Goal: Task Accomplishment & Management: Manage account settings

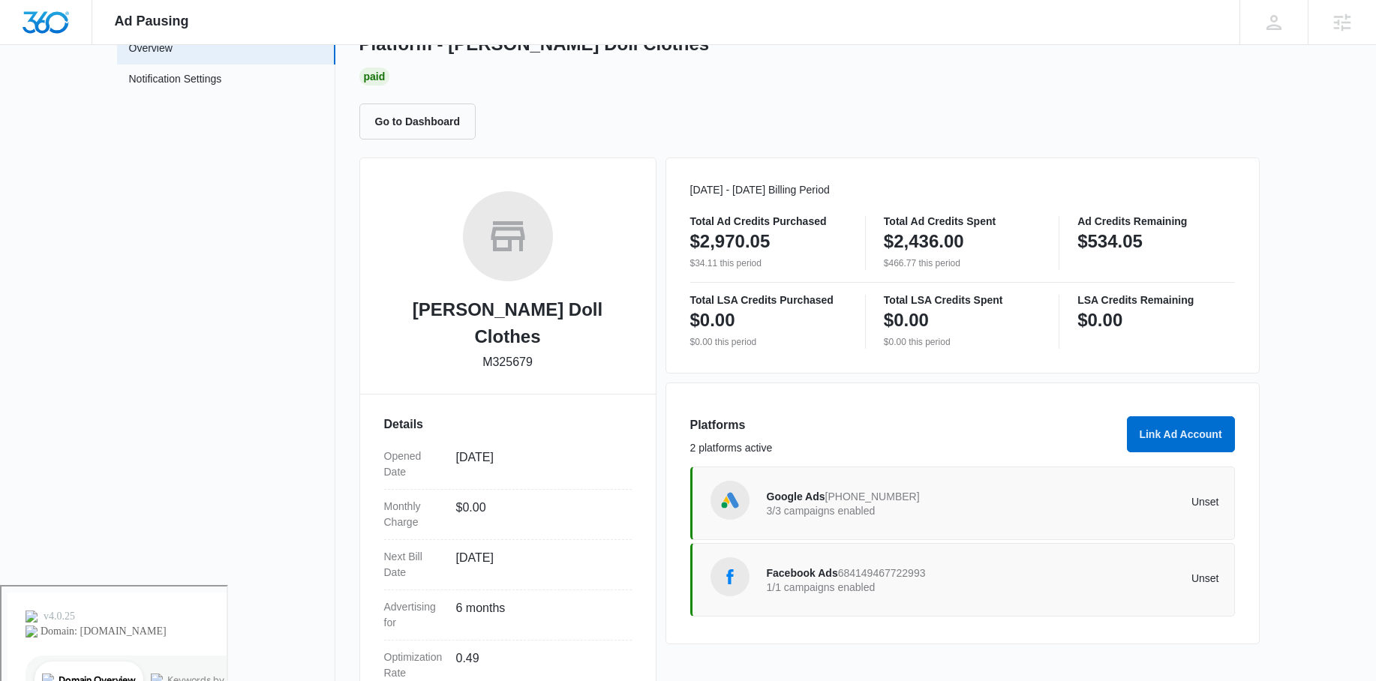
scroll to position [87, 0]
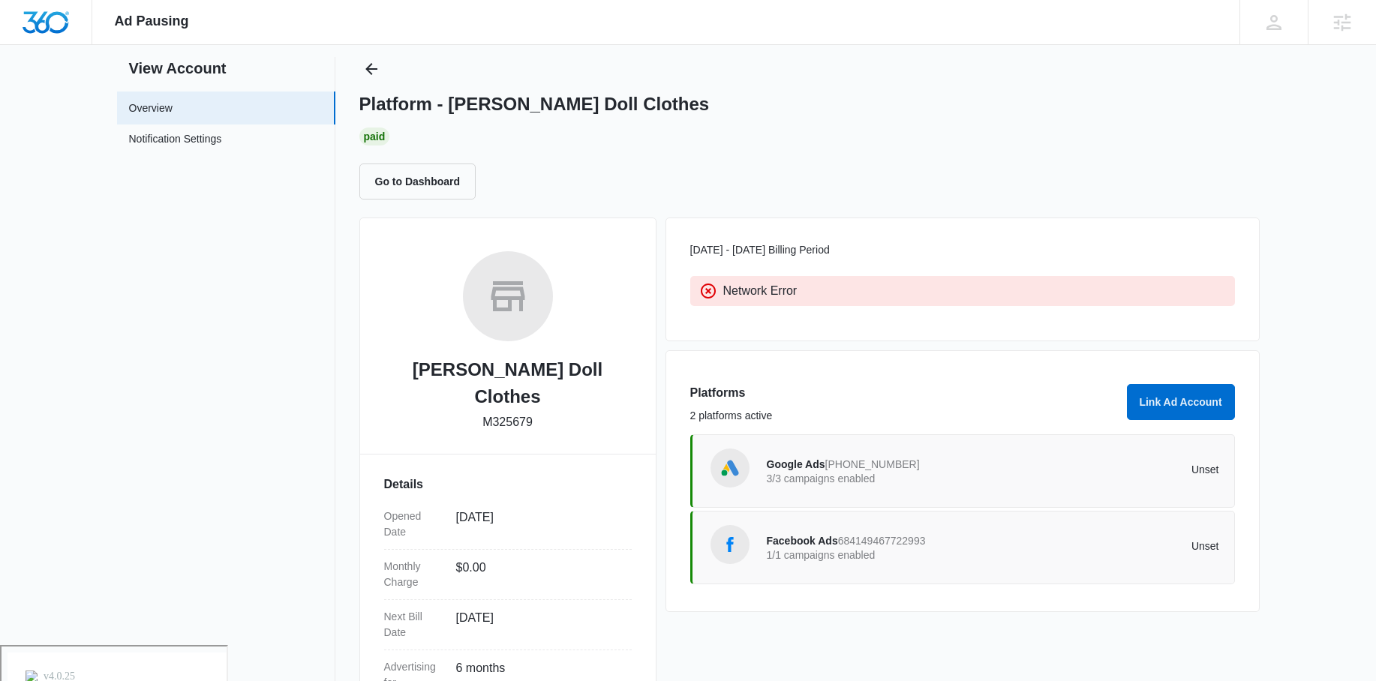
scroll to position [222, 0]
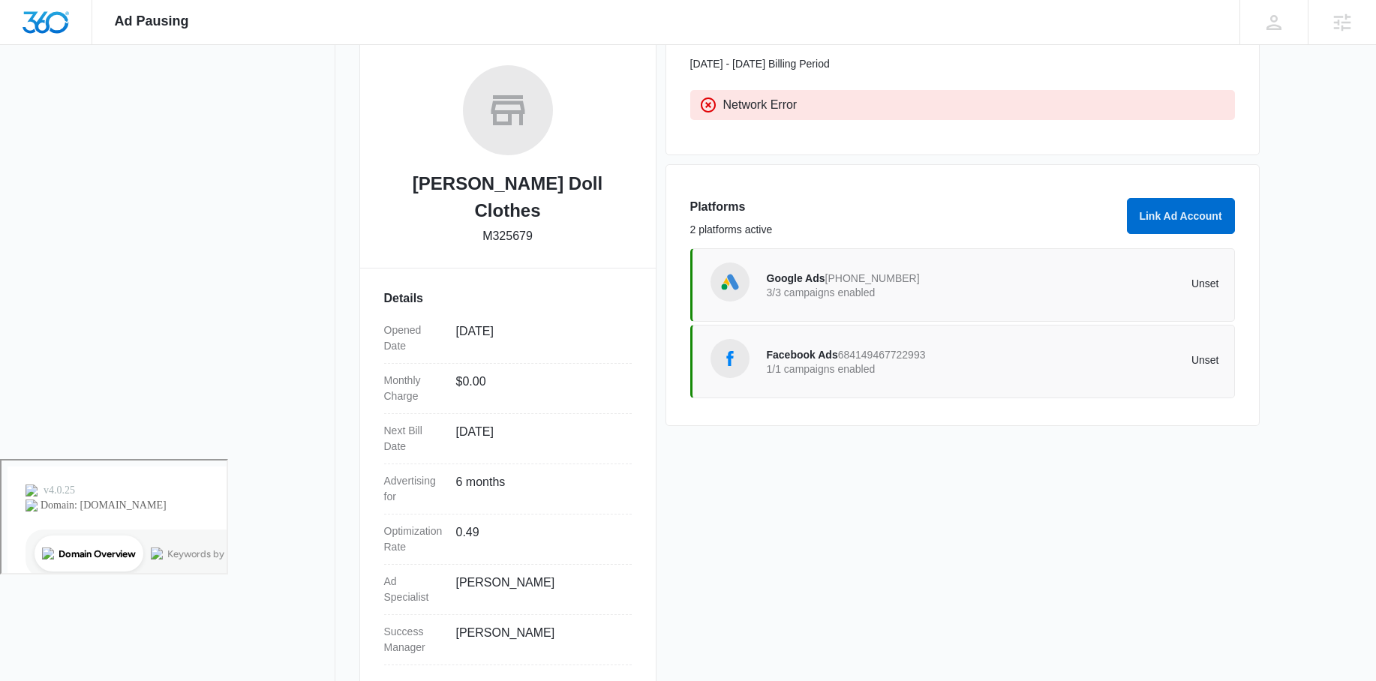
click at [835, 365] on p "1/1 campaigns enabled" at bounding box center [880, 369] width 227 height 11
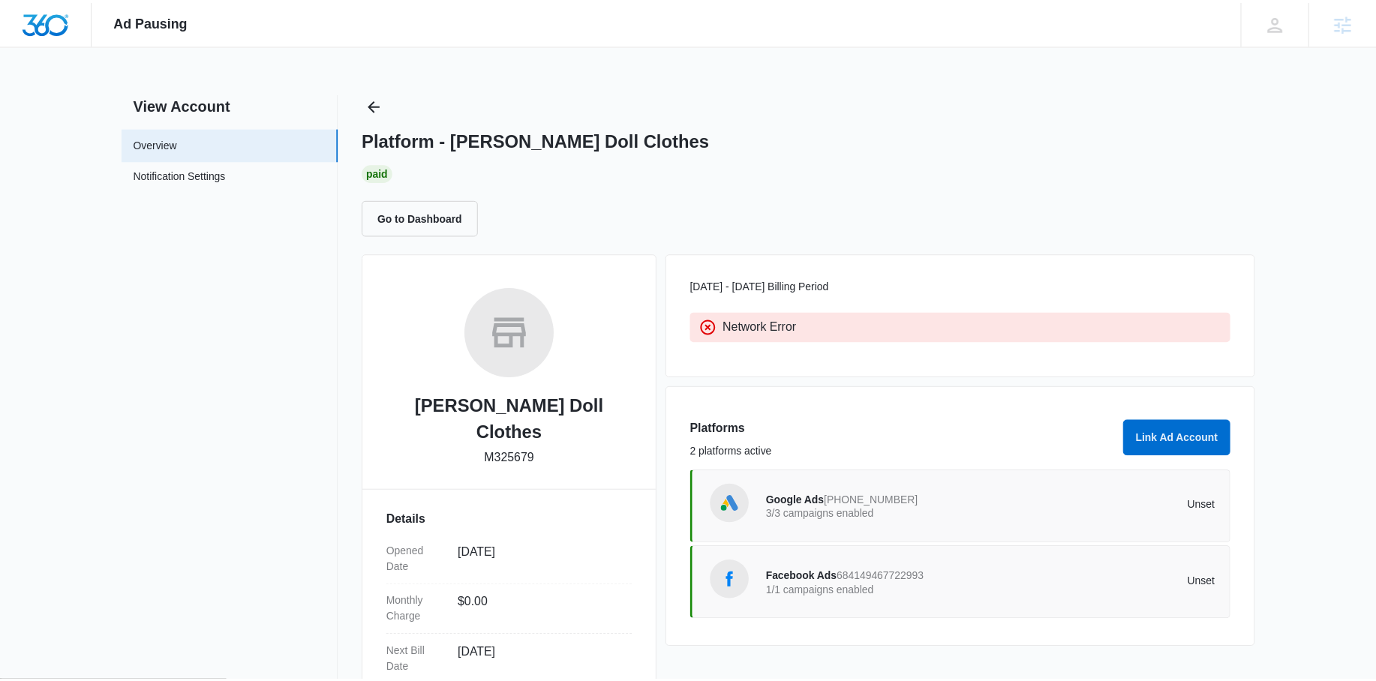
scroll to position [222, 0]
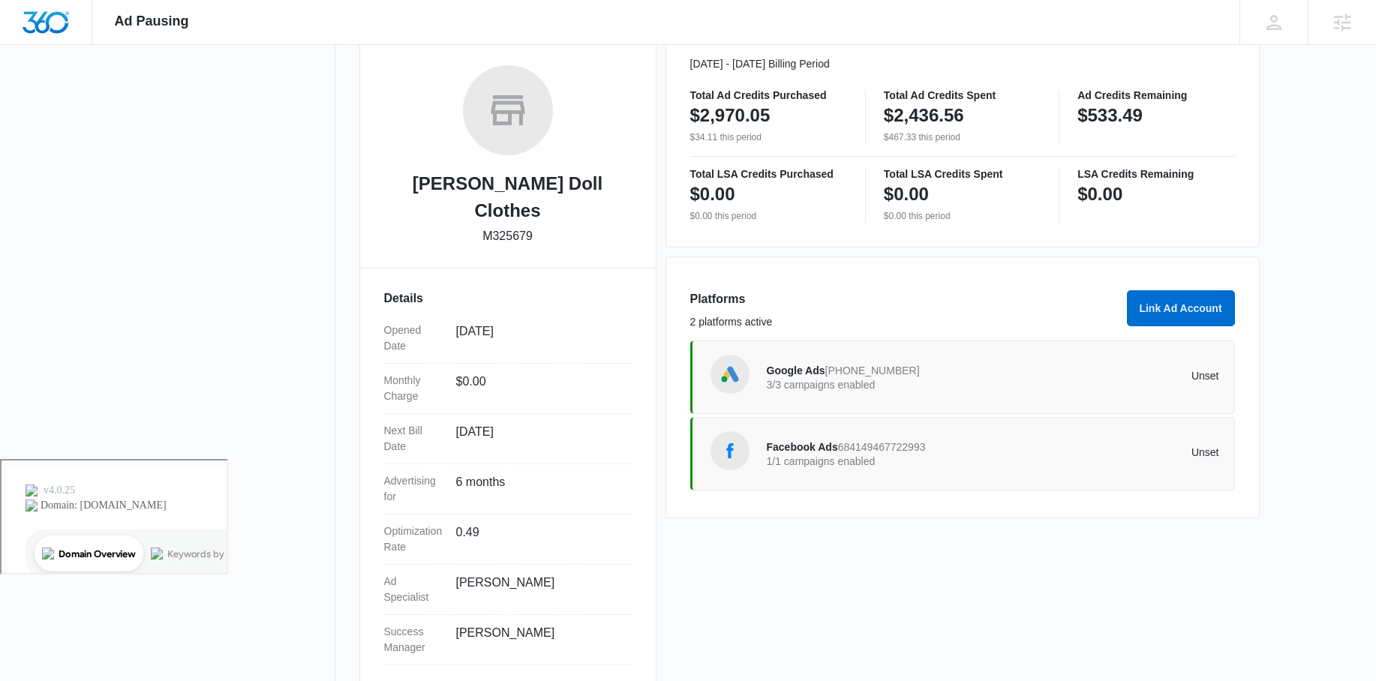
click at [803, 373] on span "Google Ads" at bounding box center [796, 371] width 59 height 12
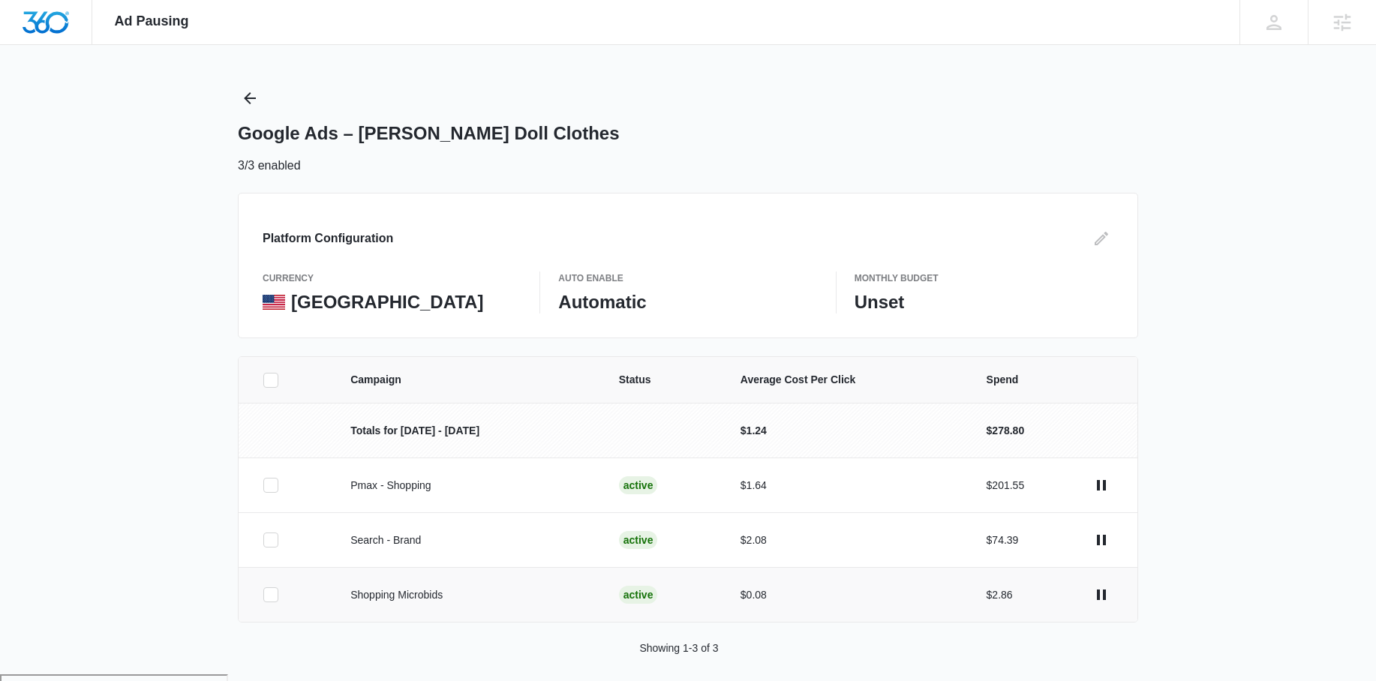
scroll to position [18, 0]
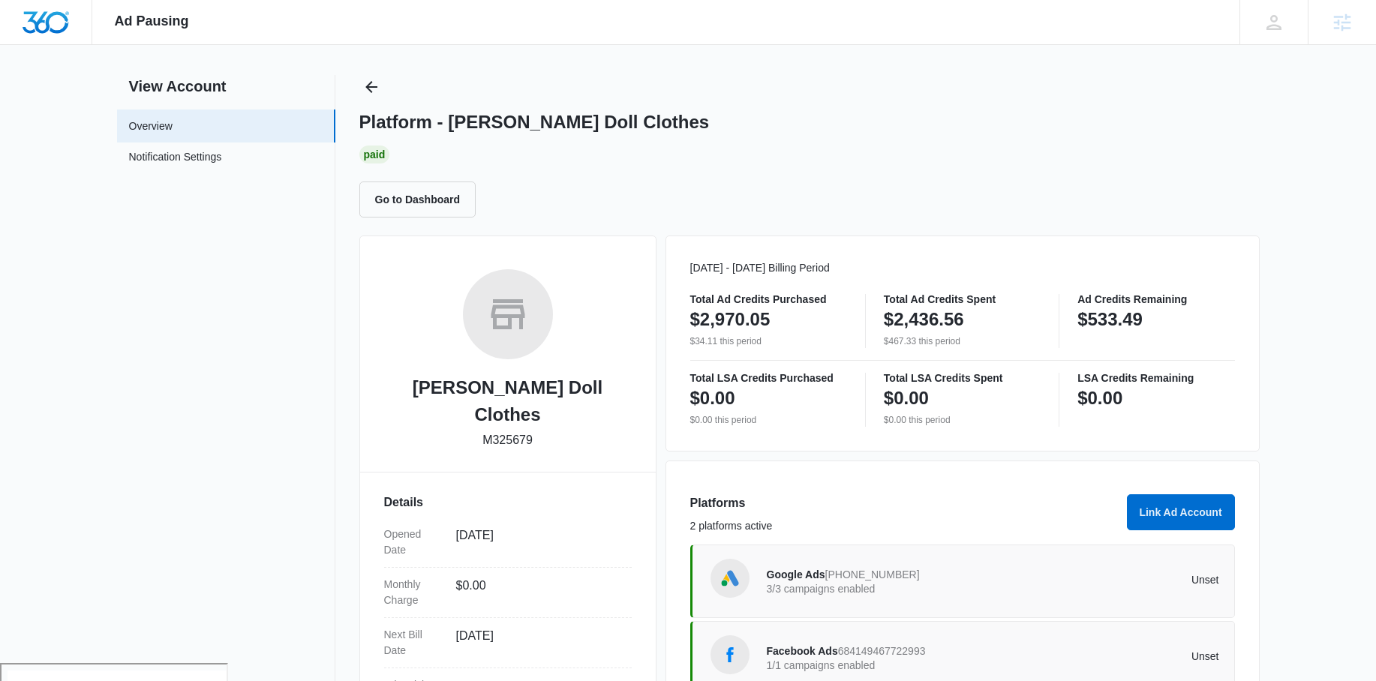
scroll to position [222, 0]
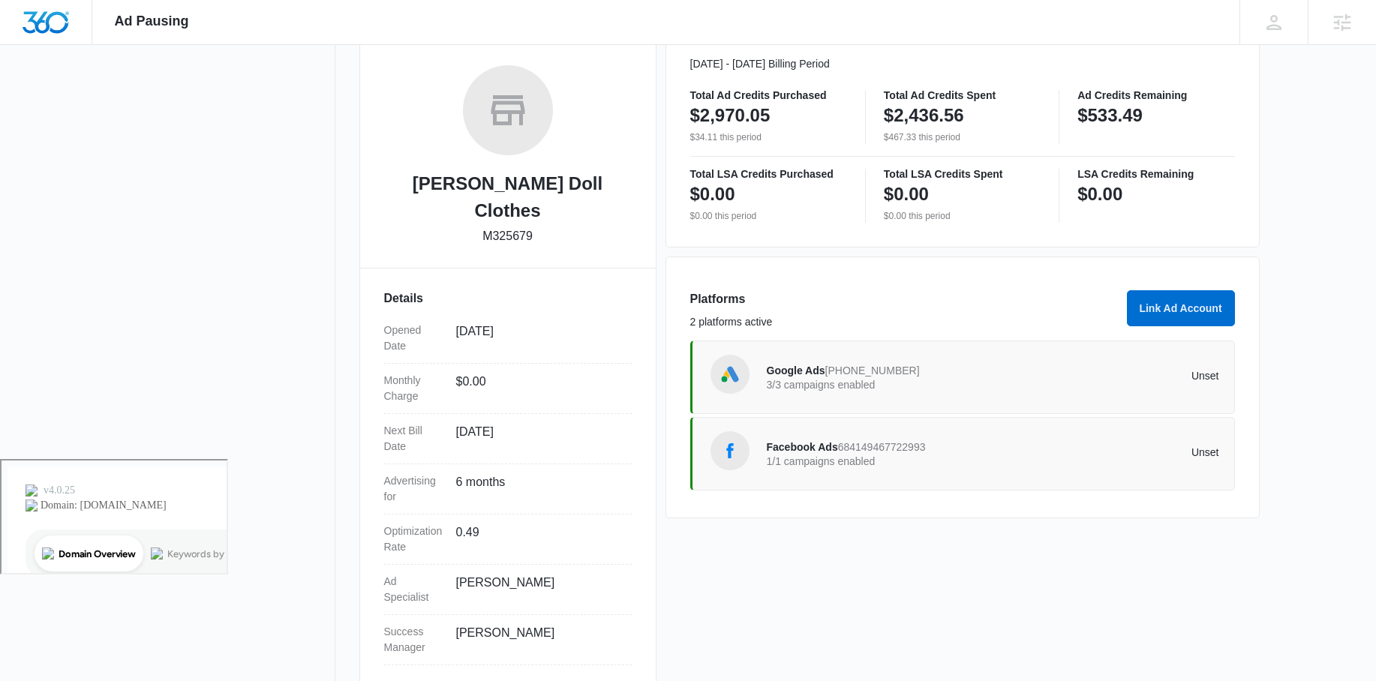
click at [891, 427] on div "Facebook Ads 684149467722993 1/1 campaigns enabled Unset" at bounding box center [962, 454] width 545 height 74
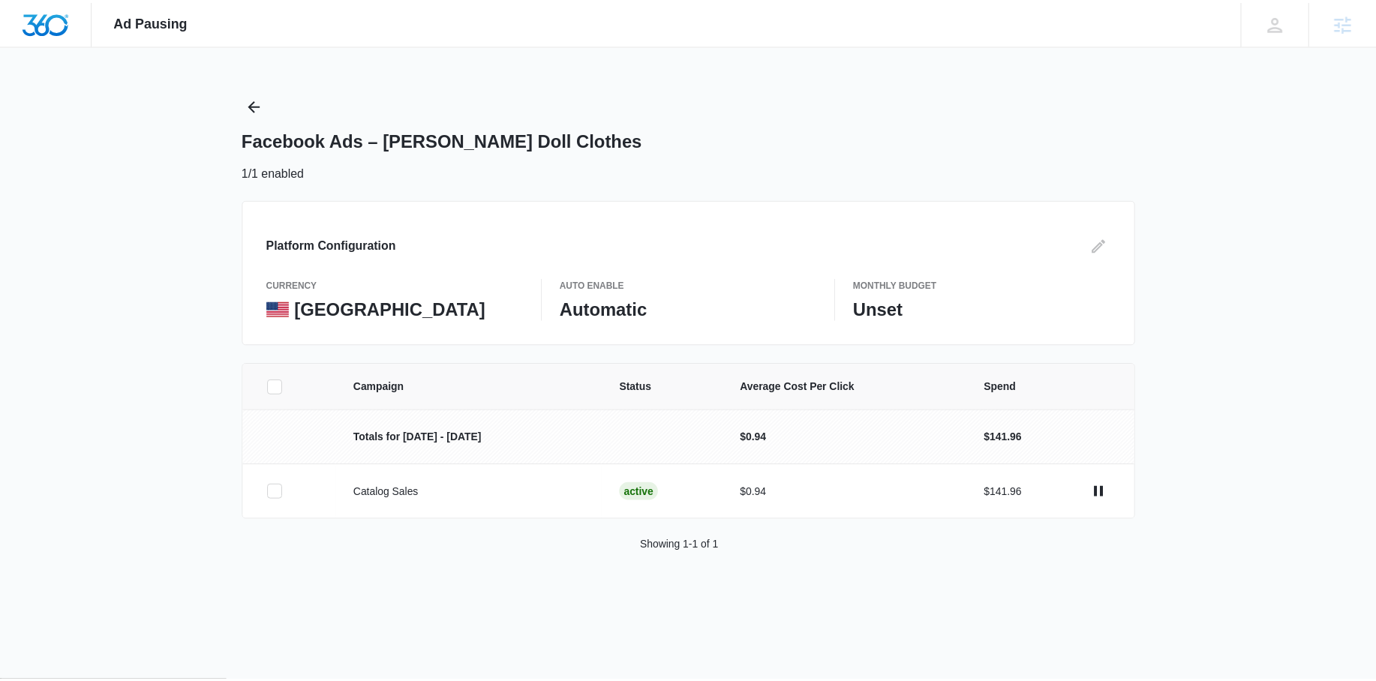
scroll to position [222, 0]
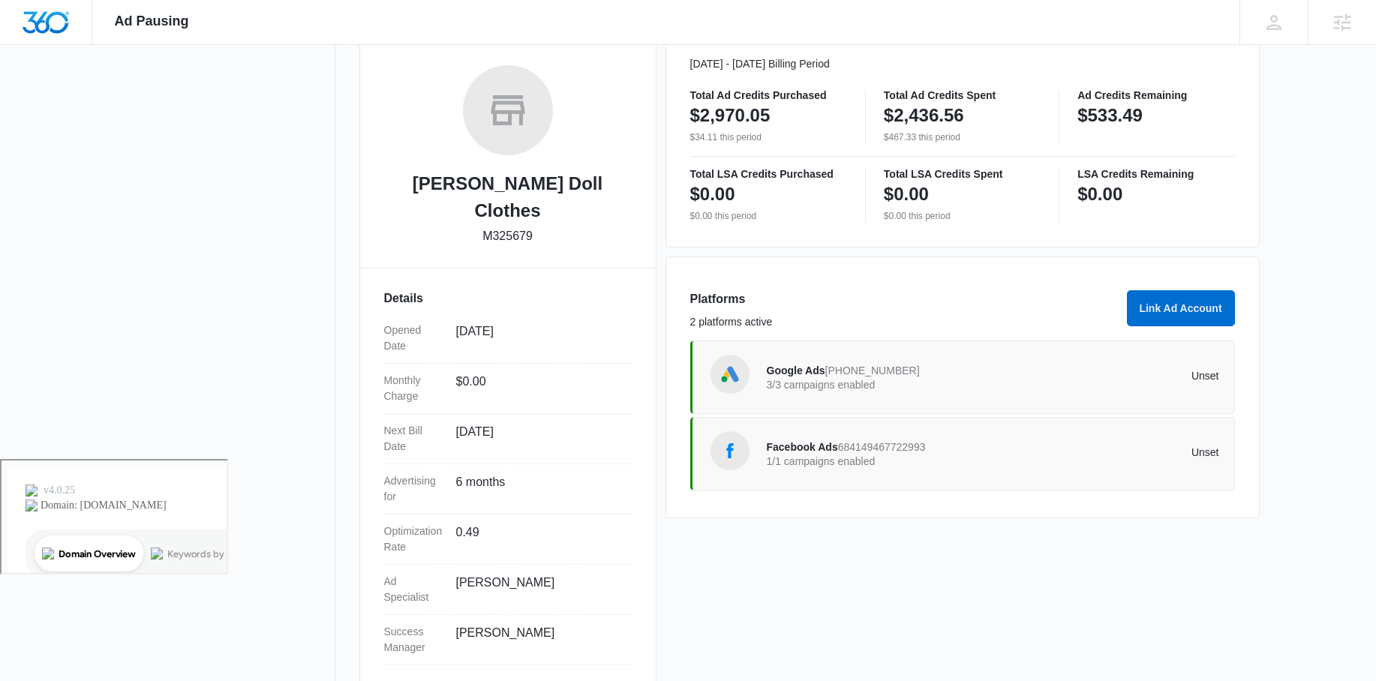
click at [795, 380] on p "3/3 campaigns enabled" at bounding box center [880, 385] width 227 height 11
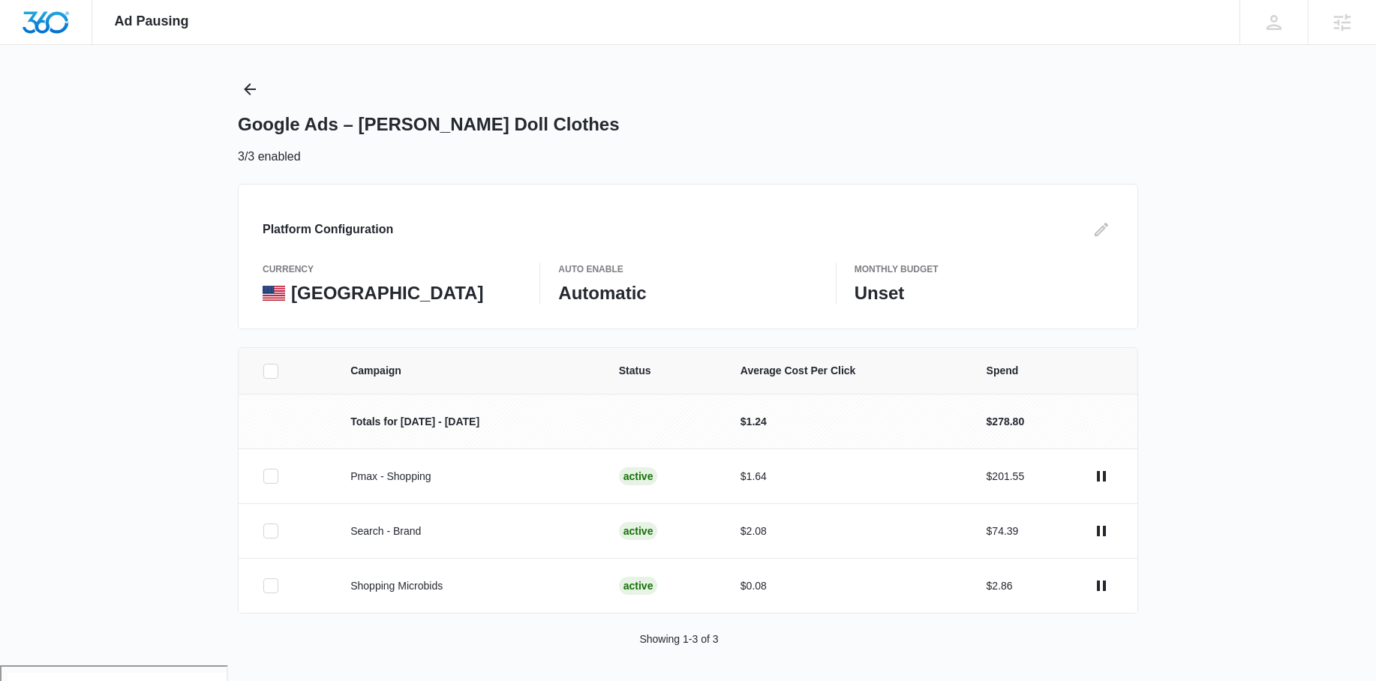
scroll to position [18, 0]
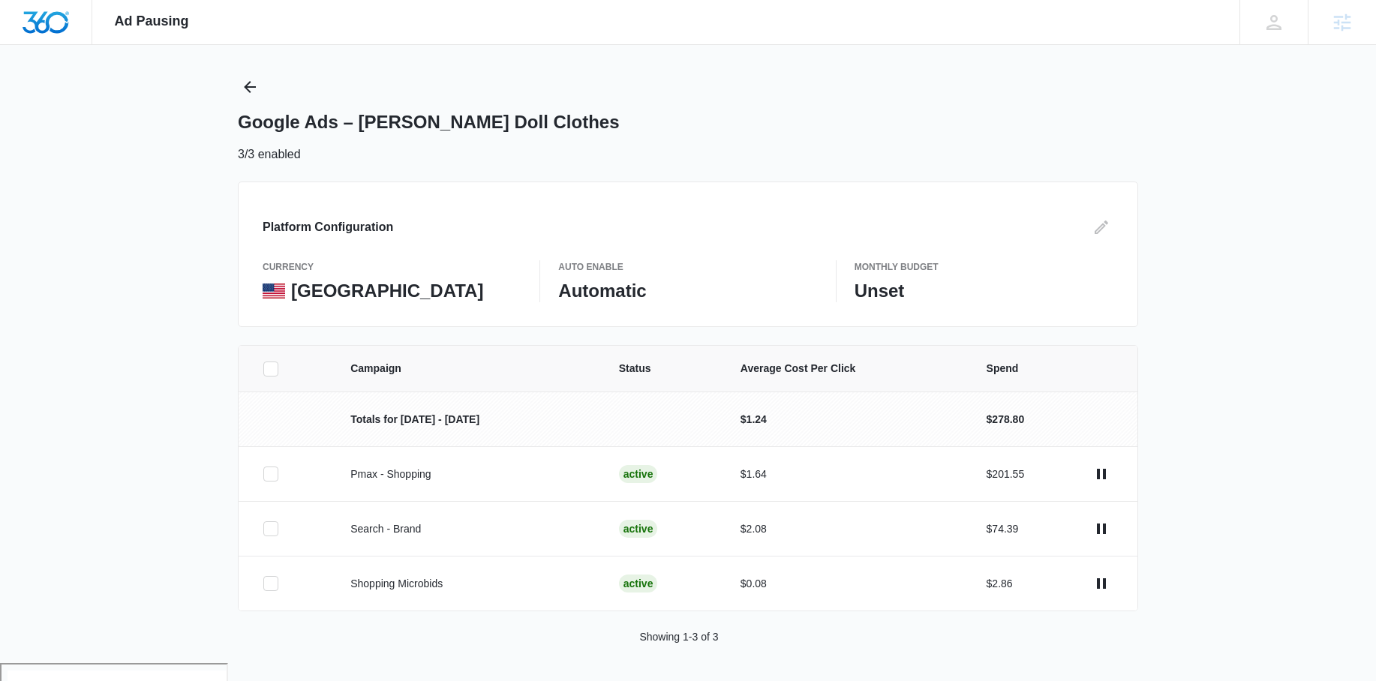
scroll to position [222, 0]
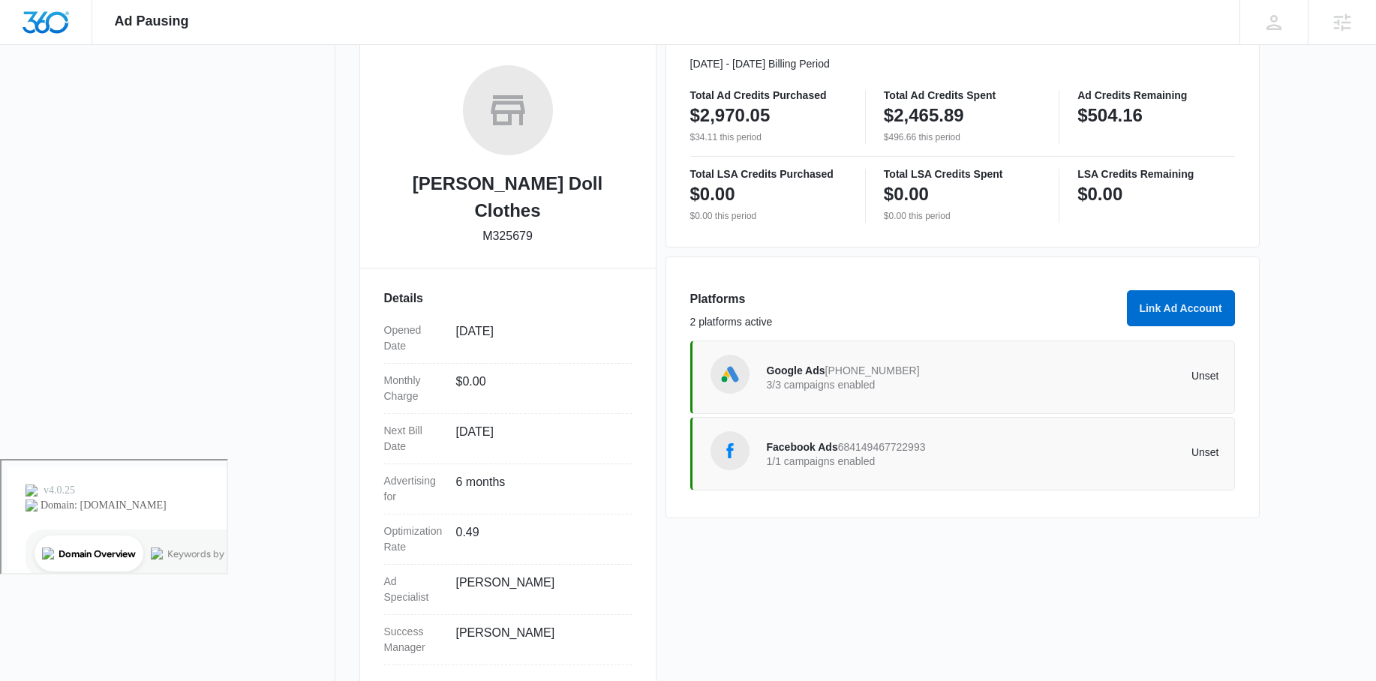
click at [828, 449] on span "Facebook Ads" at bounding box center [802, 447] width 71 height 12
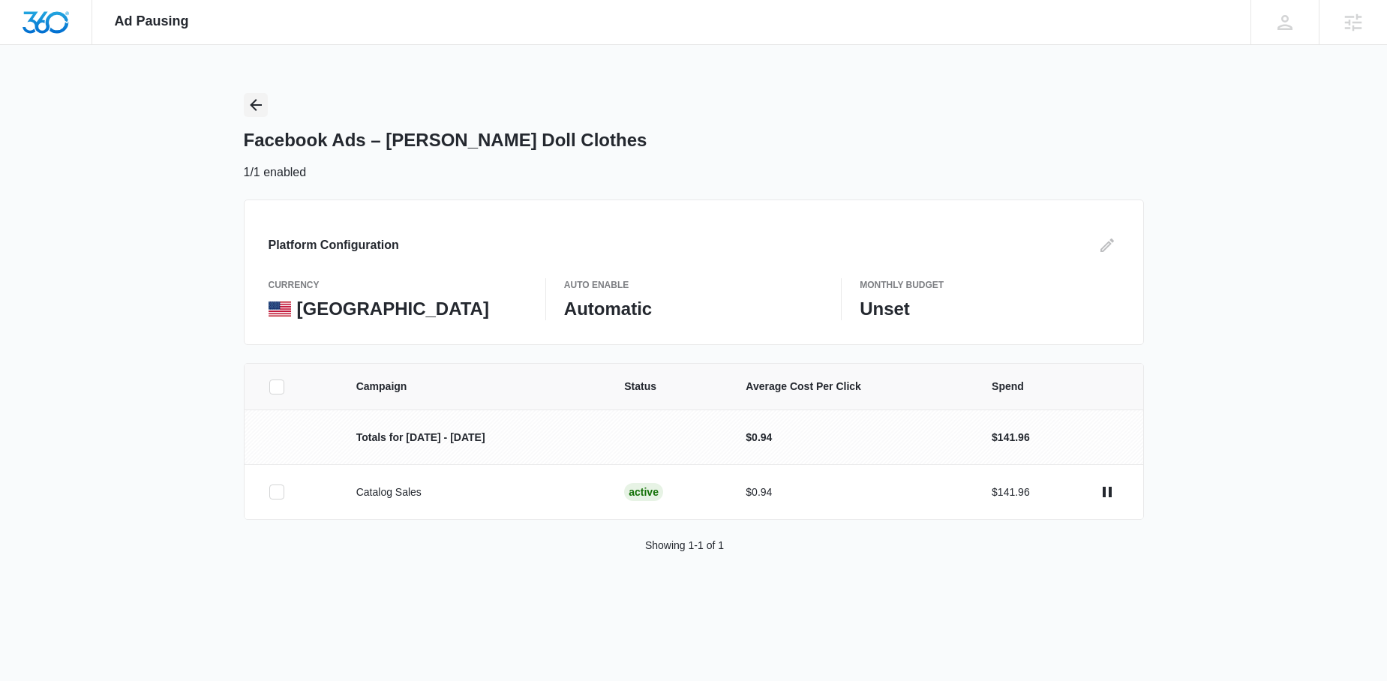
click at [254, 104] on icon "Back" at bounding box center [256, 105] width 12 height 12
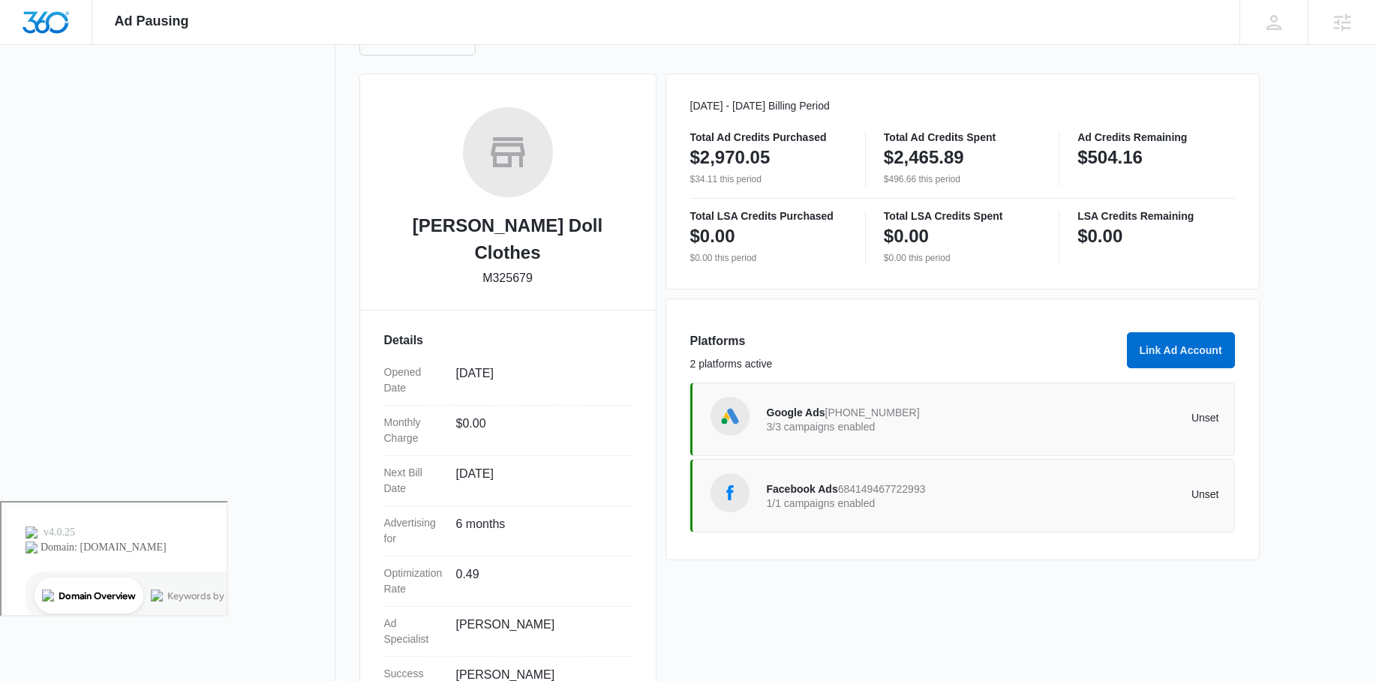
scroll to position [222, 0]
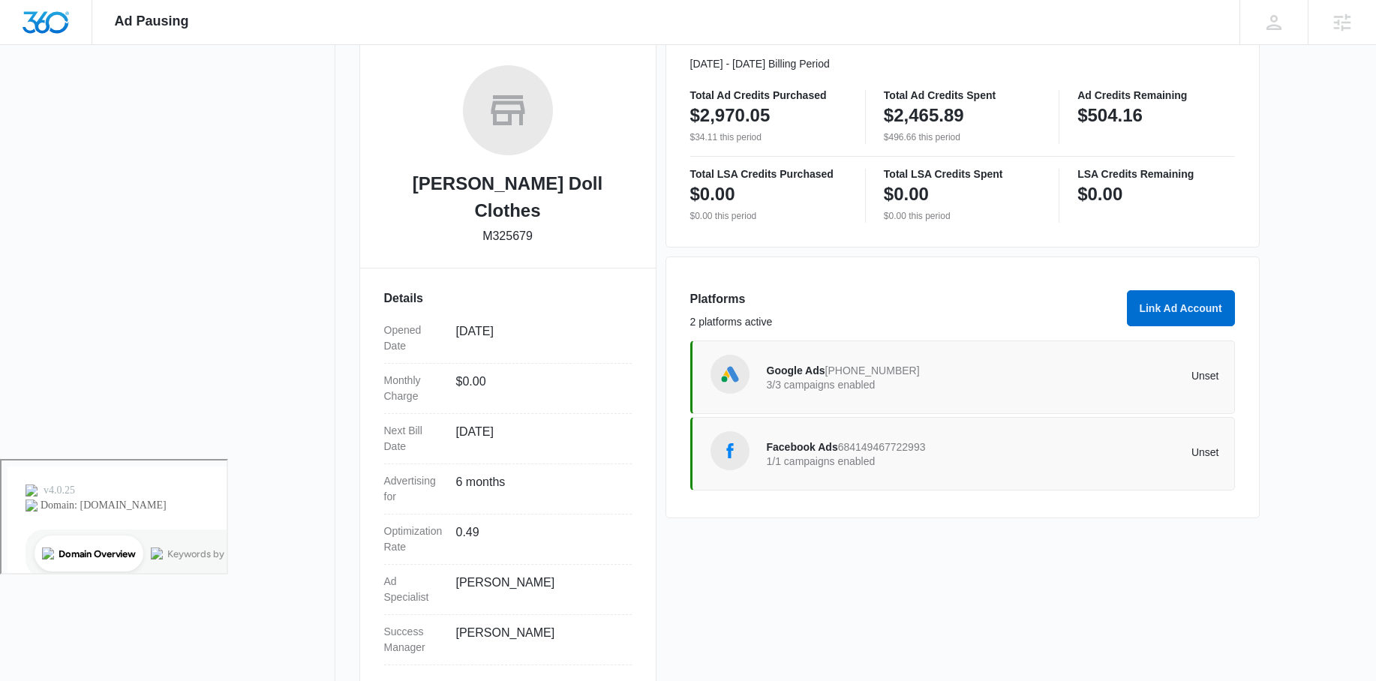
click at [797, 376] on span "Google Ads" at bounding box center [796, 371] width 59 height 12
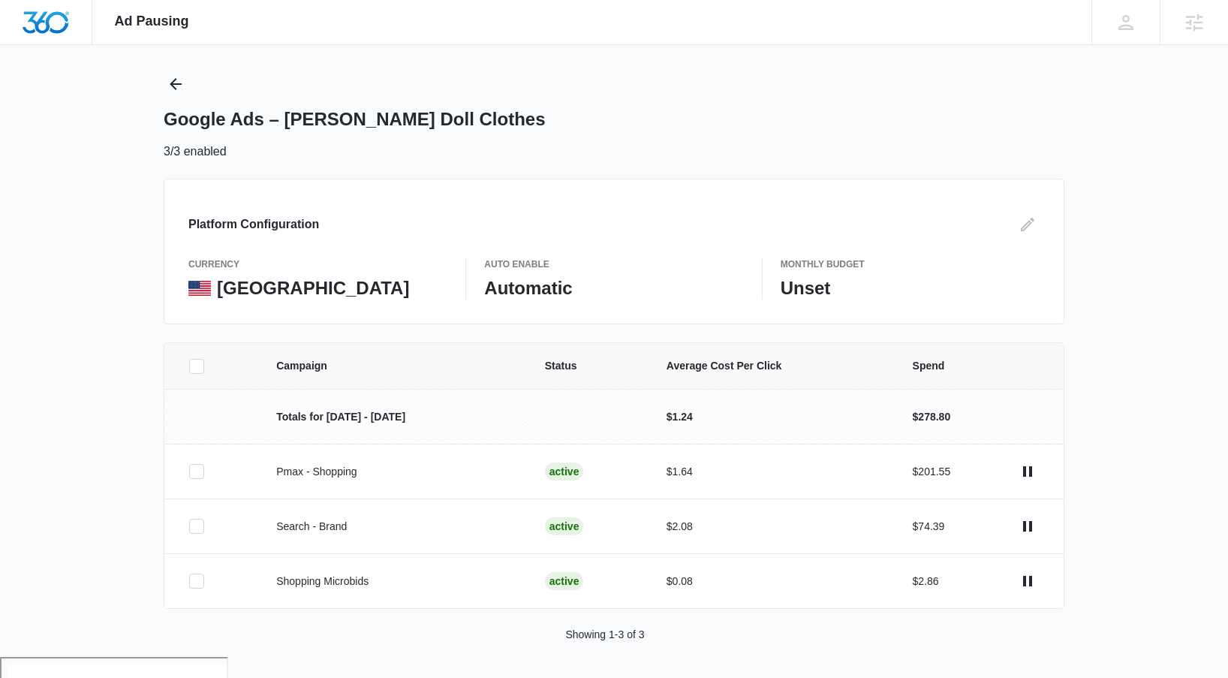
scroll to position [22, 0]
click at [174, 77] on icon "Back" at bounding box center [176, 83] width 18 height 18
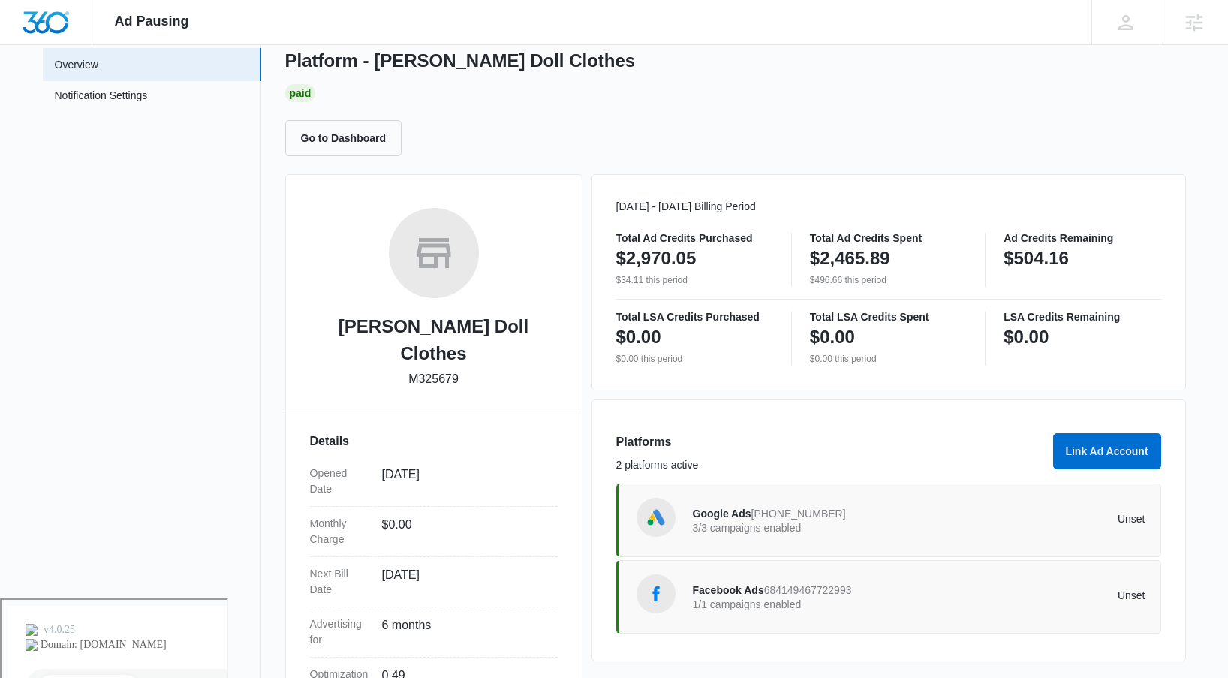
scroll to position [160, 0]
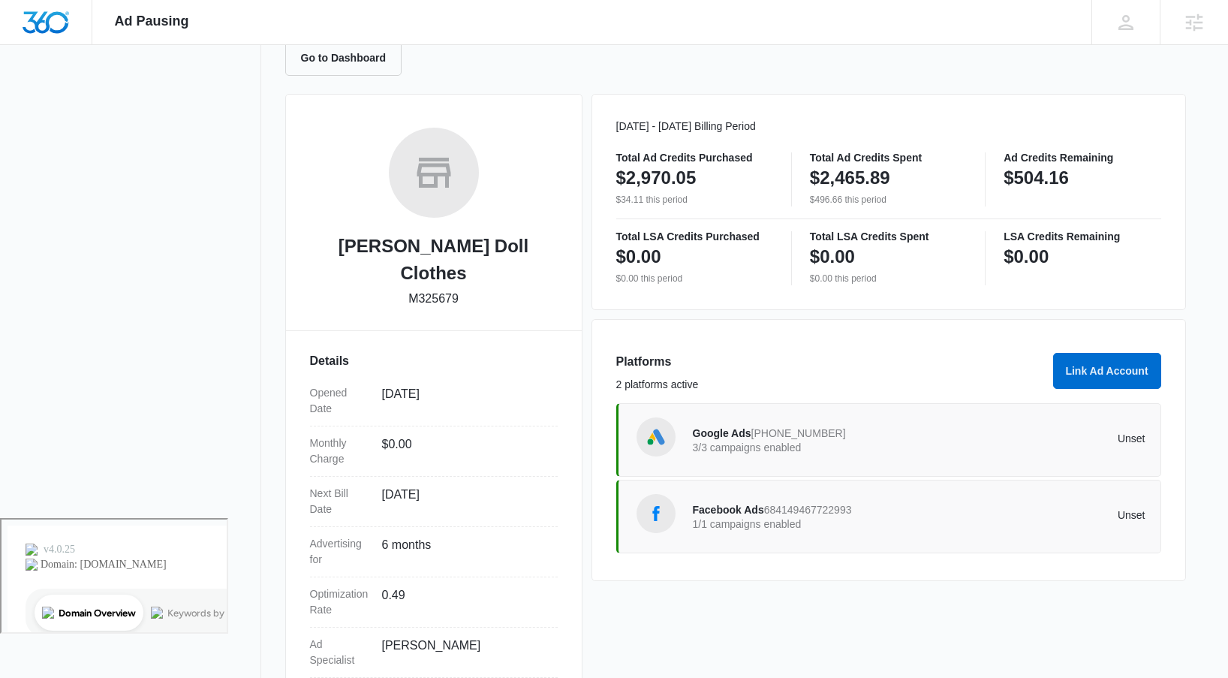
click at [755, 508] on span "Facebook Ads" at bounding box center [728, 509] width 71 height 12
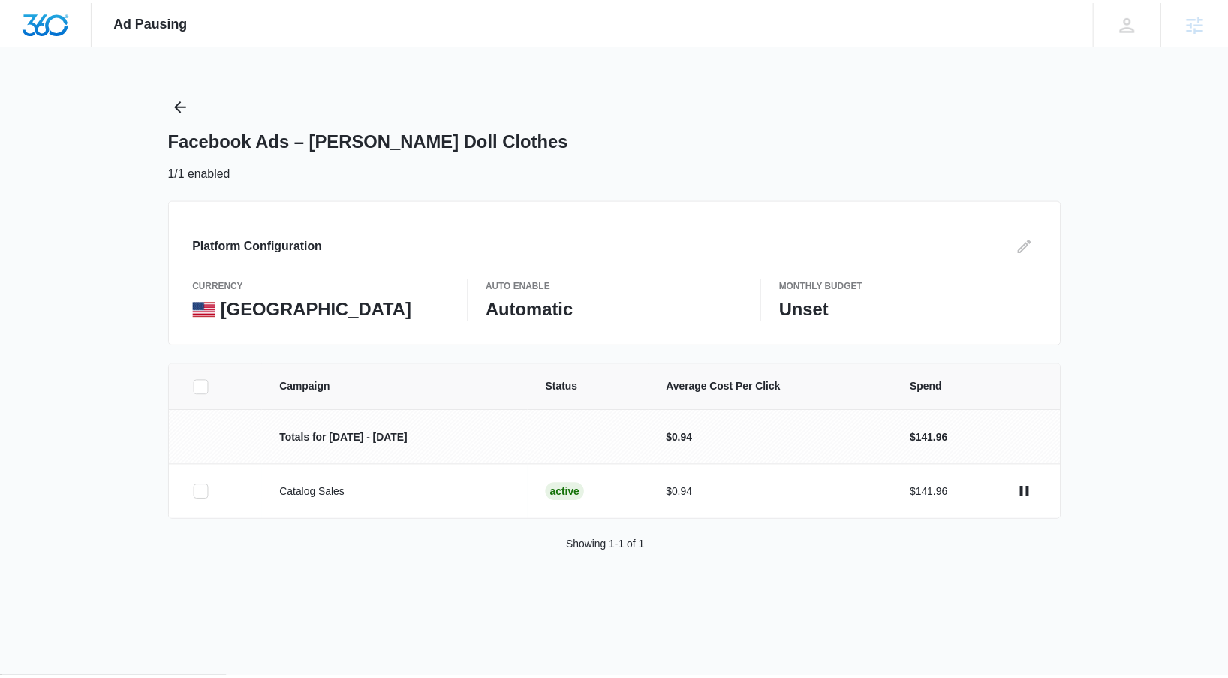
scroll to position [160, 0]
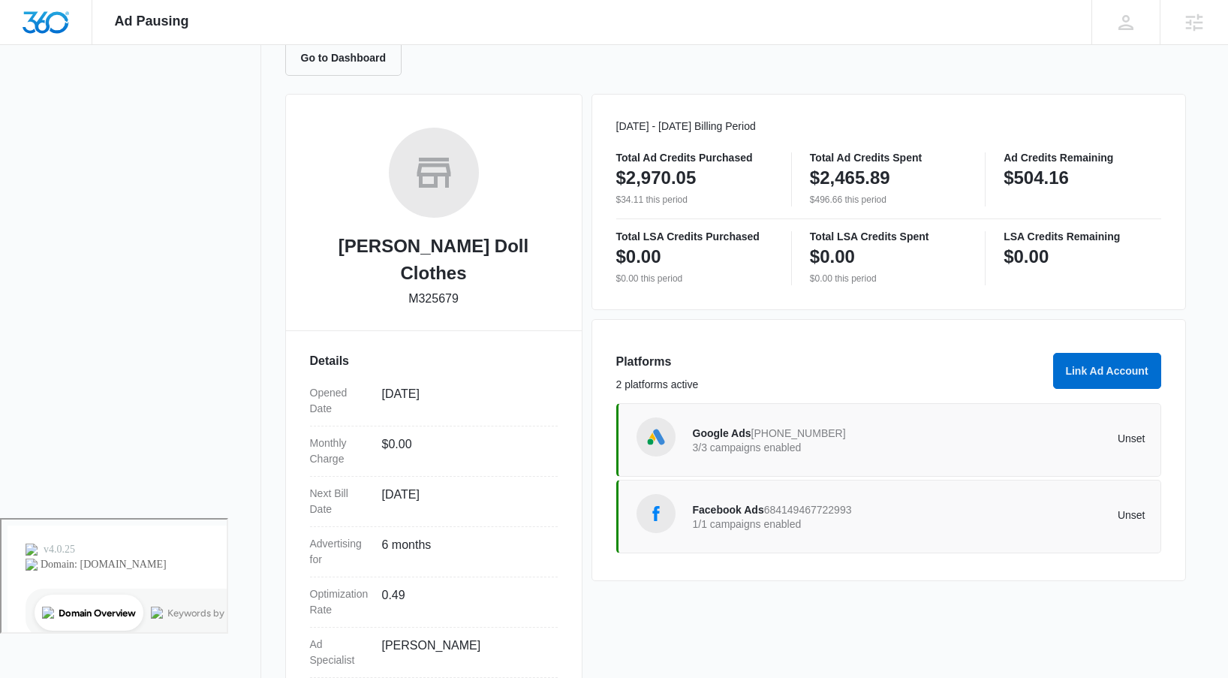
click at [840, 442] on p "3/3 campaigns enabled" at bounding box center [806, 447] width 227 height 11
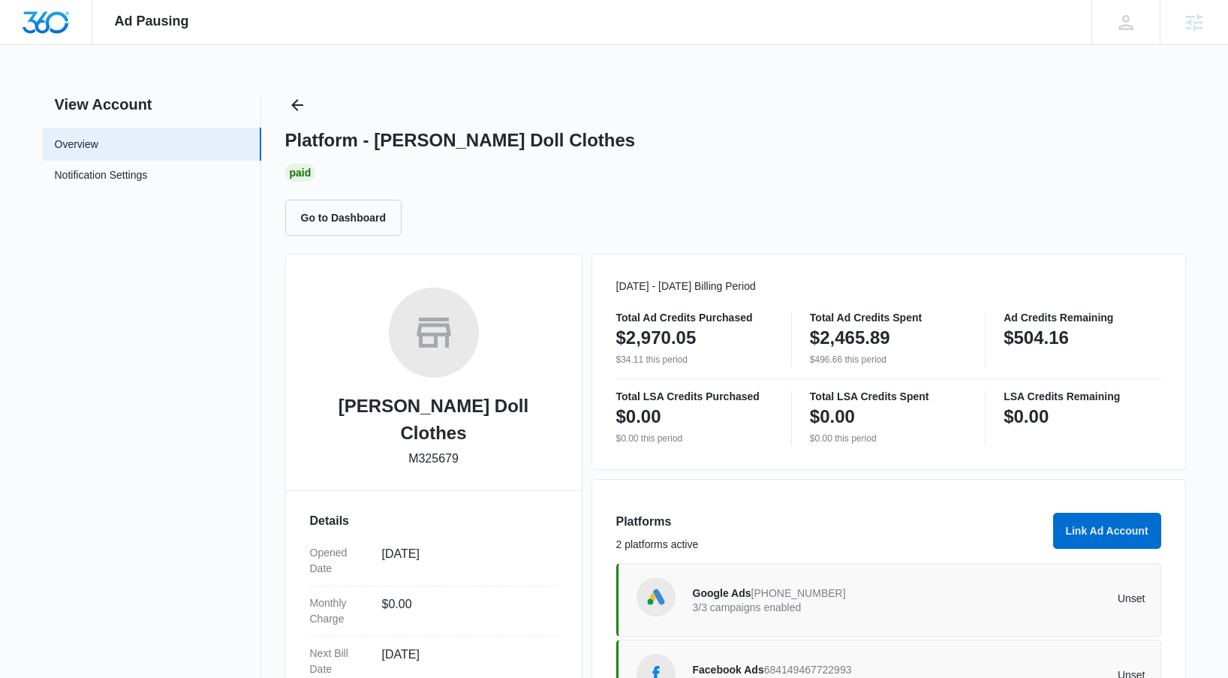
scroll to position [160, 0]
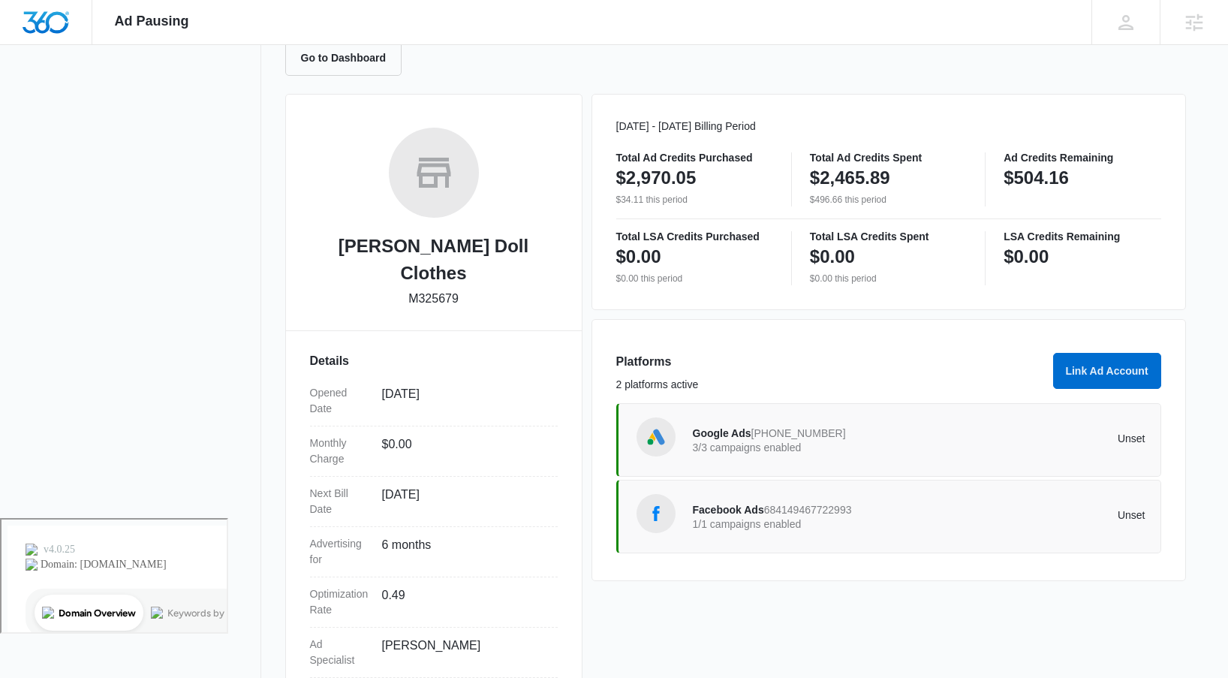
click at [1045, 171] on p "$504.16" at bounding box center [1035, 178] width 65 height 24
click at [876, 176] on p "$2,465.89" at bounding box center [850, 178] width 80 height 24
click at [1107, 190] on div "$504.16" at bounding box center [1081, 178] width 157 height 30
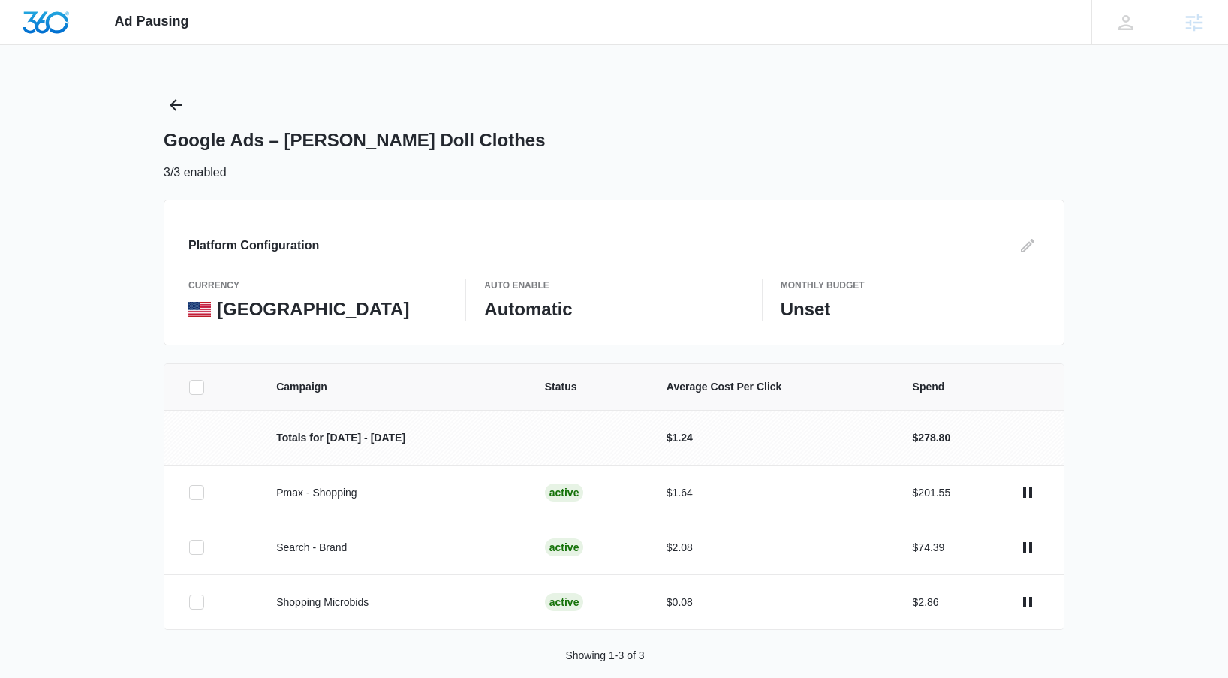
scroll to position [222, 0]
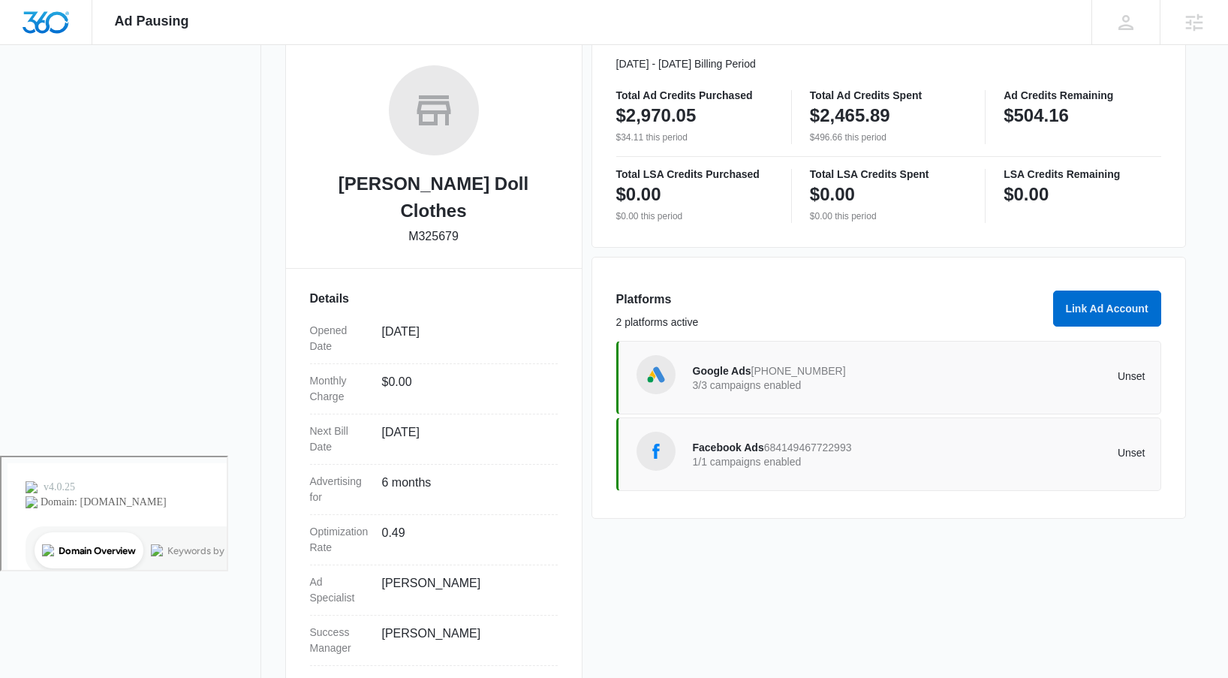
click at [745, 473] on div "Facebook Ads 684149467722993 1/1 campaigns enabled Unset" at bounding box center [919, 454] width 452 height 42
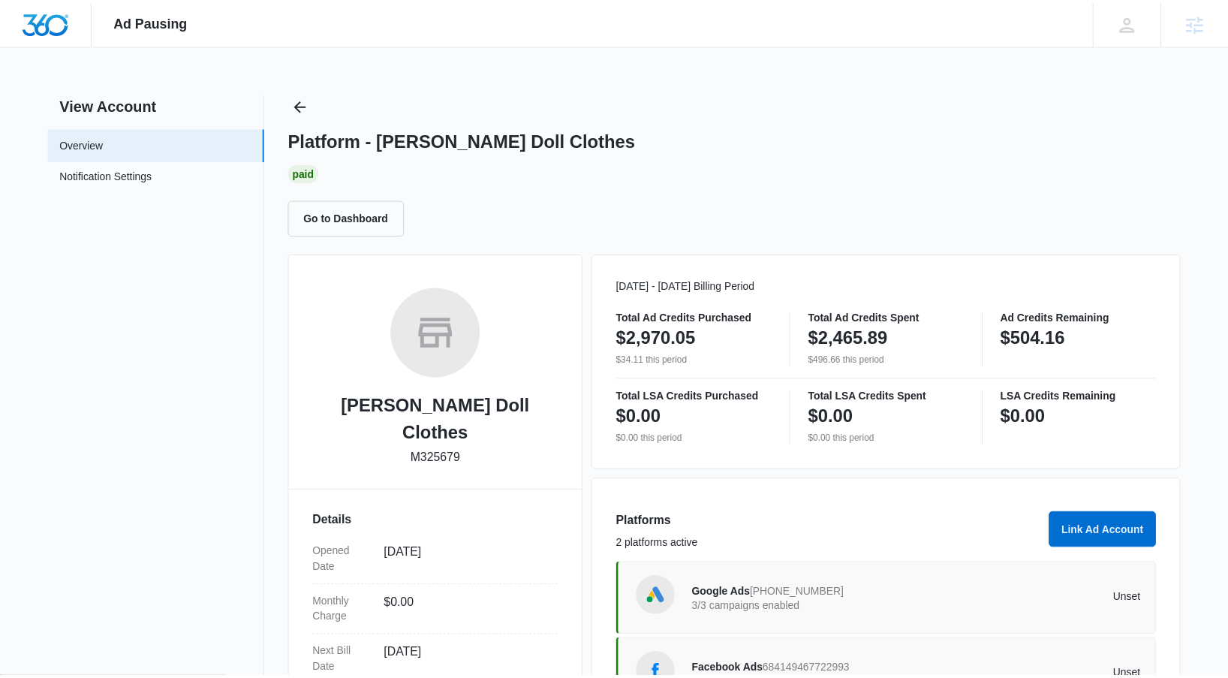
scroll to position [222, 0]
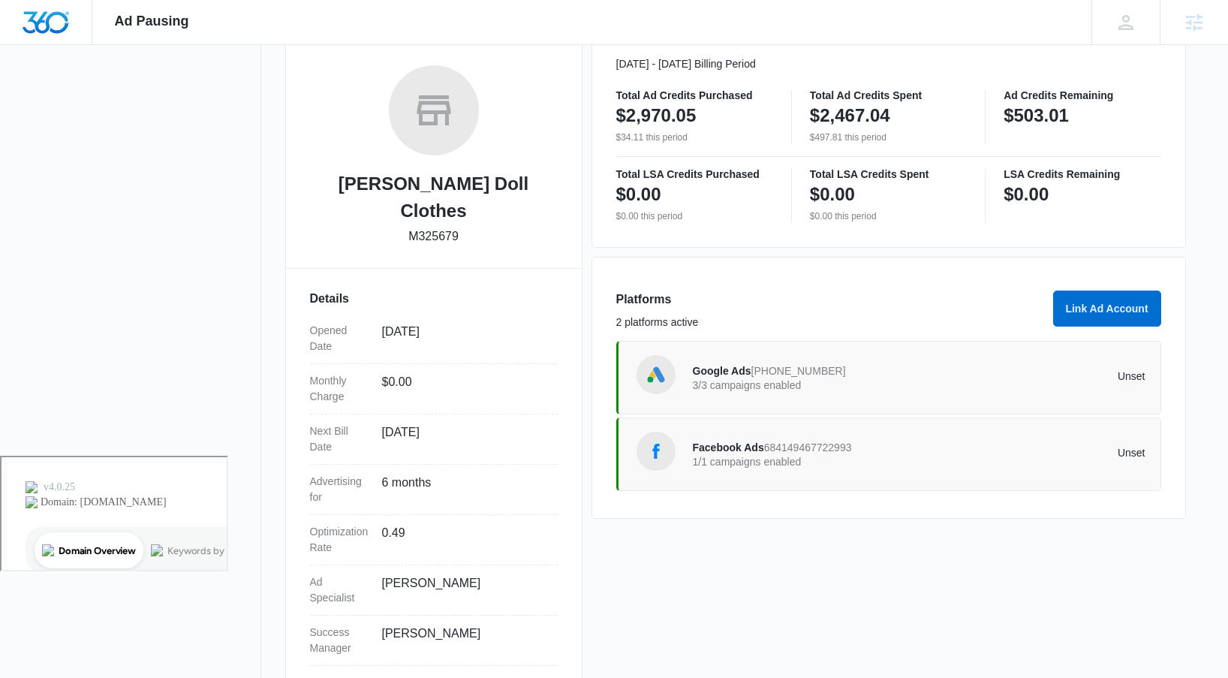
click at [185, 15] on span "Ad Pausing" at bounding box center [152, 22] width 74 height 16
click at [144, 218] on nav "View Account Overview Notification Settings 0" at bounding box center [152, 280] width 218 height 819
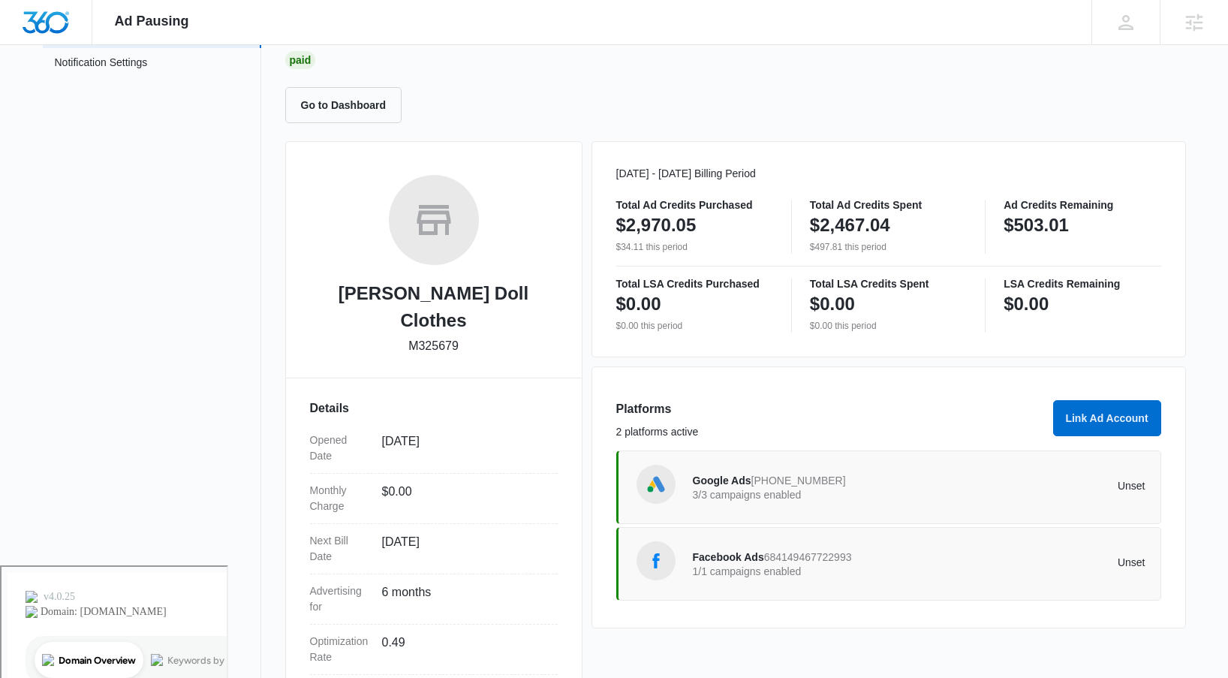
scroll to position [0, 0]
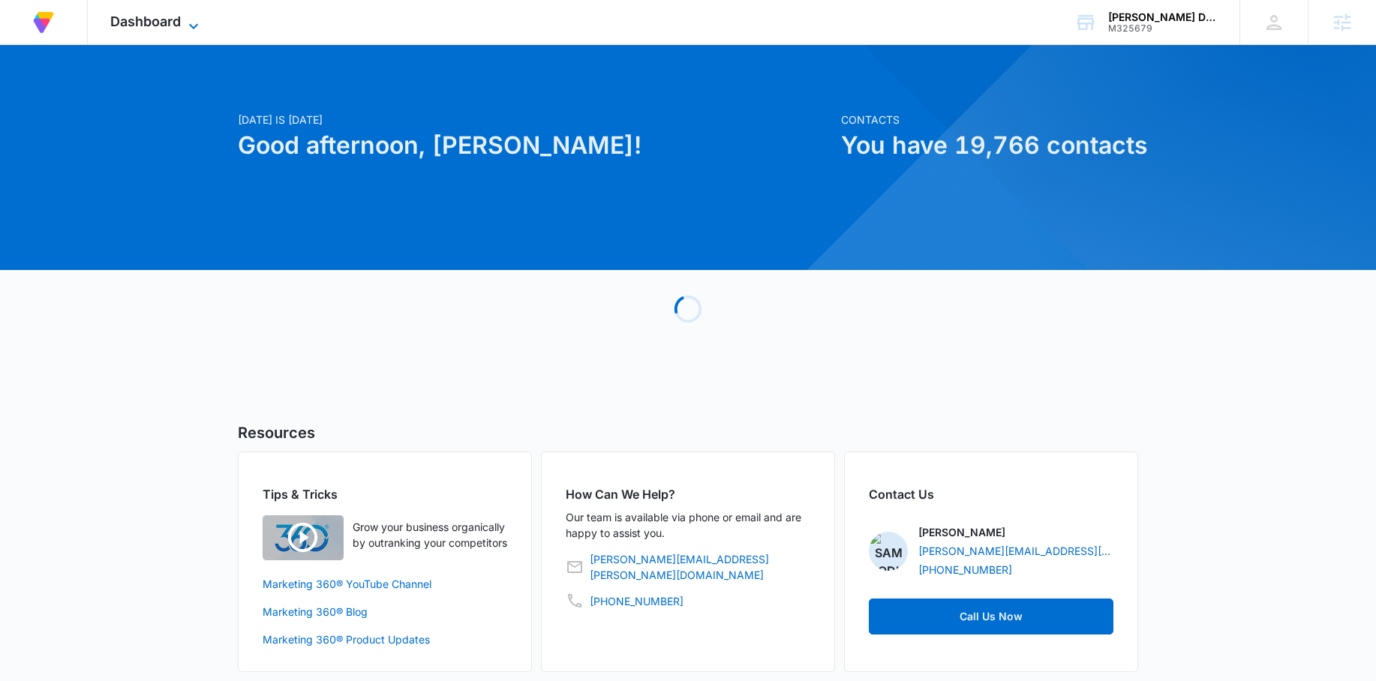
click at [175, 15] on span "Dashboard" at bounding box center [145, 22] width 71 height 16
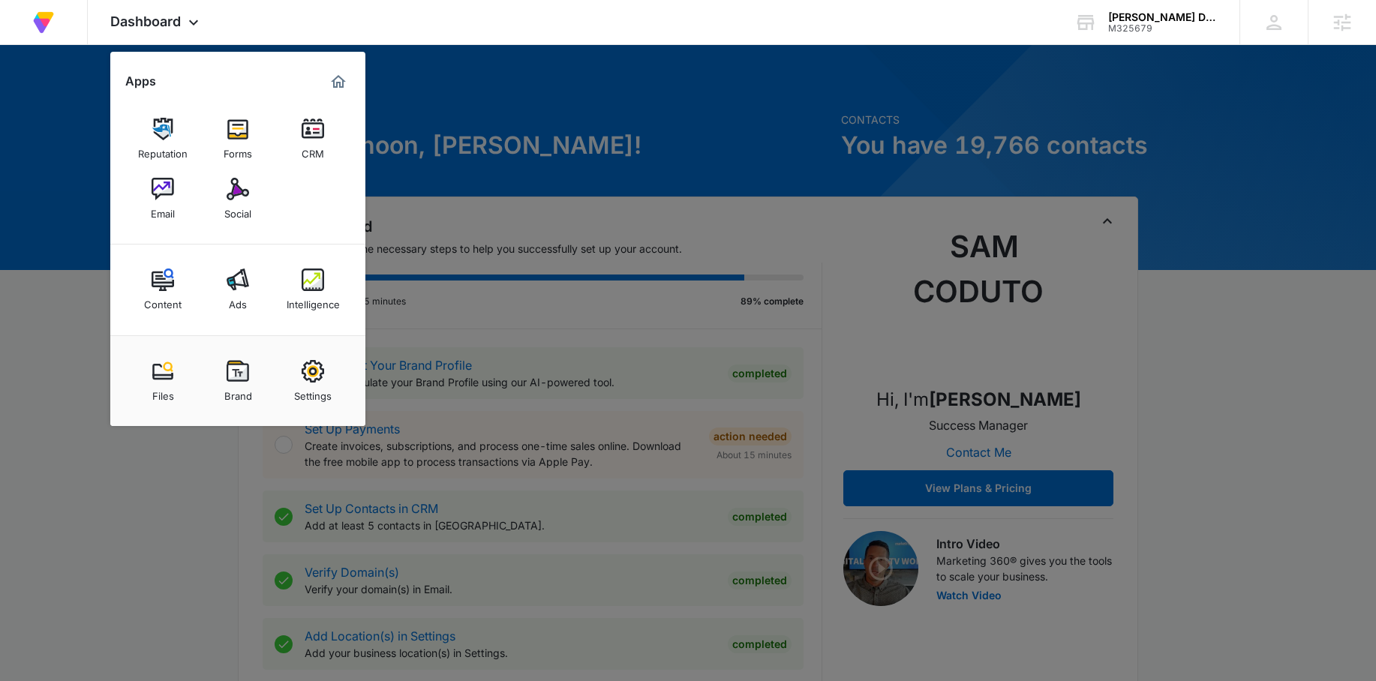
click at [368, 297] on div at bounding box center [688, 340] width 1376 height 681
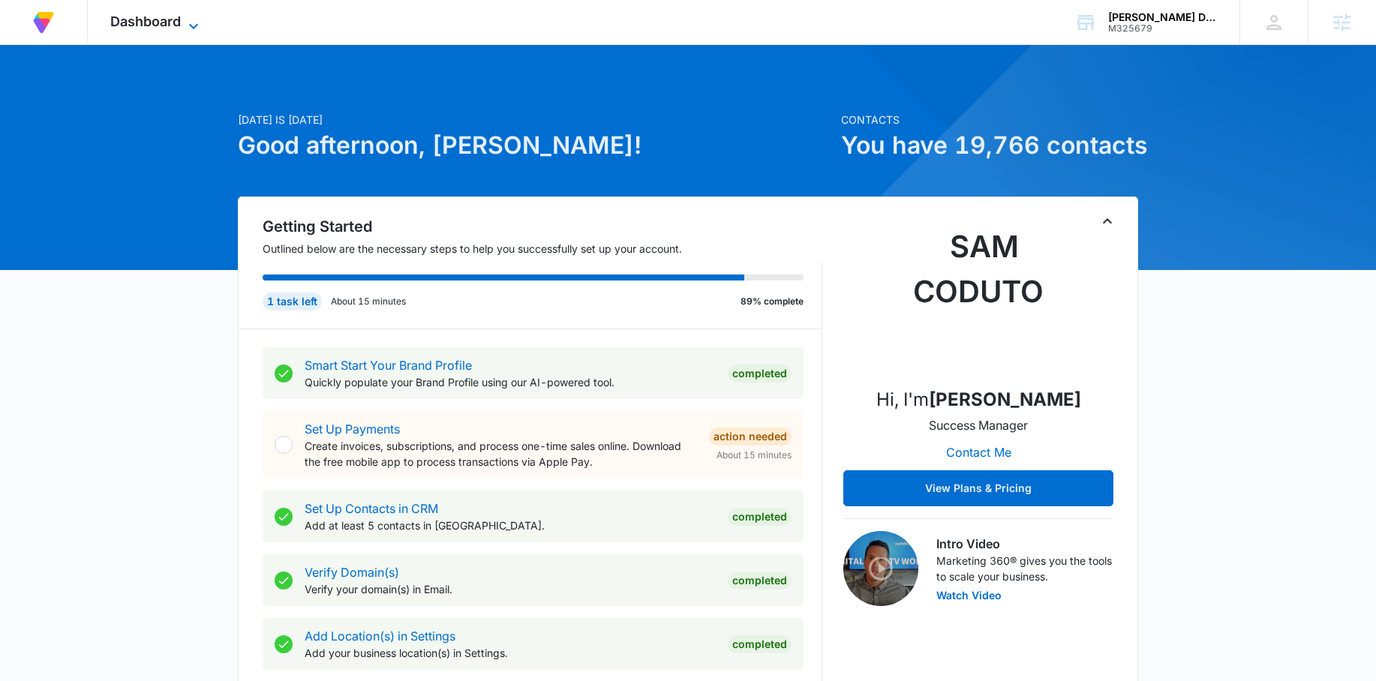
click at [147, 24] on span "Dashboard" at bounding box center [145, 22] width 71 height 16
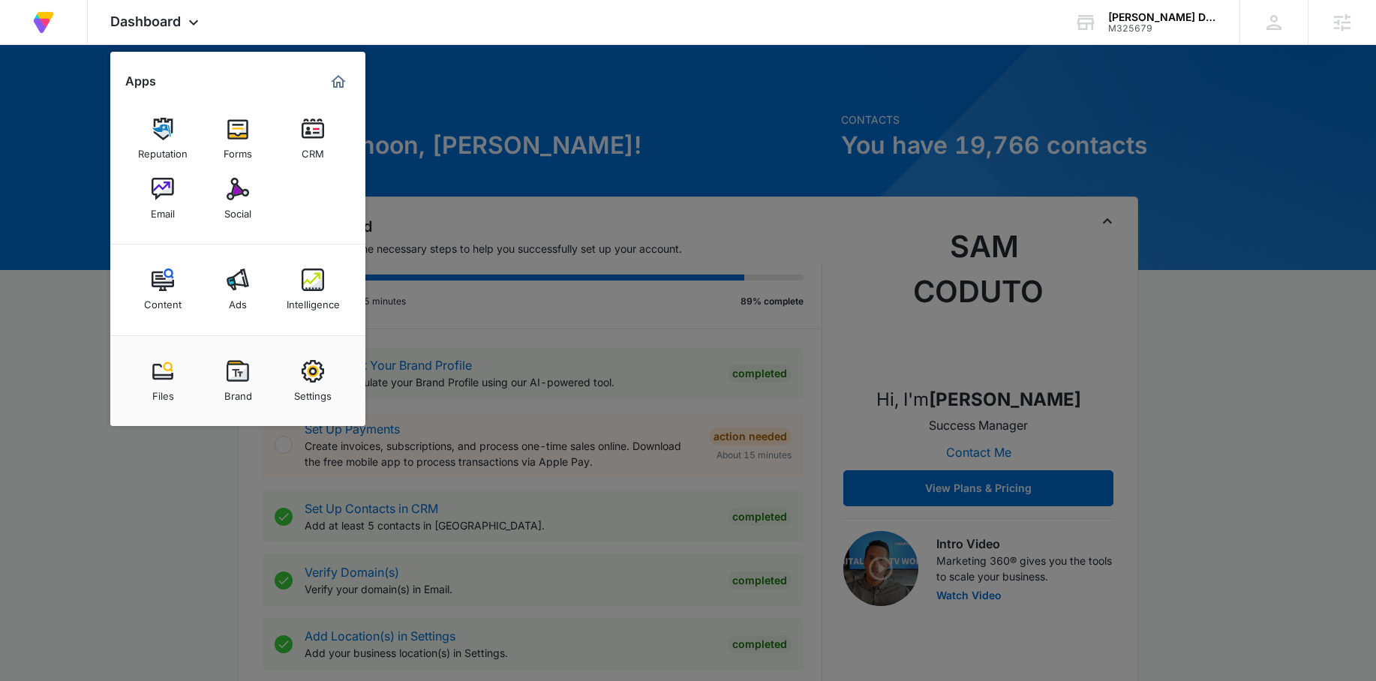
click at [302, 284] on img at bounding box center [313, 280] width 23 height 23
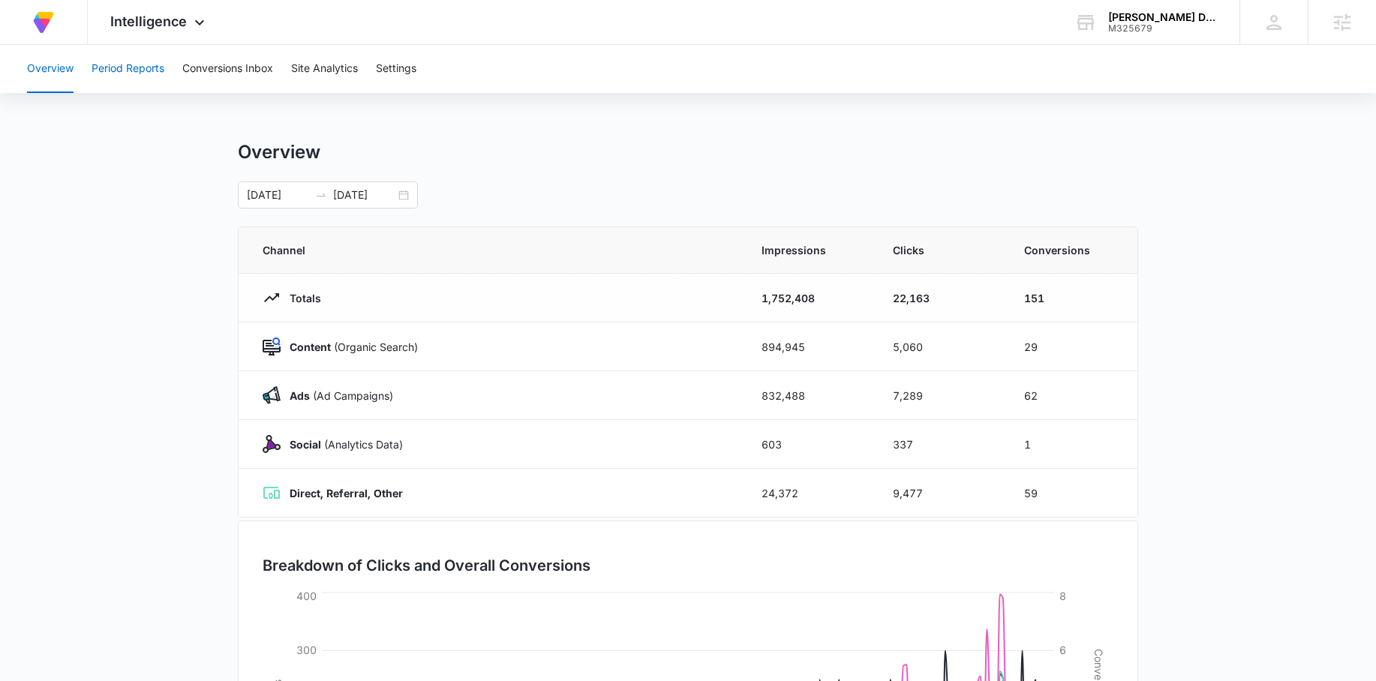
click at [132, 59] on button "Period Reports" at bounding box center [128, 69] width 73 height 48
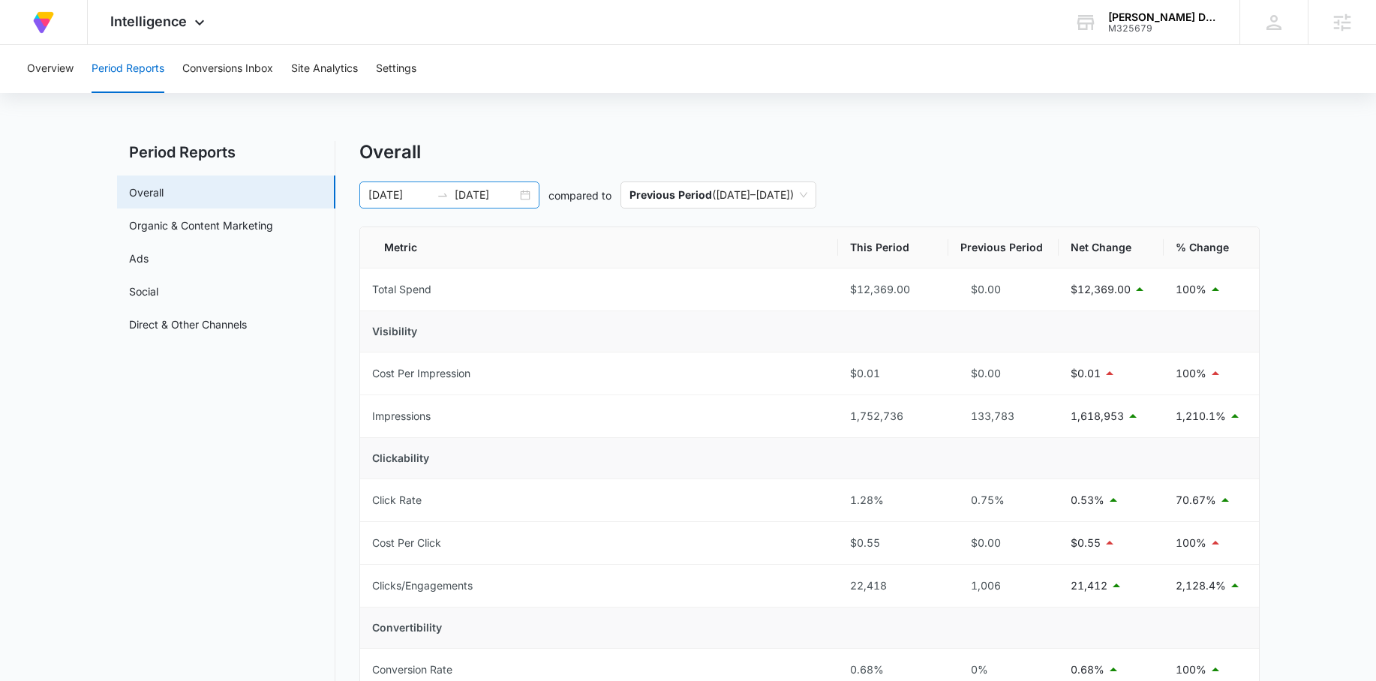
click at [523, 192] on div "03/01/2025 10/05/2025" at bounding box center [449, 195] width 180 height 27
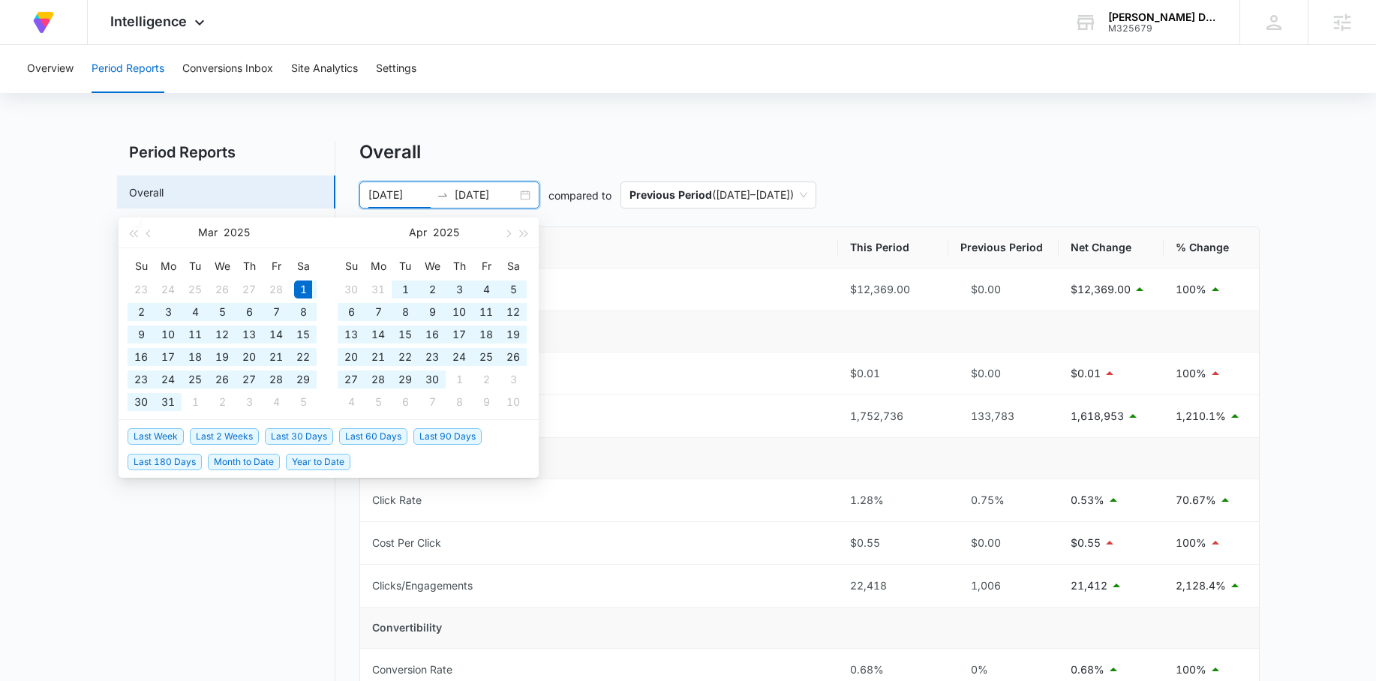
click at [395, 191] on input "03/01/2025" at bounding box center [399, 195] width 62 height 17
click at [521, 189] on div "03/01/2025 10/05/2025" at bounding box center [449, 195] width 180 height 27
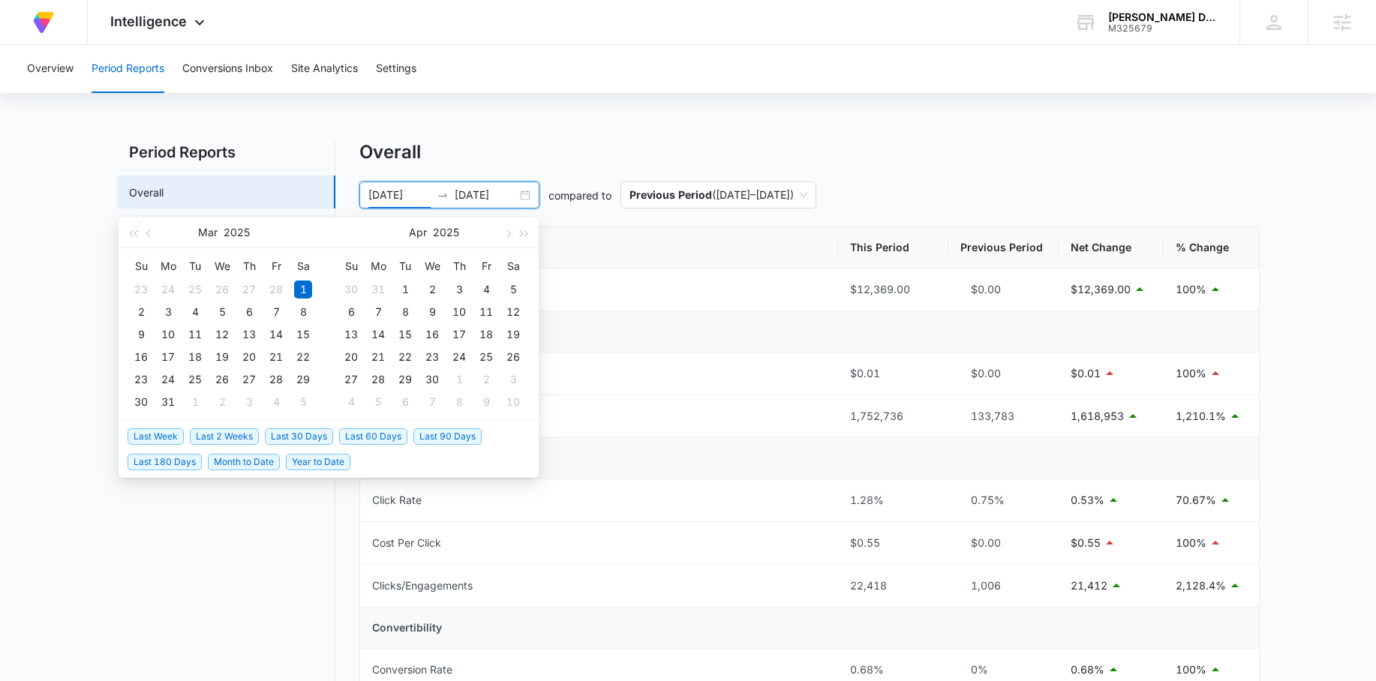
click at [311, 440] on span "Last 30 Days" at bounding box center [299, 436] width 68 height 17
type input "[DATE]"
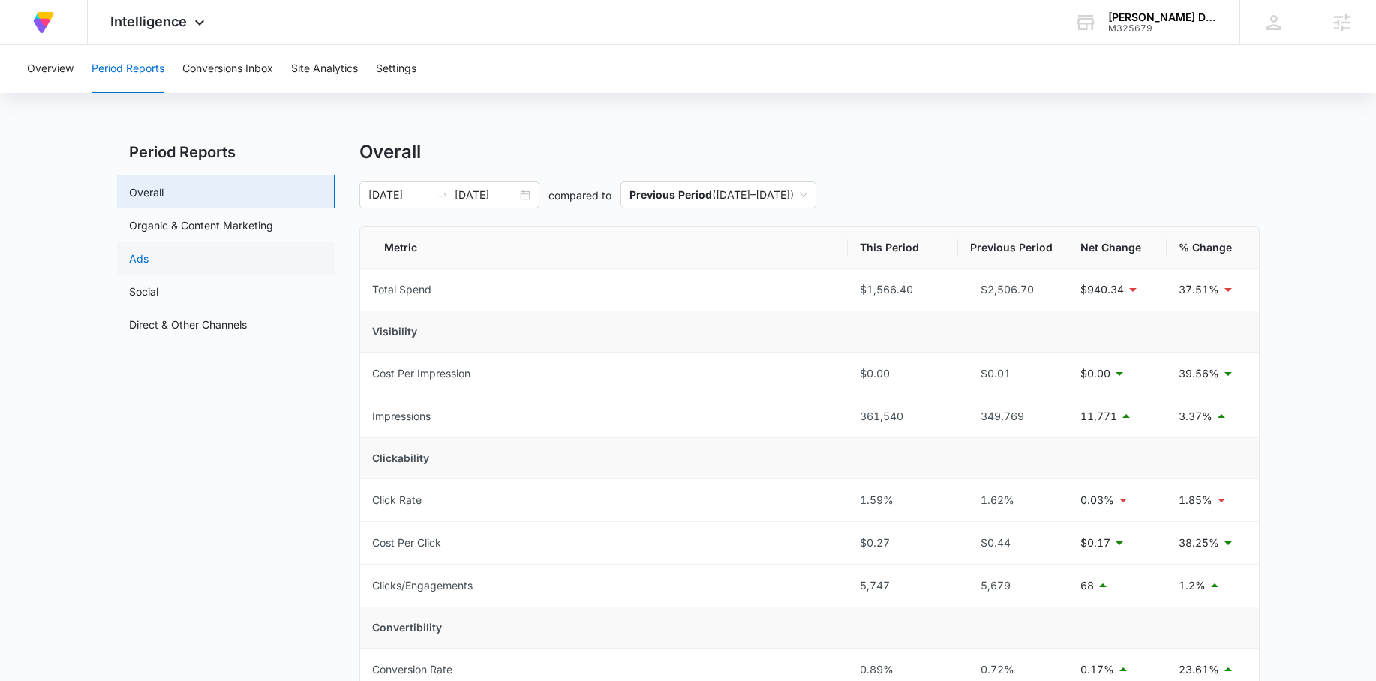
click at [143, 253] on link "Ads" at bounding box center [139, 259] width 20 height 16
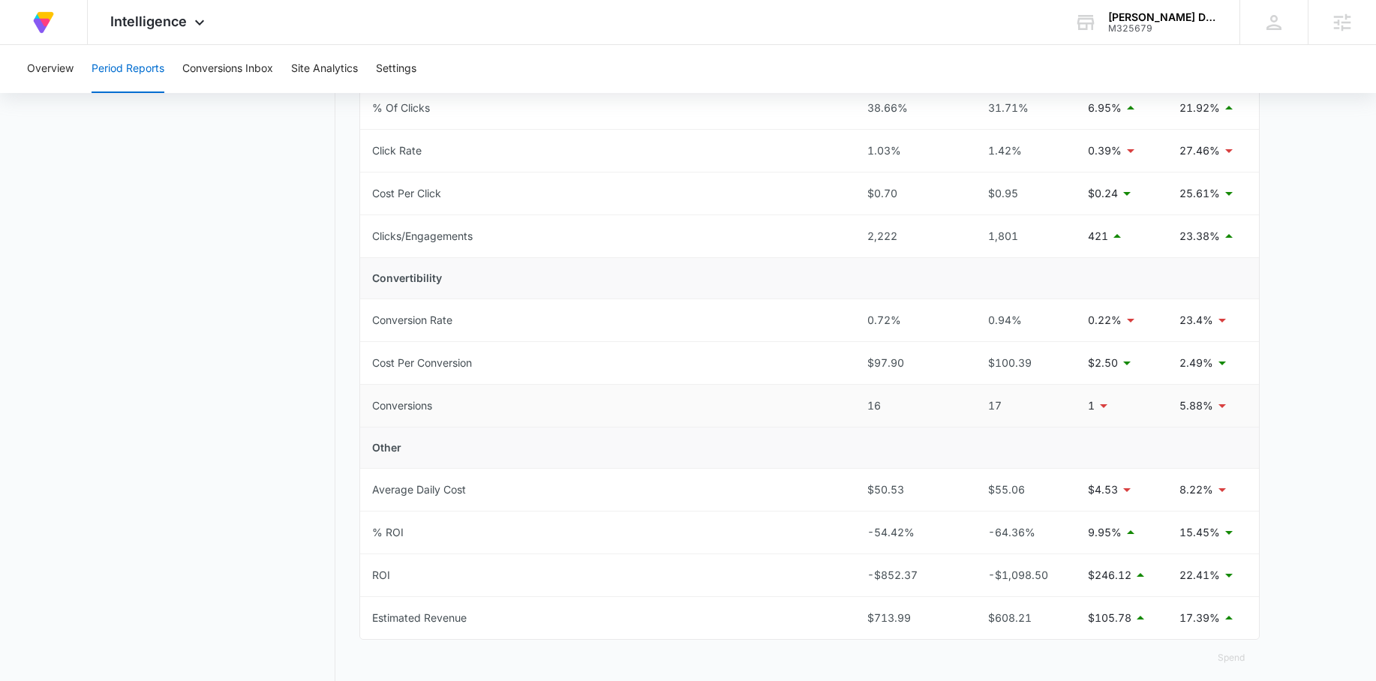
scroll to position [395, 0]
click at [185, 21] on span "Intelligence" at bounding box center [148, 22] width 77 height 16
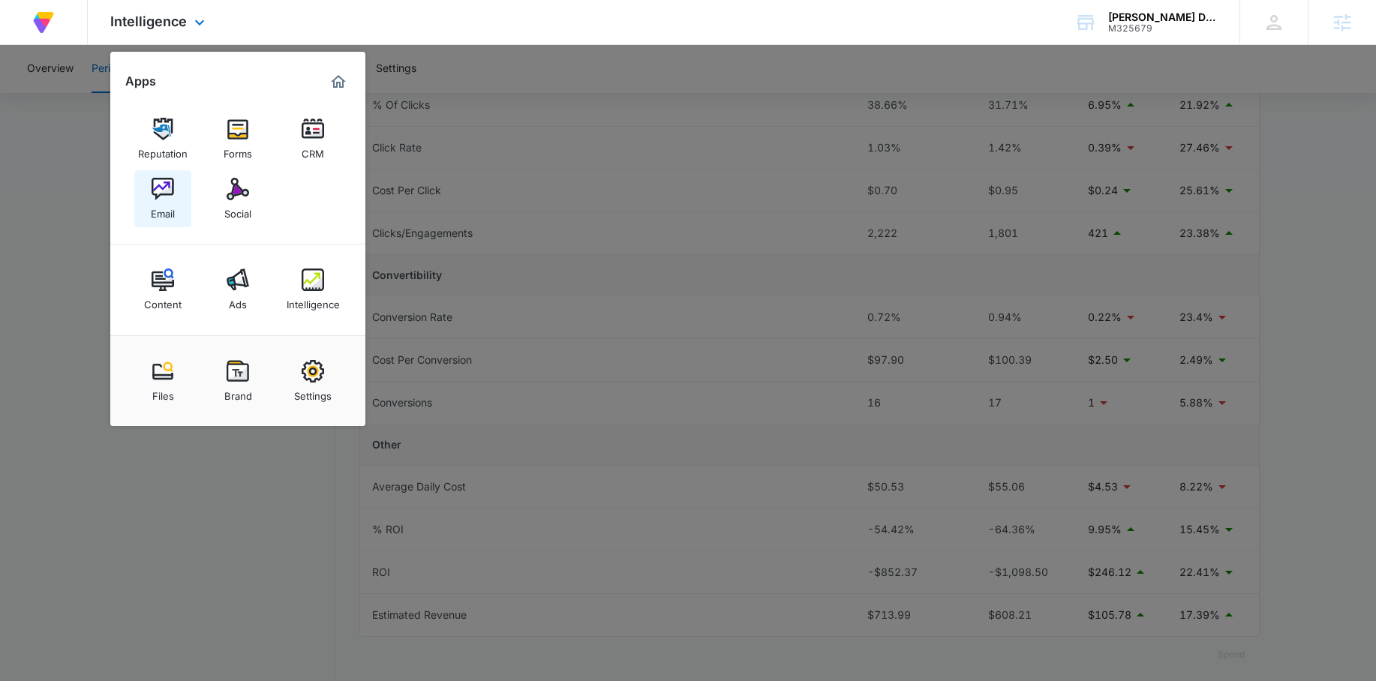
click at [151, 200] on div "Email" at bounding box center [163, 210] width 24 height 20
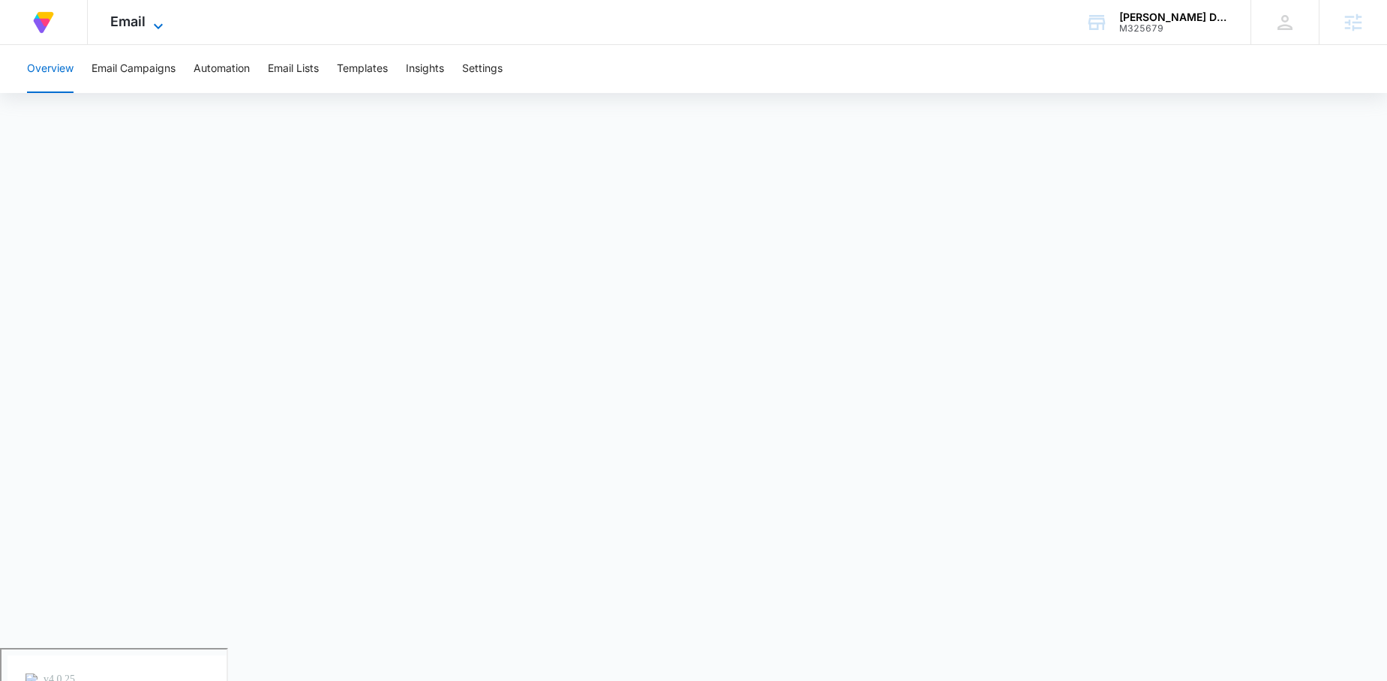
click at [141, 16] on span "Email" at bounding box center [127, 22] width 35 height 16
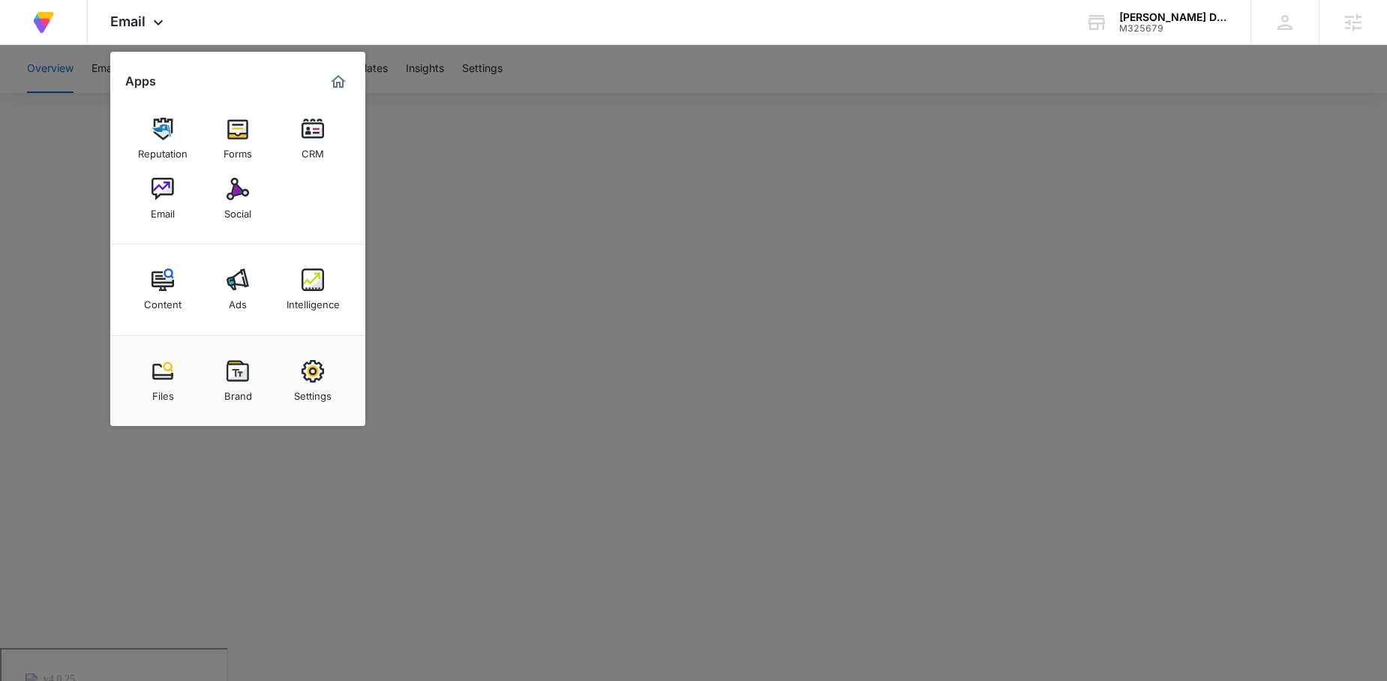
click at [487, 291] on div at bounding box center [693, 340] width 1387 height 681
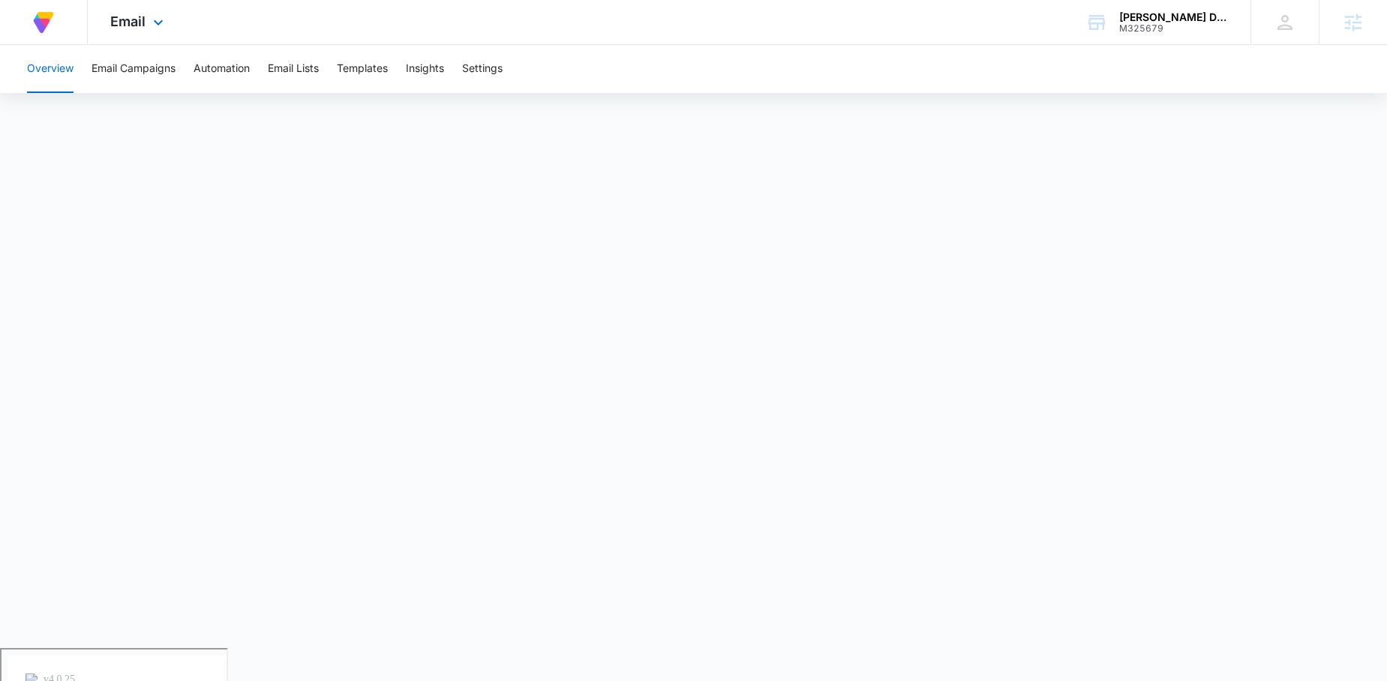
click at [146, 36] on div "Email Apps Reputation Forms CRM Email Social Content Ads Intelligence Files Bra…" at bounding box center [139, 22] width 102 height 44
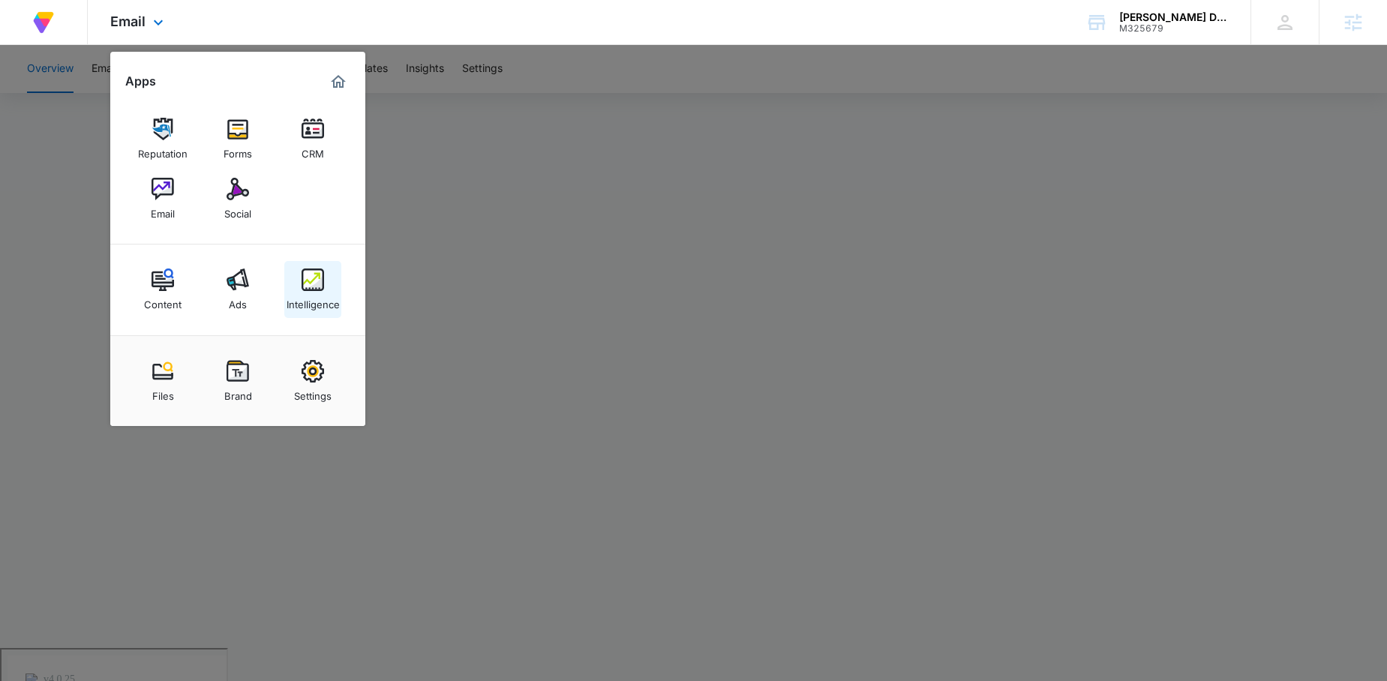
click at [322, 301] on div "Intelligence" at bounding box center [313, 301] width 53 height 20
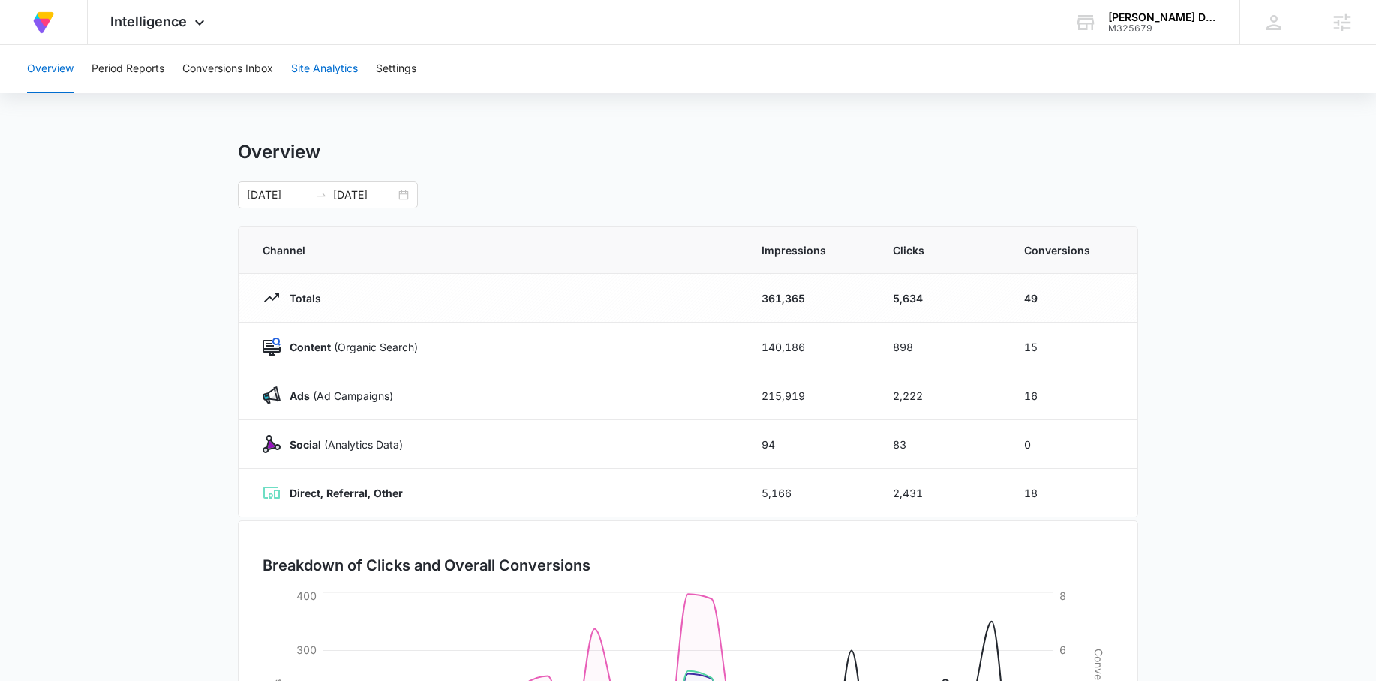
click at [331, 65] on button "Site Analytics" at bounding box center [324, 69] width 67 height 48
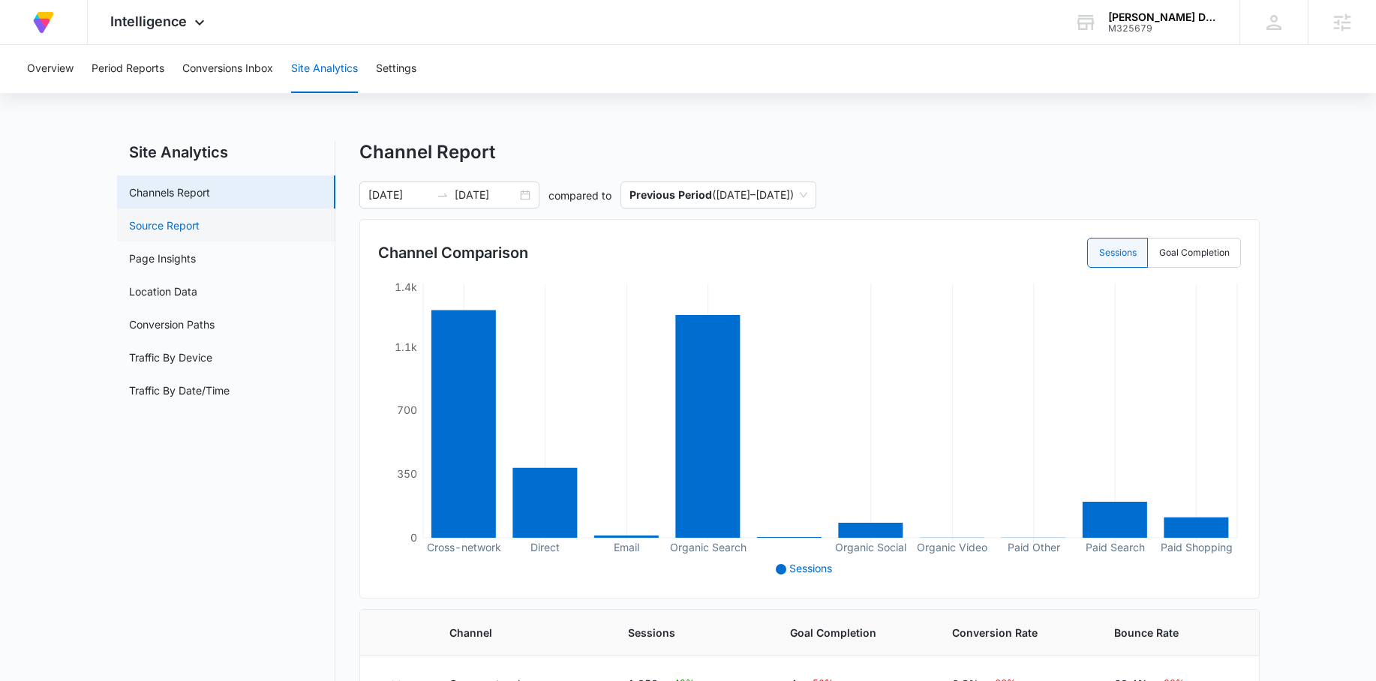
click at [179, 218] on link "Source Report" at bounding box center [164, 226] width 71 height 16
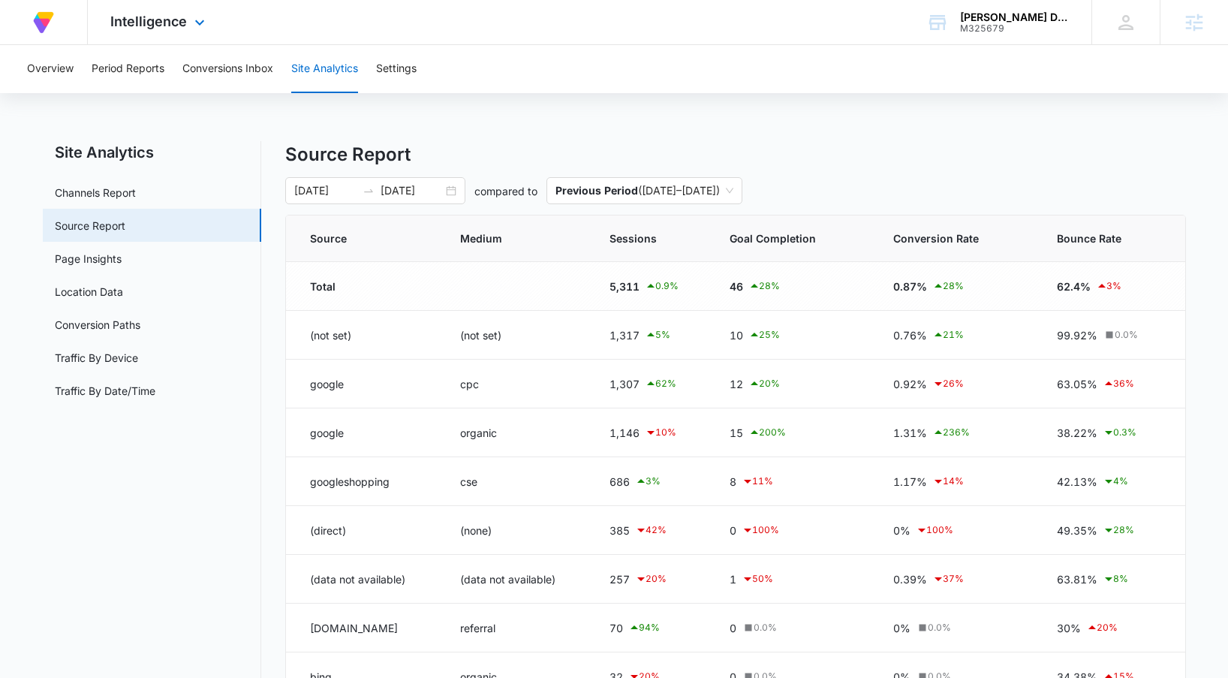
click at [143, 32] on div "Intelligence Apps Reputation Forms CRM Email Social Content Ads Intelligence Fi…" at bounding box center [159, 22] width 143 height 44
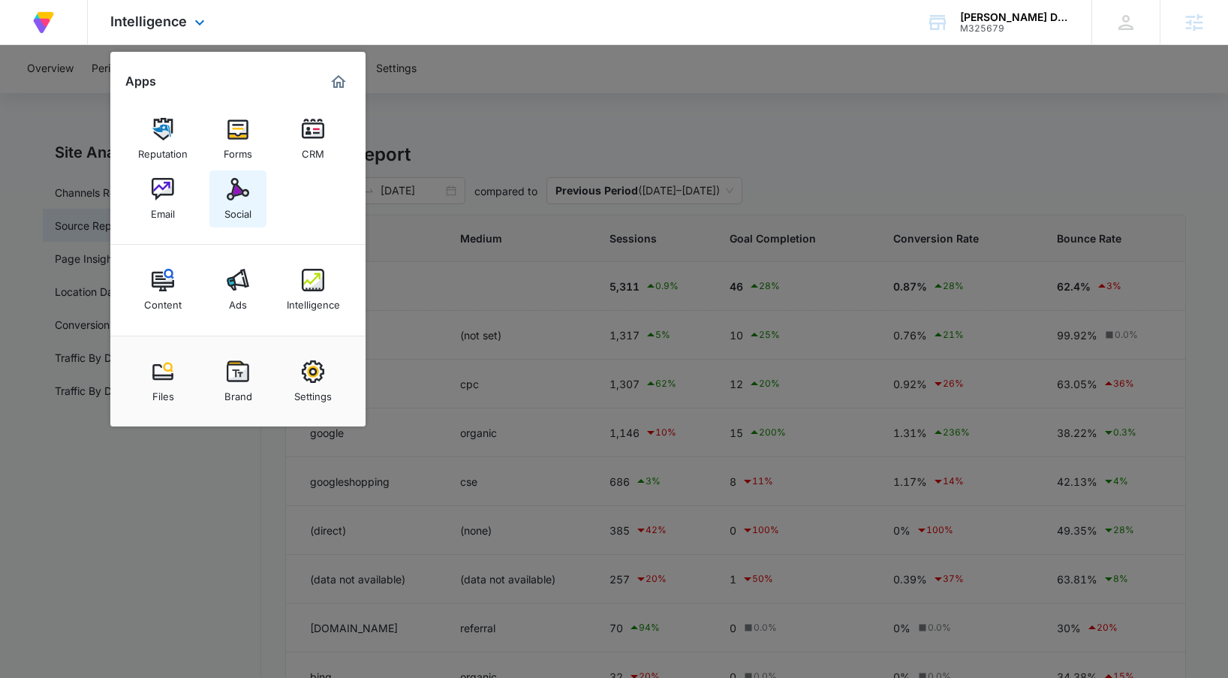
click at [236, 187] on img at bounding box center [238, 189] width 23 height 23
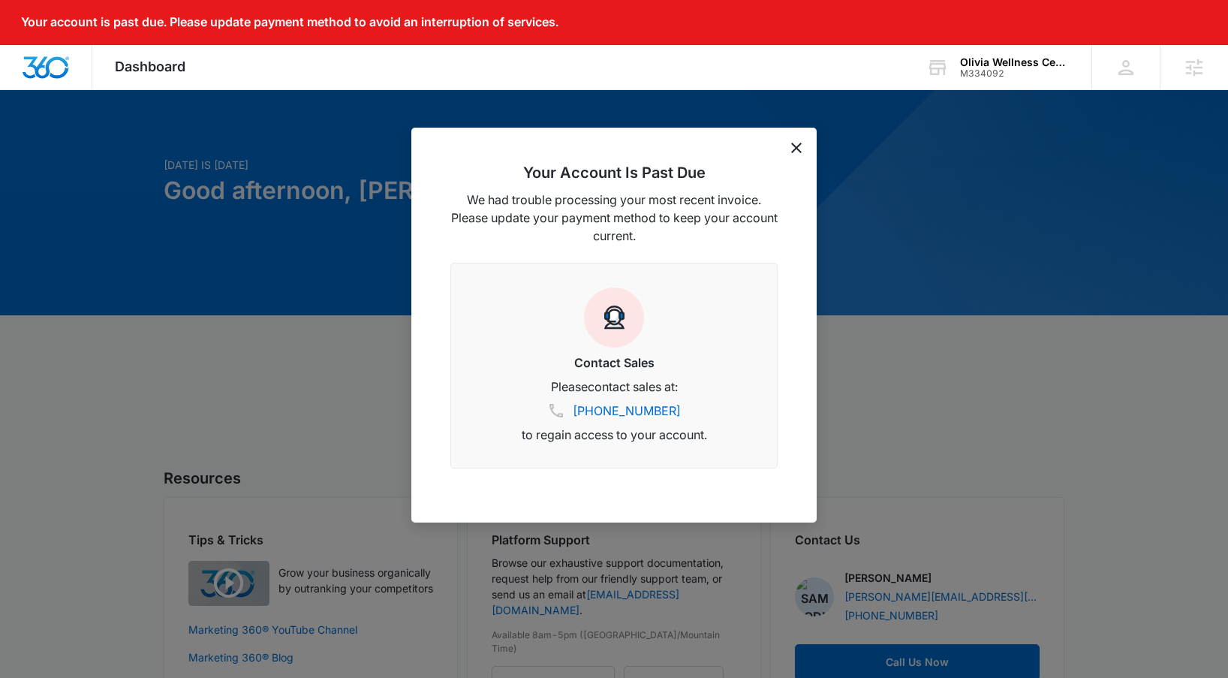
click at [801, 147] on div "Your Account Is Past Due We had trouble processing your most recent invoice. Pl…" at bounding box center [613, 325] width 405 height 395
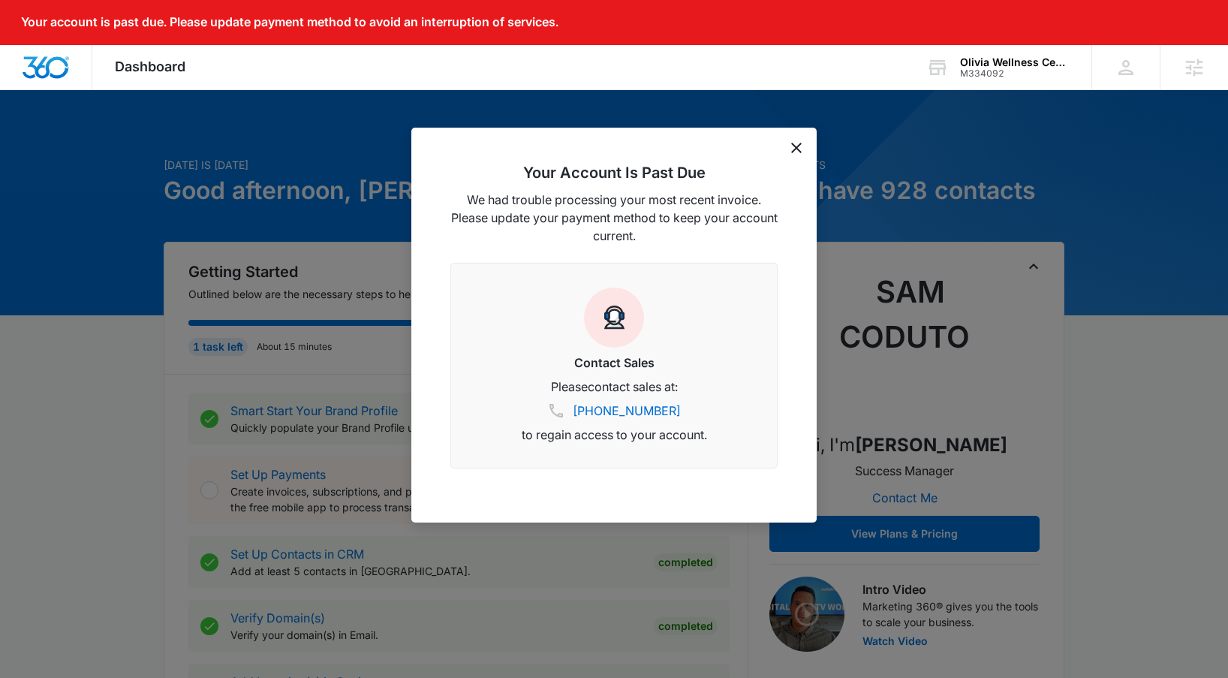
click at [795, 148] on icon "dismiss this dialog" at bounding box center [796, 148] width 11 height 11
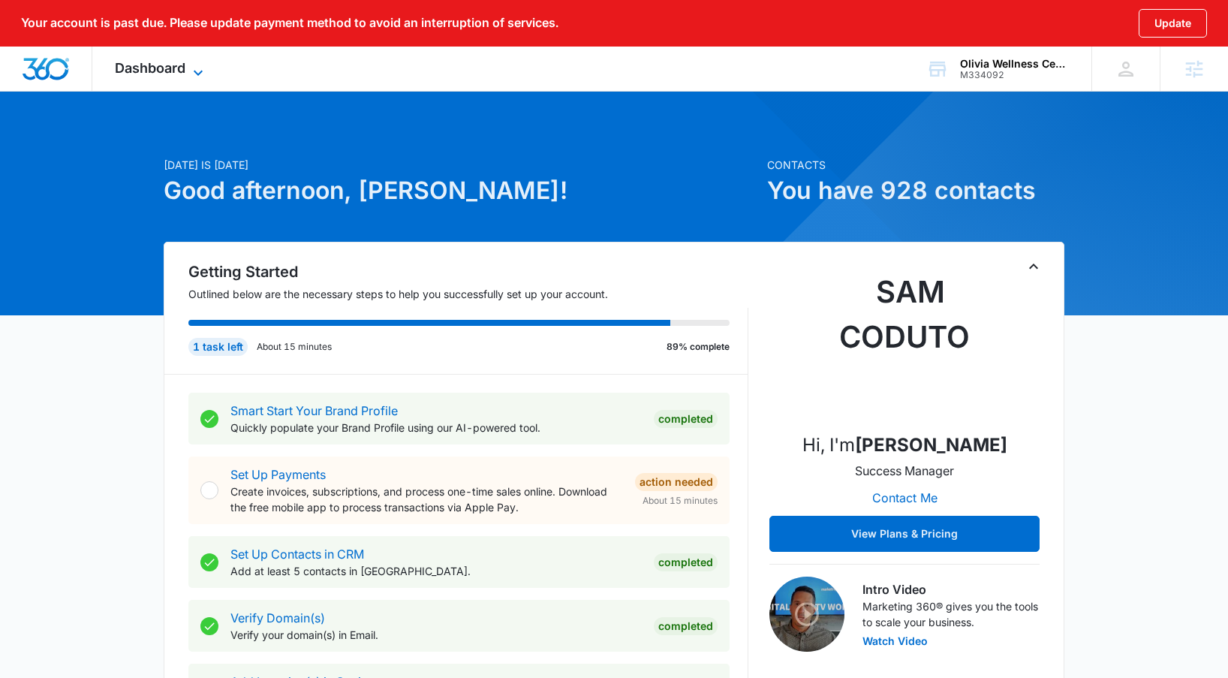
click at [157, 71] on span "Dashboard" at bounding box center [150, 68] width 71 height 16
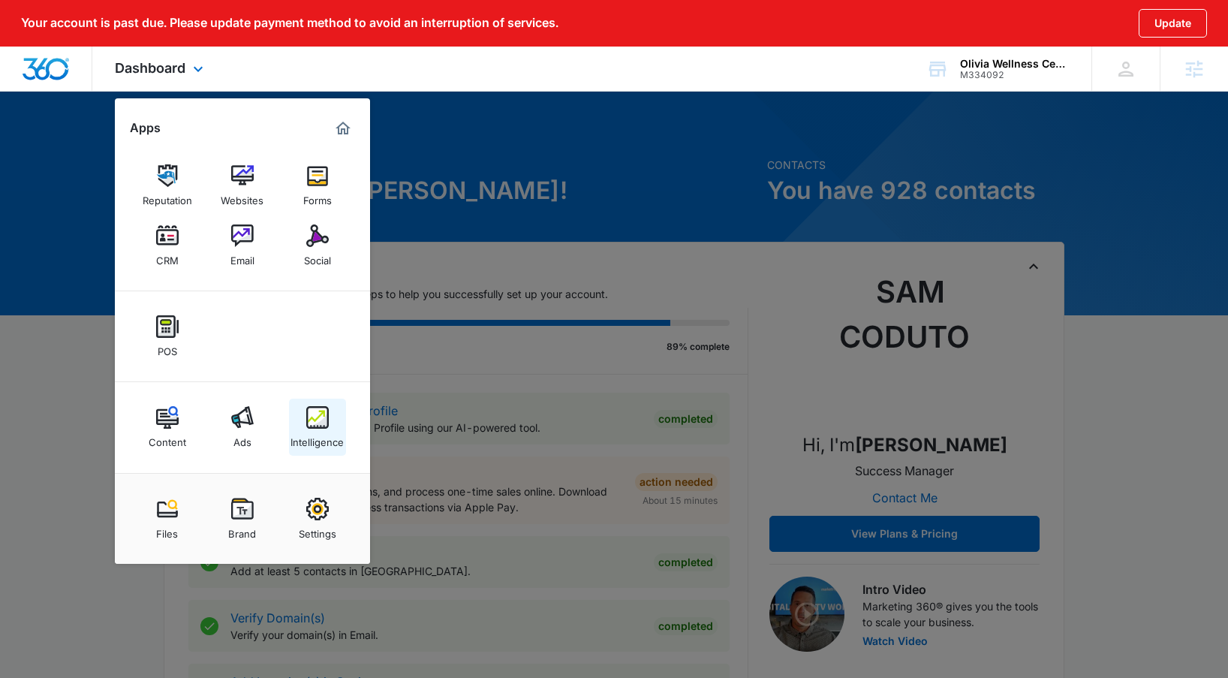
click at [309, 442] on div "Intelligence" at bounding box center [316, 438] width 53 height 20
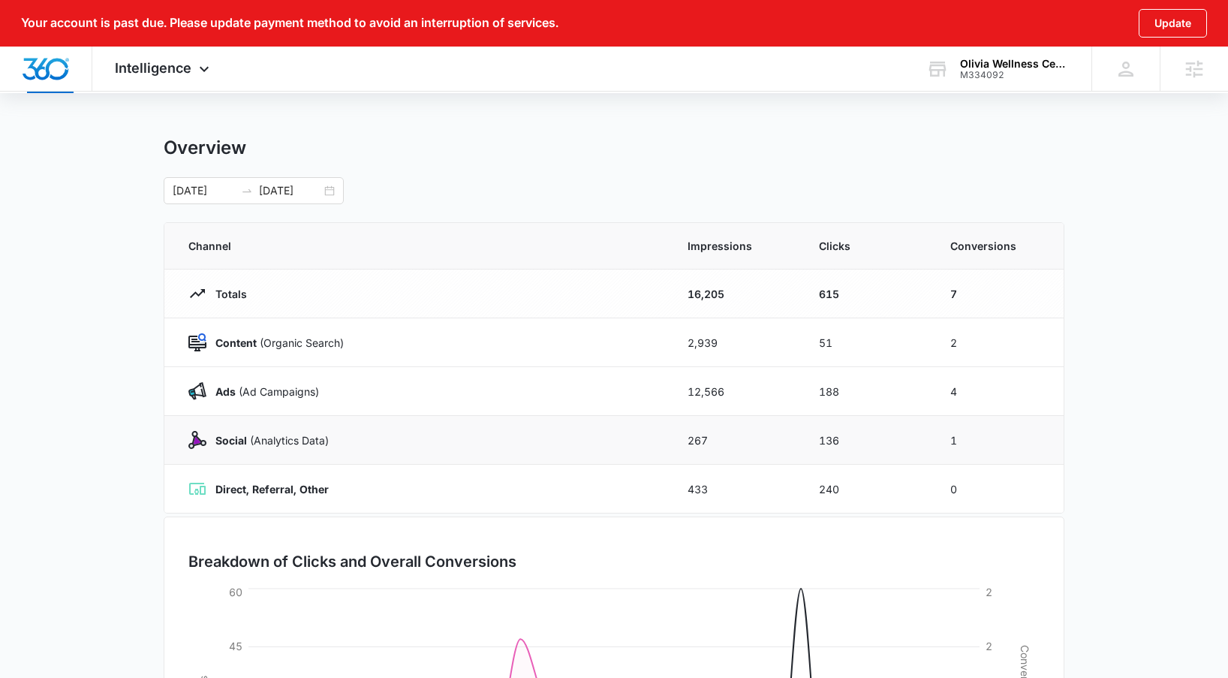
scroll to position [49, 0]
drag, startPoint x: 951, startPoint y: 295, endPoint x: 960, endPoint y: 295, distance: 8.3
click at [960, 295] on td "7" at bounding box center [997, 294] width 131 height 49
click at [959, 306] on td "7" at bounding box center [997, 294] width 131 height 49
drag, startPoint x: 958, startPoint y: 395, endPoint x: 926, endPoint y: 392, distance: 32.4
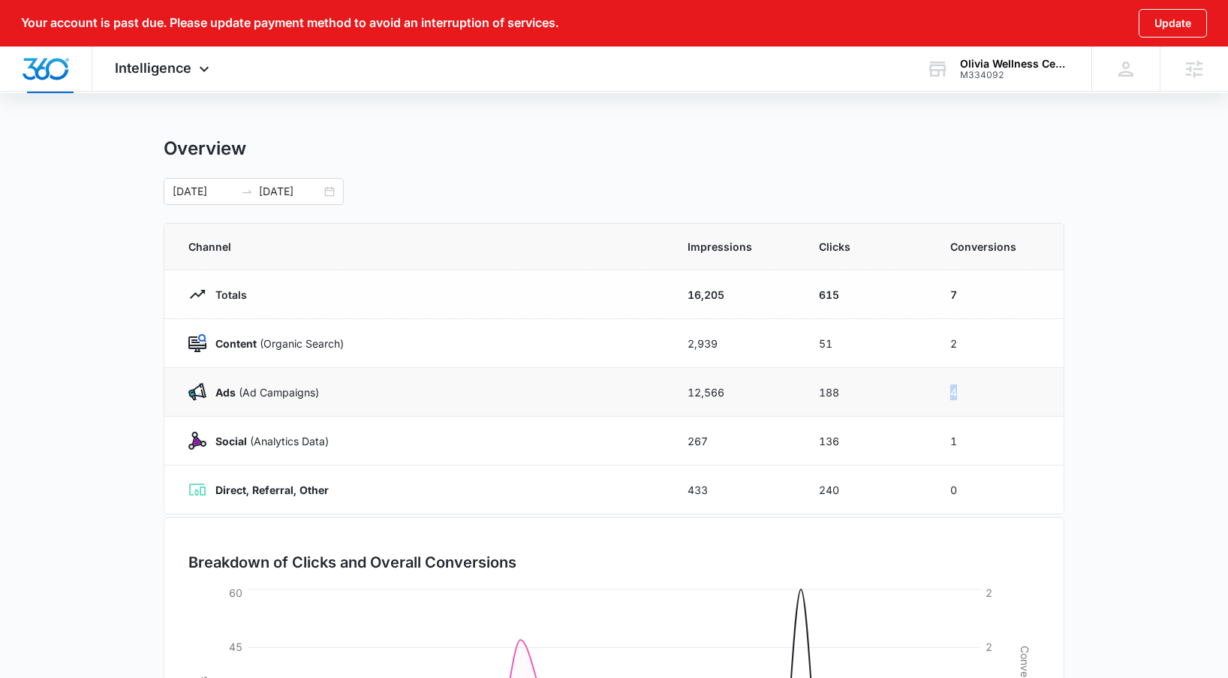
click at [926, 392] on tr "Ads (Ad Campaigns) 12,566 188 4" at bounding box center [613, 392] width 899 height 49
click at [949, 396] on td "4" at bounding box center [997, 392] width 131 height 49
click at [143, 77] on div "Intelligence Apps Reputation Websites Forms CRM Email Social POS Content Ads In…" at bounding box center [163, 69] width 143 height 44
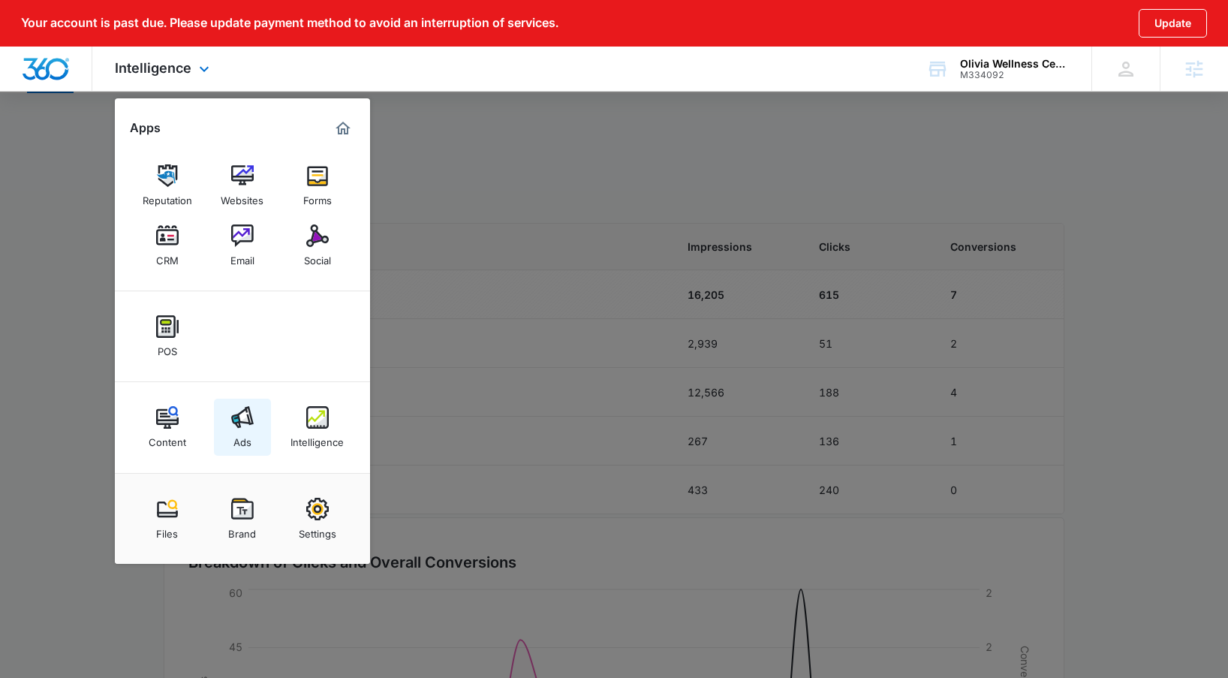
click at [242, 409] on img at bounding box center [242, 417] width 23 height 23
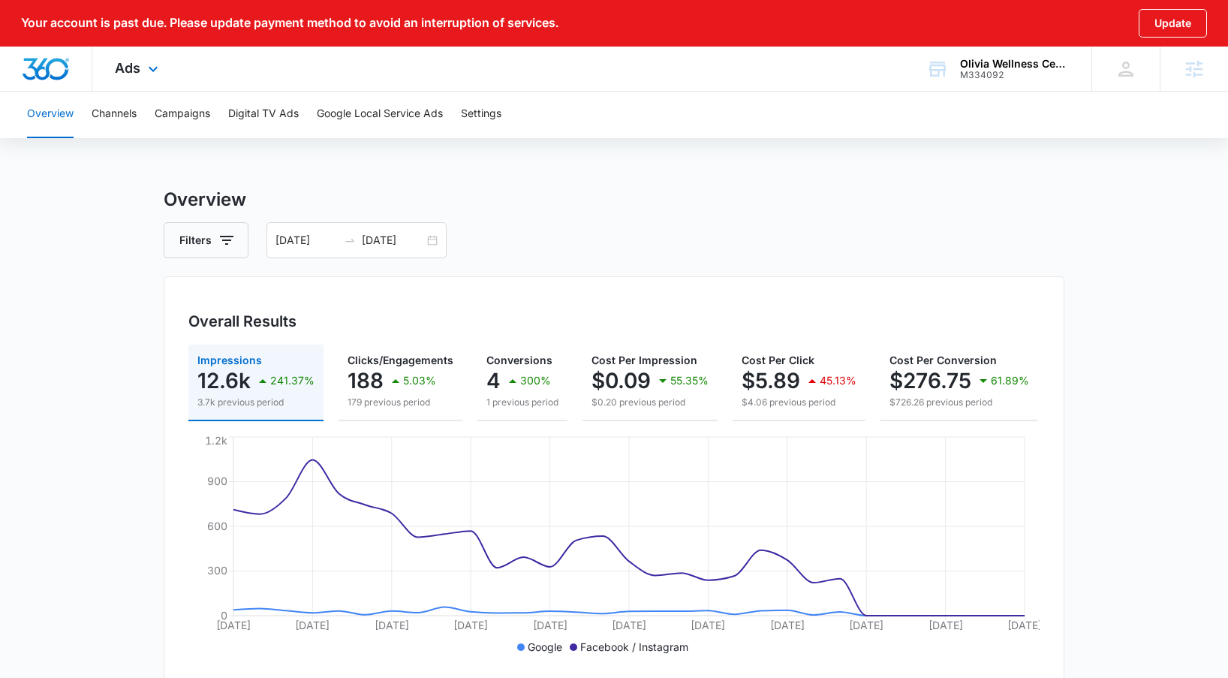
click at [143, 72] on div "Ads Apps Reputation Websites Forms CRM Email Social POS Content Ads Intelligenc…" at bounding box center [138, 69] width 92 height 44
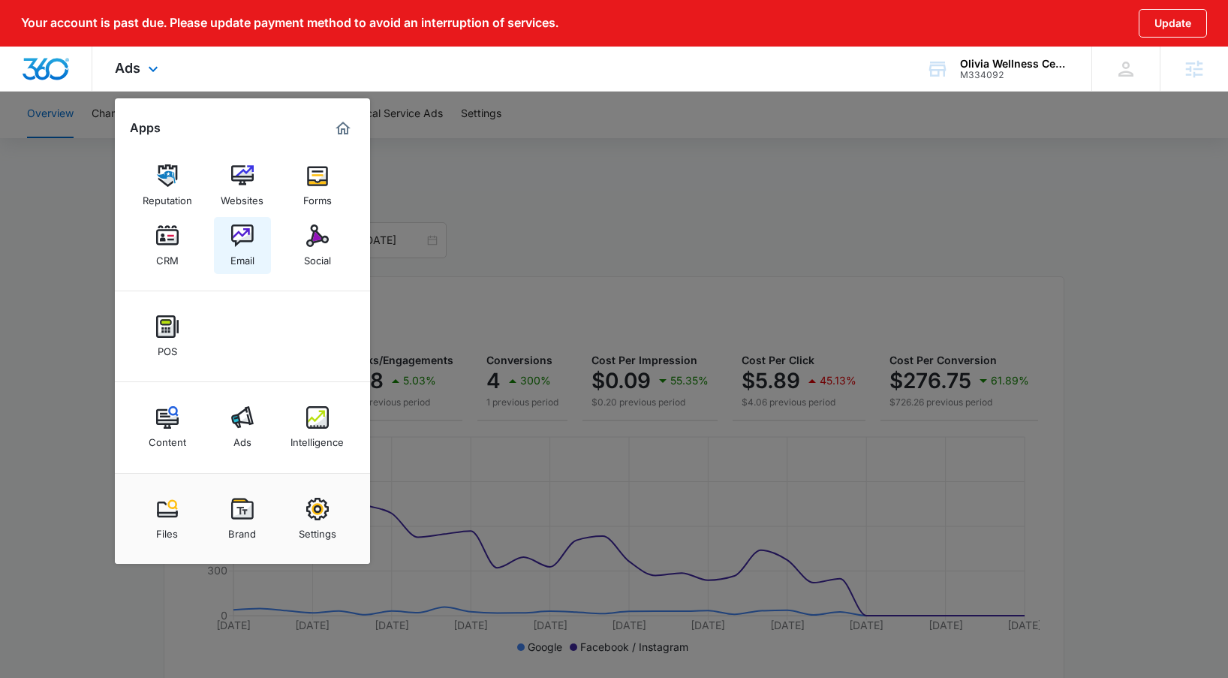
click at [258, 222] on link "Email" at bounding box center [242, 245] width 57 height 57
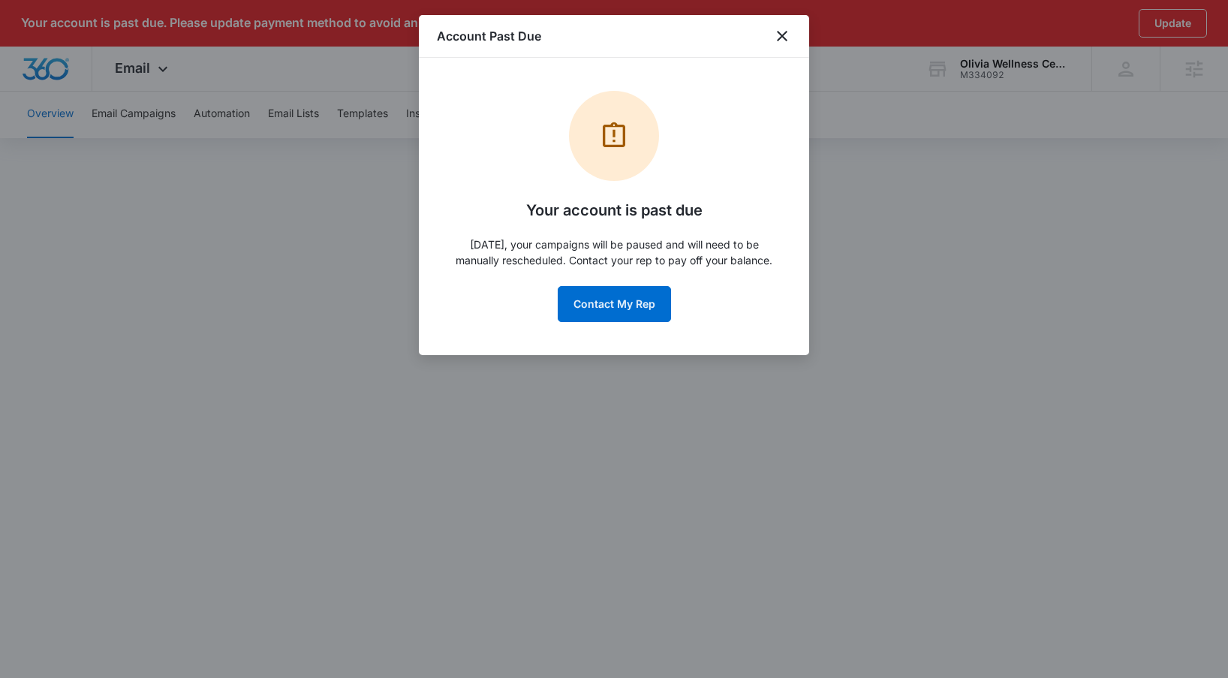
click at [789, 45] on div "Account Past Due" at bounding box center [614, 36] width 390 height 43
click at [777, 32] on icon "close" at bounding box center [782, 36] width 18 height 18
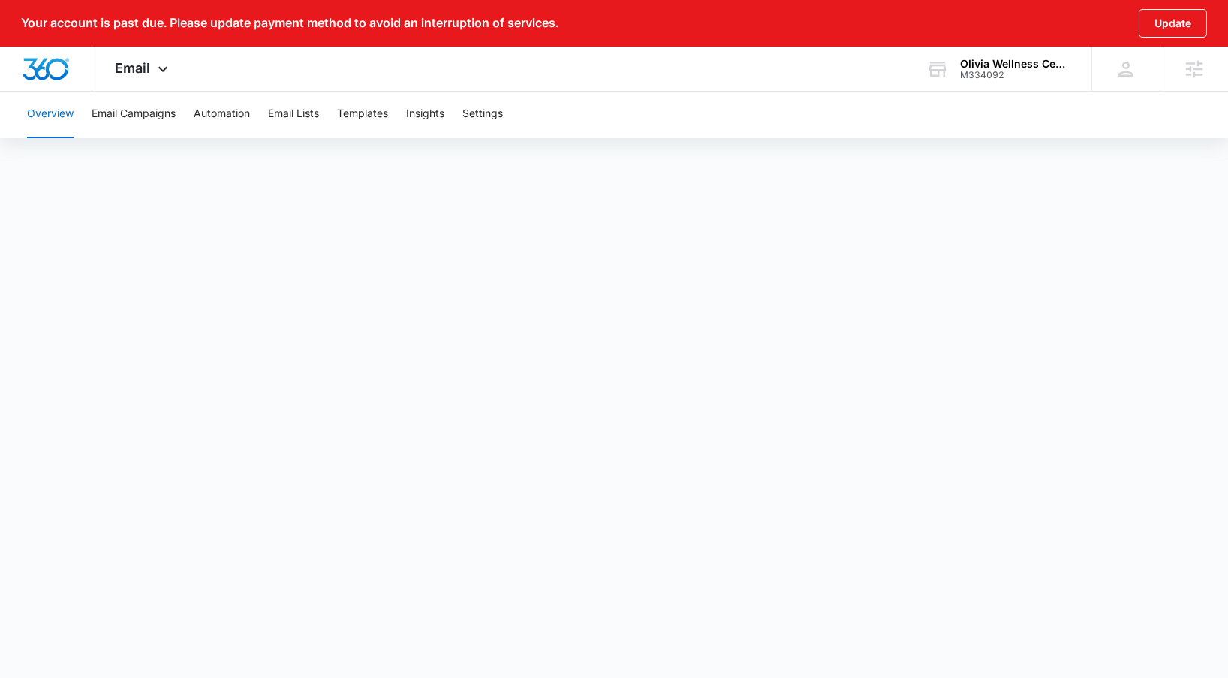
scroll to position [16, 0]
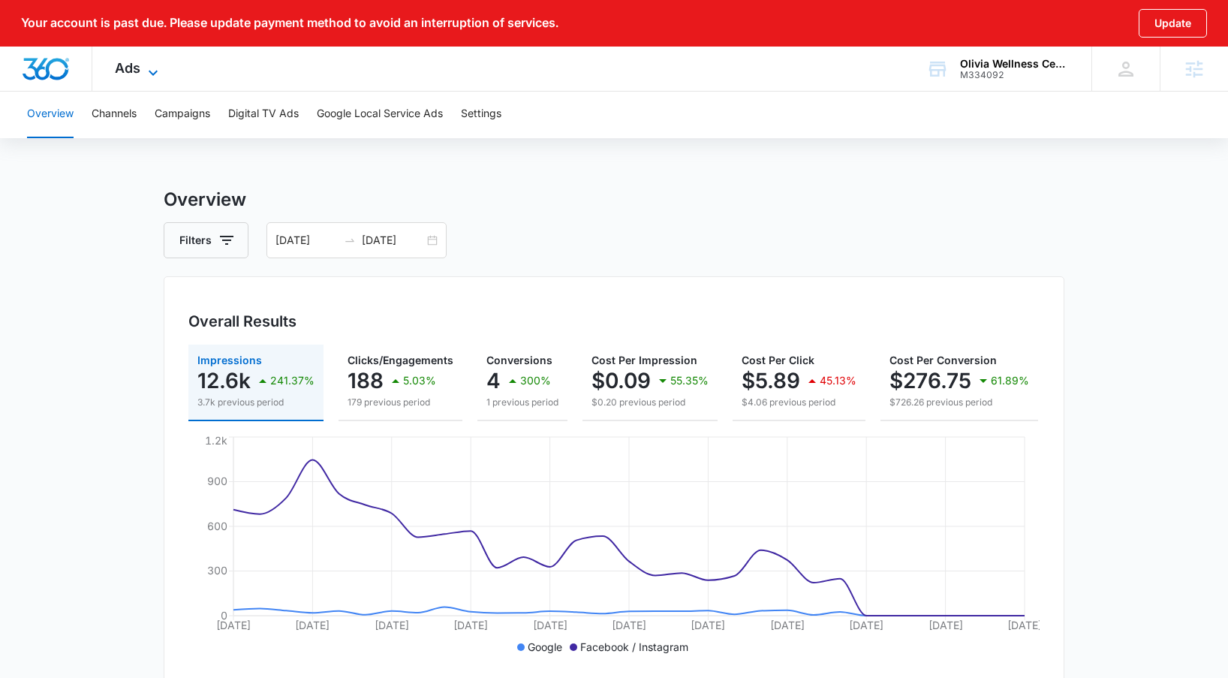
click at [144, 62] on div "Ads Apps Reputation Websites Forms CRM Email Social POS Content Ads Intelligenc…" at bounding box center [138, 69] width 92 height 44
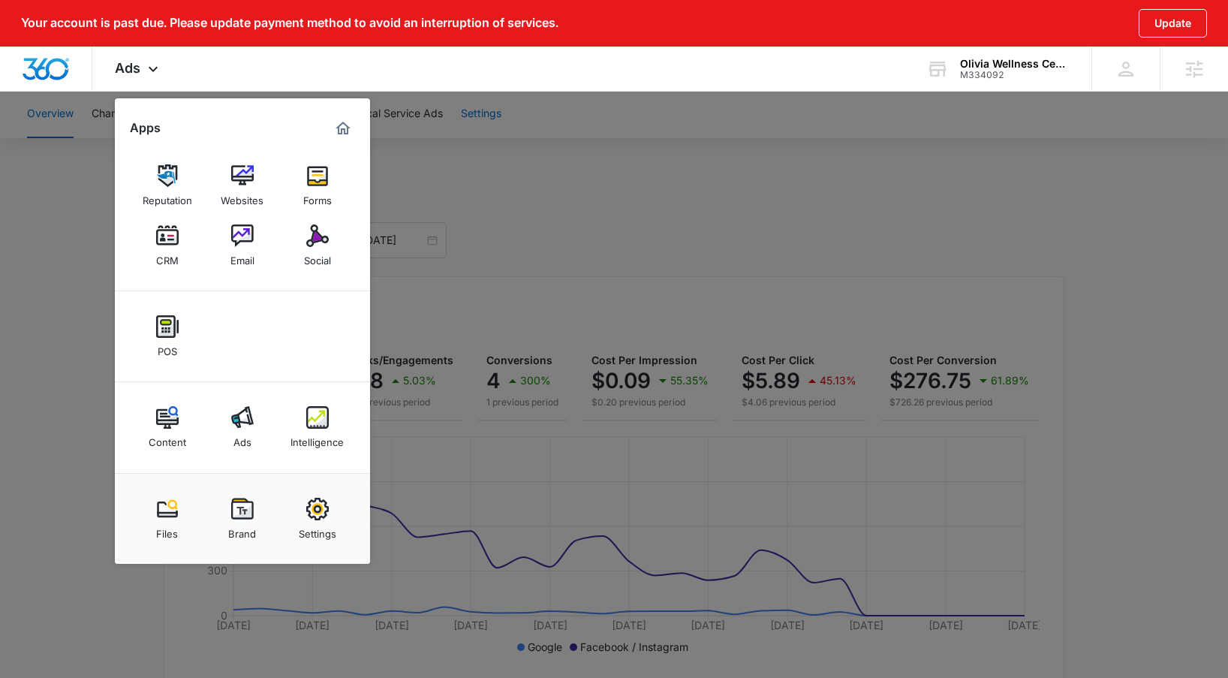
drag, startPoint x: 549, startPoint y: 154, endPoint x: 464, endPoint y: 136, distance: 87.4
click at [549, 154] on div at bounding box center [614, 339] width 1228 height 678
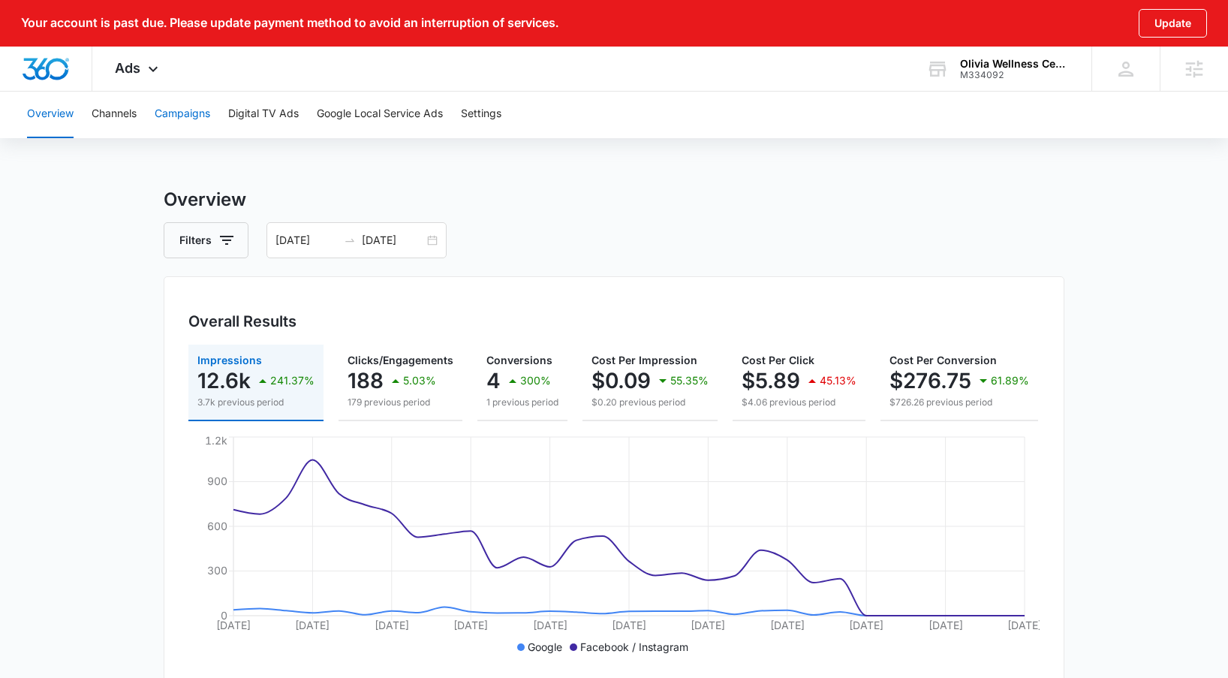
click at [208, 119] on button "Campaigns" at bounding box center [183, 114] width 56 height 48
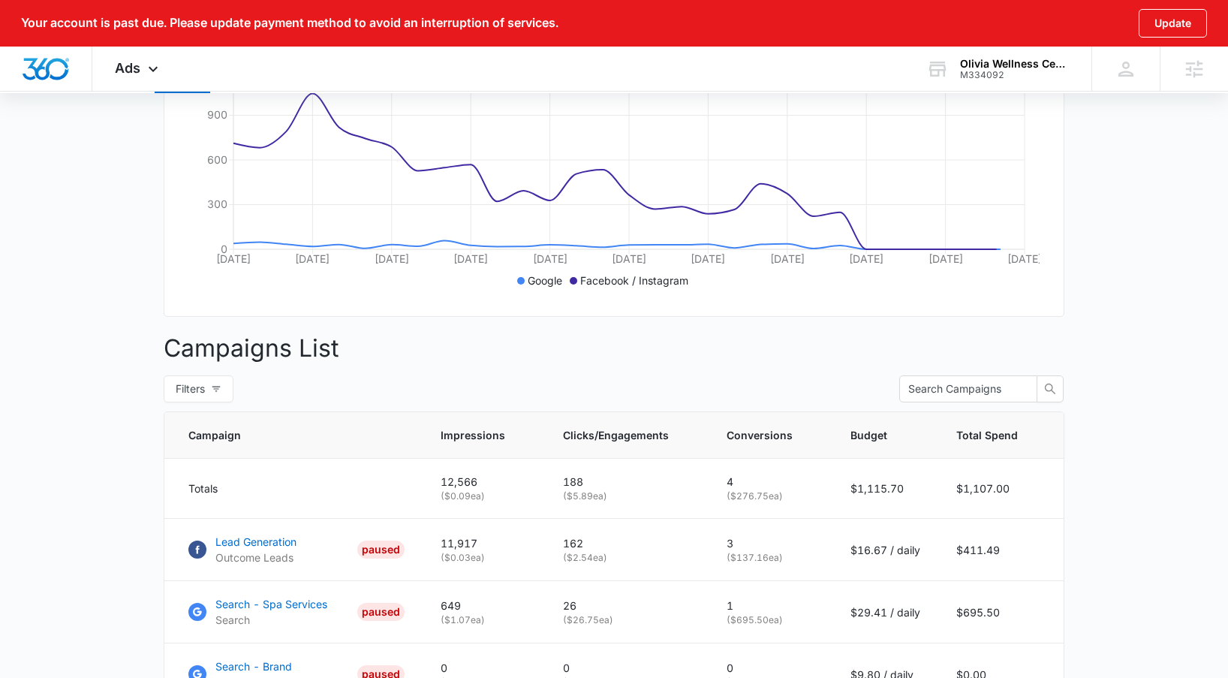
scroll to position [511, 0]
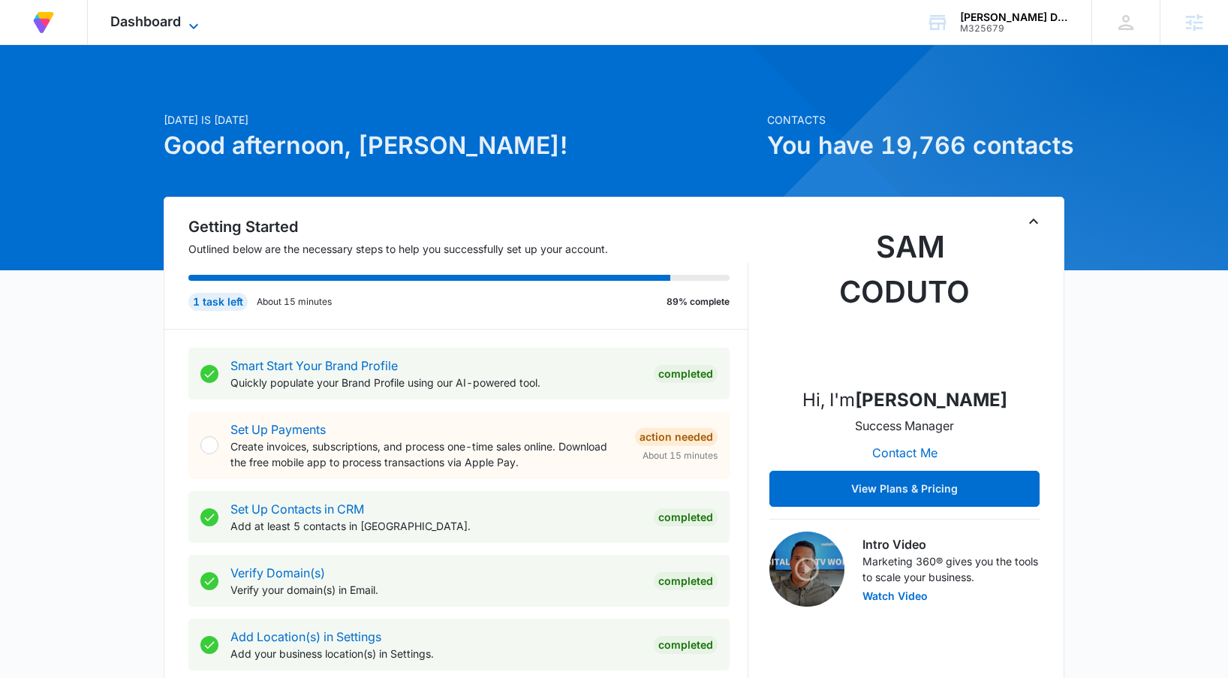
click at [146, 23] on span "Dashboard" at bounding box center [145, 22] width 71 height 16
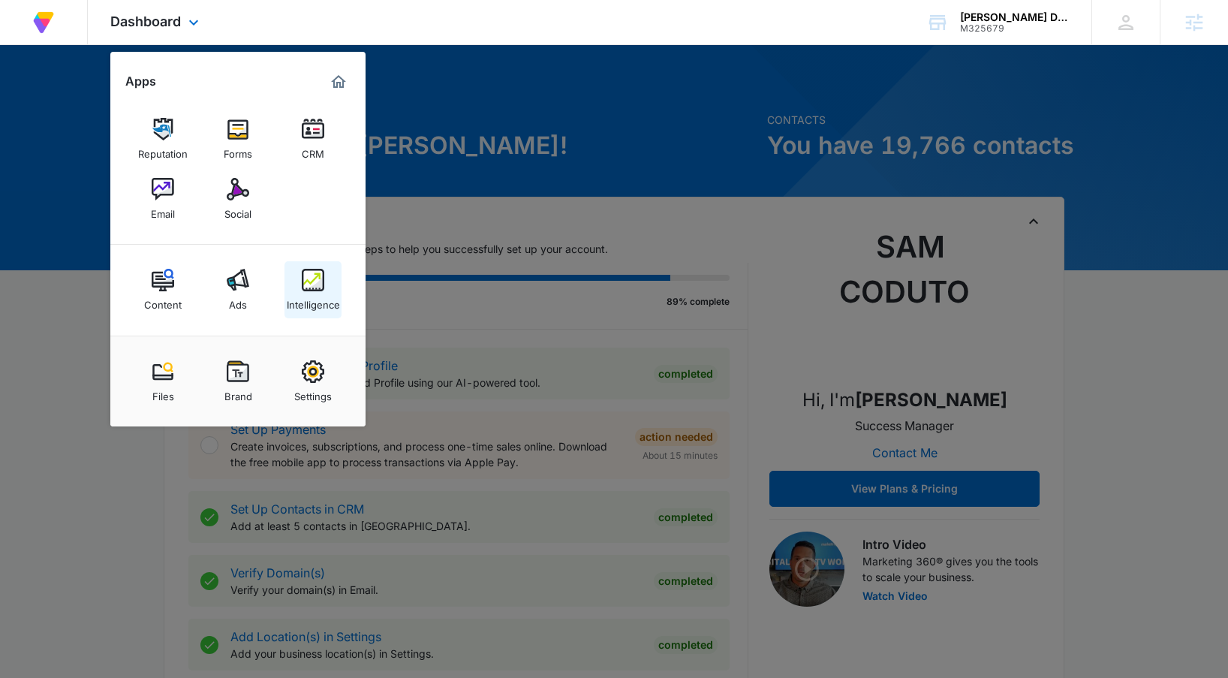
click at [310, 287] on img at bounding box center [313, 280] width 23 height 23
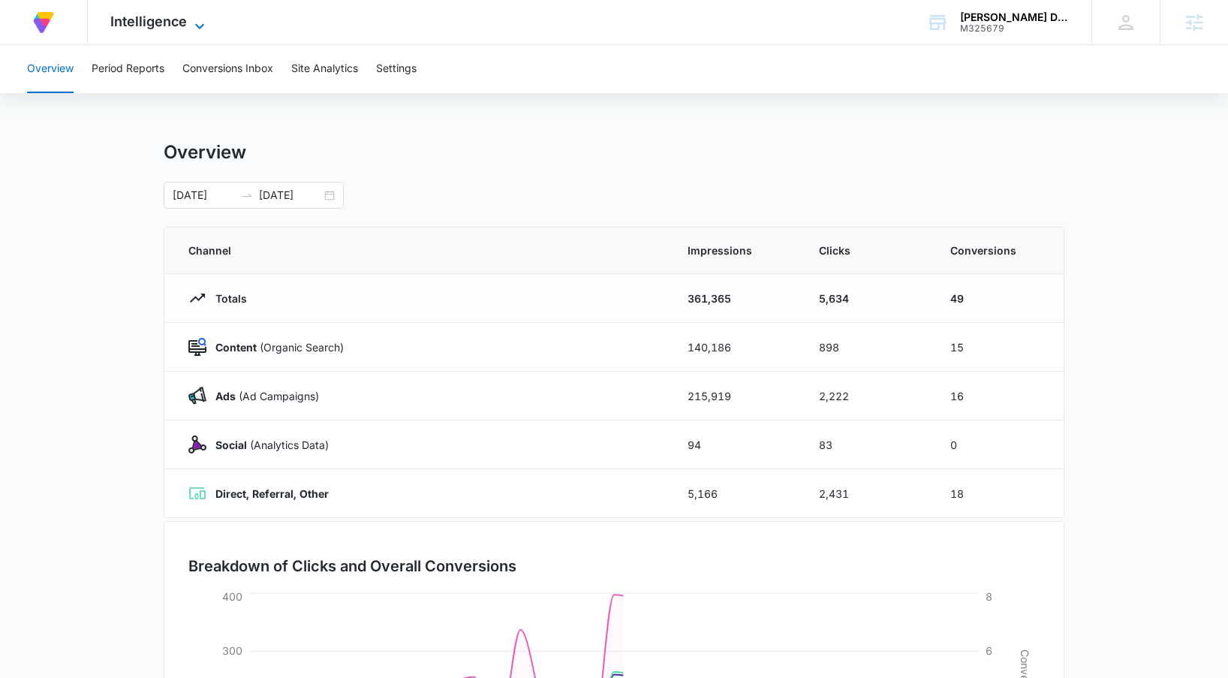
click at [158, 15] on span "Intelligence" at bounding box center [148, 22] width 77 height 16
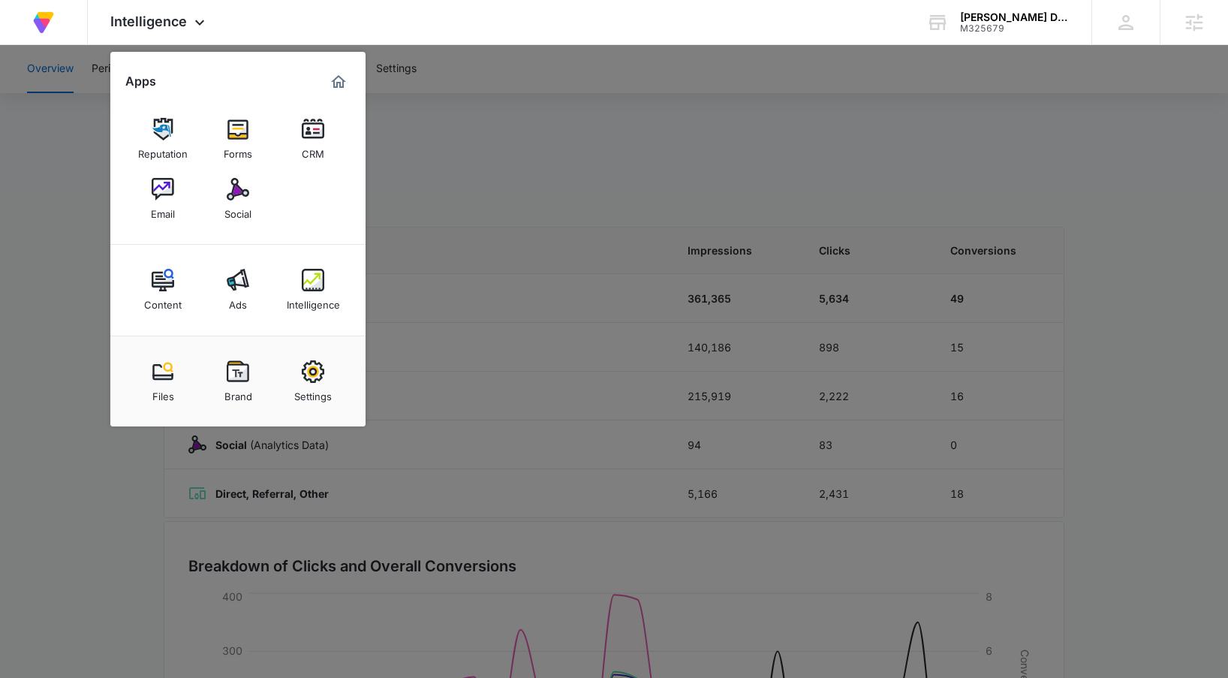
click at [250, 275] on link "Ads" at bounding box center [237, 289] width 57 height 57
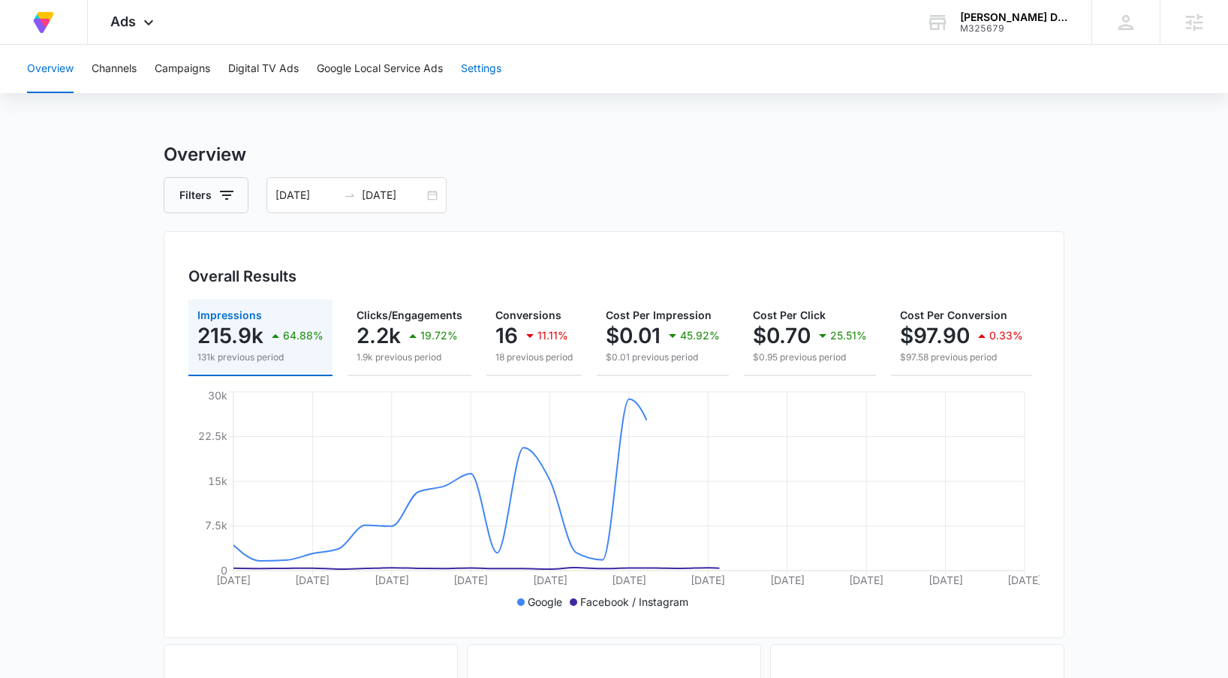
click at [500, 68] on button "Settings" at bounding box center [481, 69] width 41 height 48
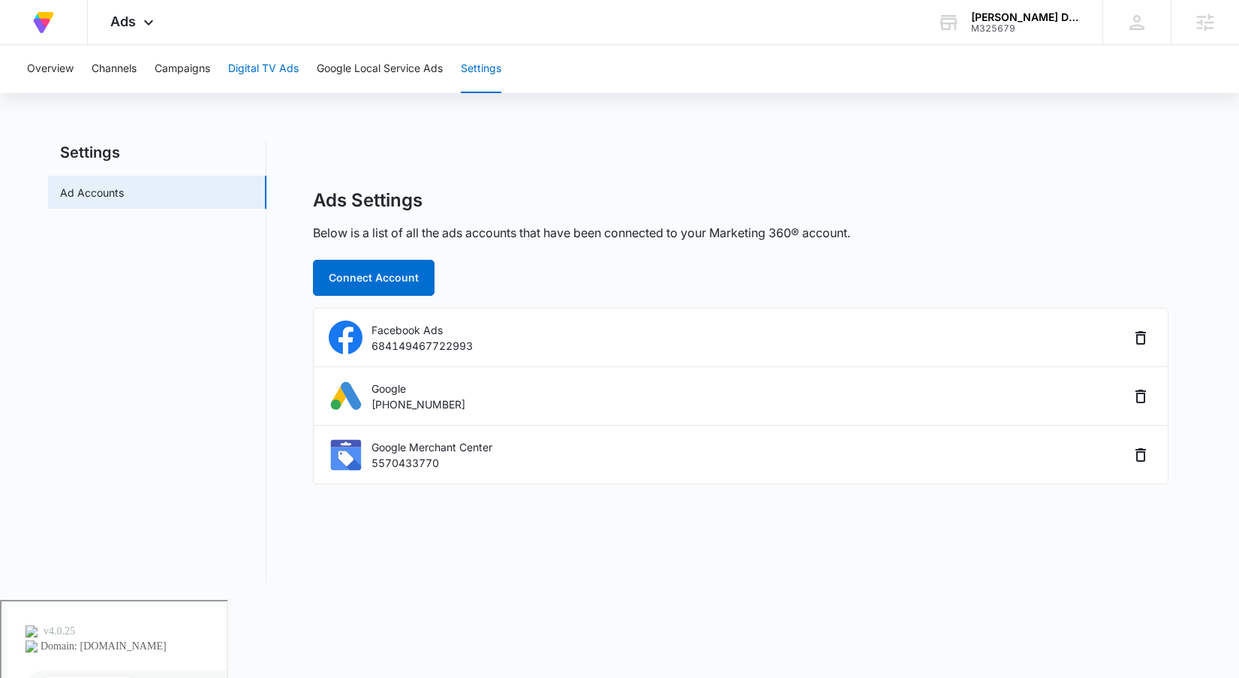
click at [256, 71] on button "Digital TV Ads" at bounding box center [263, 69] width 71 height 48
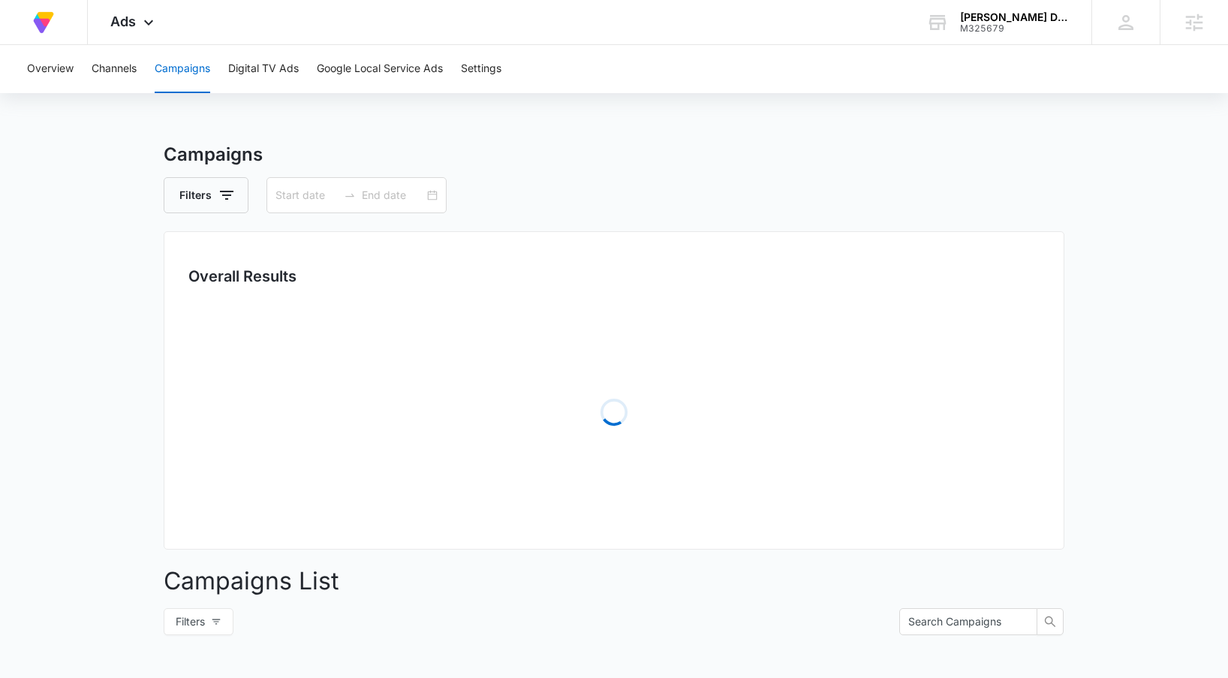
type input "[DATE]"
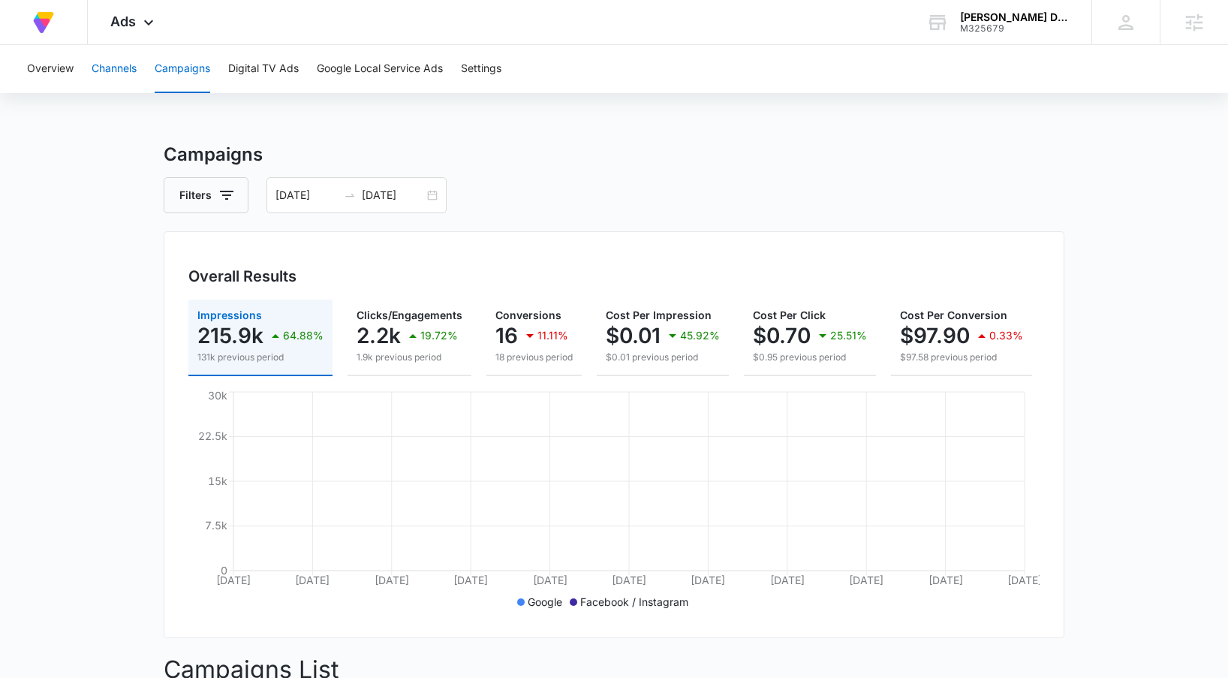
click at [106, 70] on button "Channels" at bounding box center [114, 69] width 45 height 48
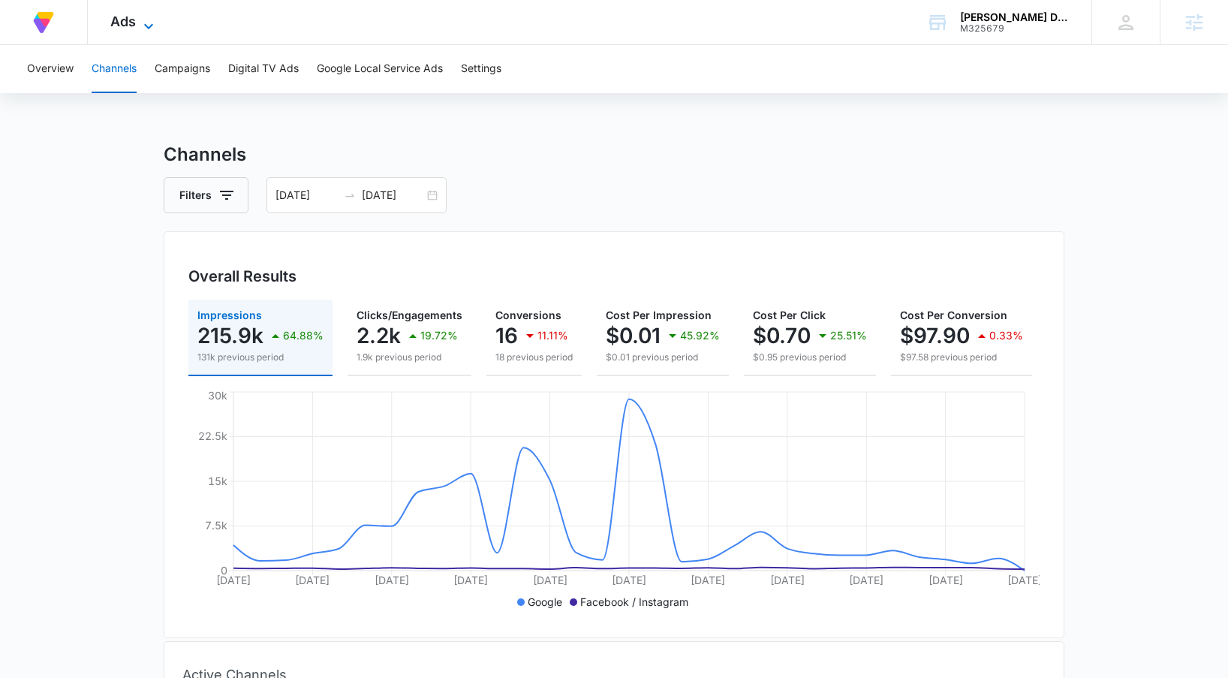
click at [140, 27] on icon at bounding box center [149, 26] width 18 height 18
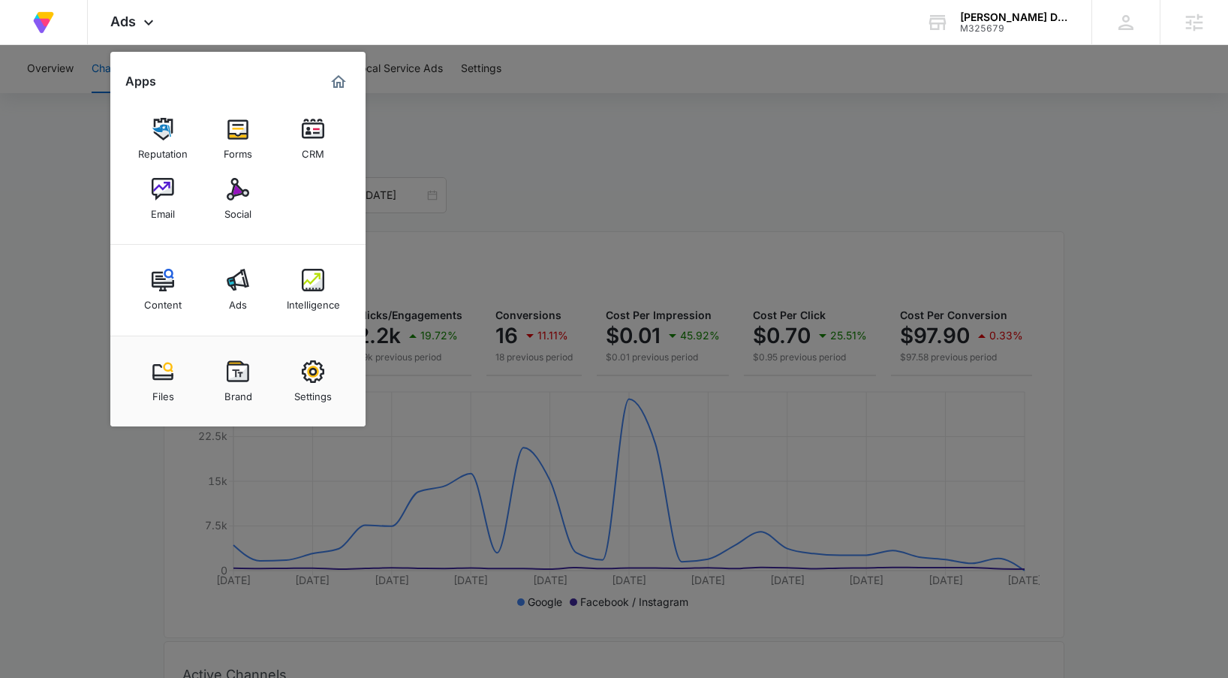
click at [552, 124] on div at bounding box center [614, 339] width 1228 height 678
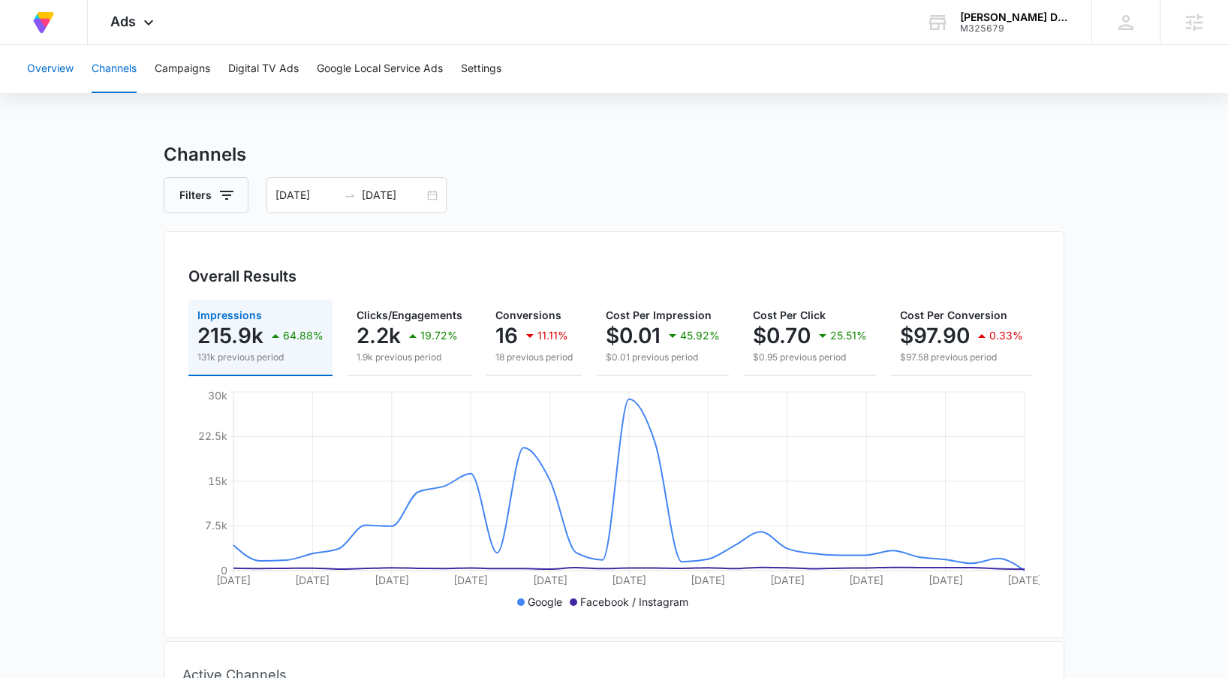
click at [65, 72] on button "Overview" at bounding box center [50, 69] width 47 height 48
click at [144, 23] on icon at bounding box center [149, 26] width 18 height 18
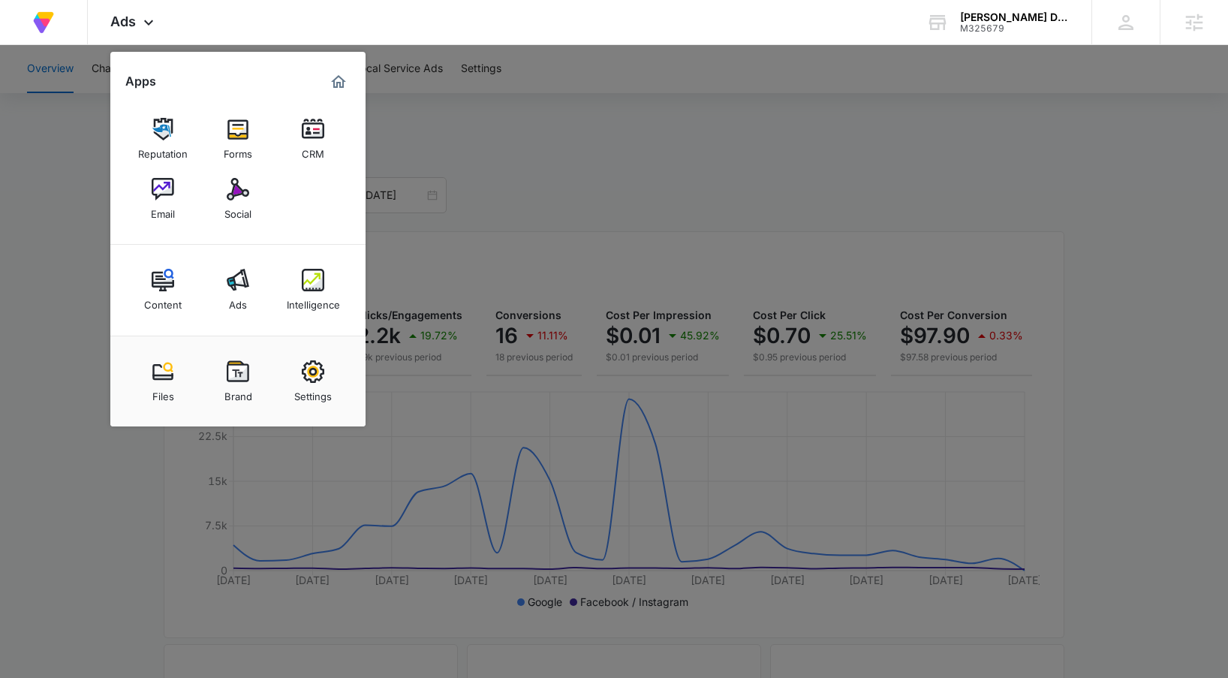
drag, startPoint x: 544, startPoint y: 185, endPoint x: 523, endPoint y: 161, distance: 31.9
click at [542, 184] on div at bounding box center [614, 339] width 1228 height 678
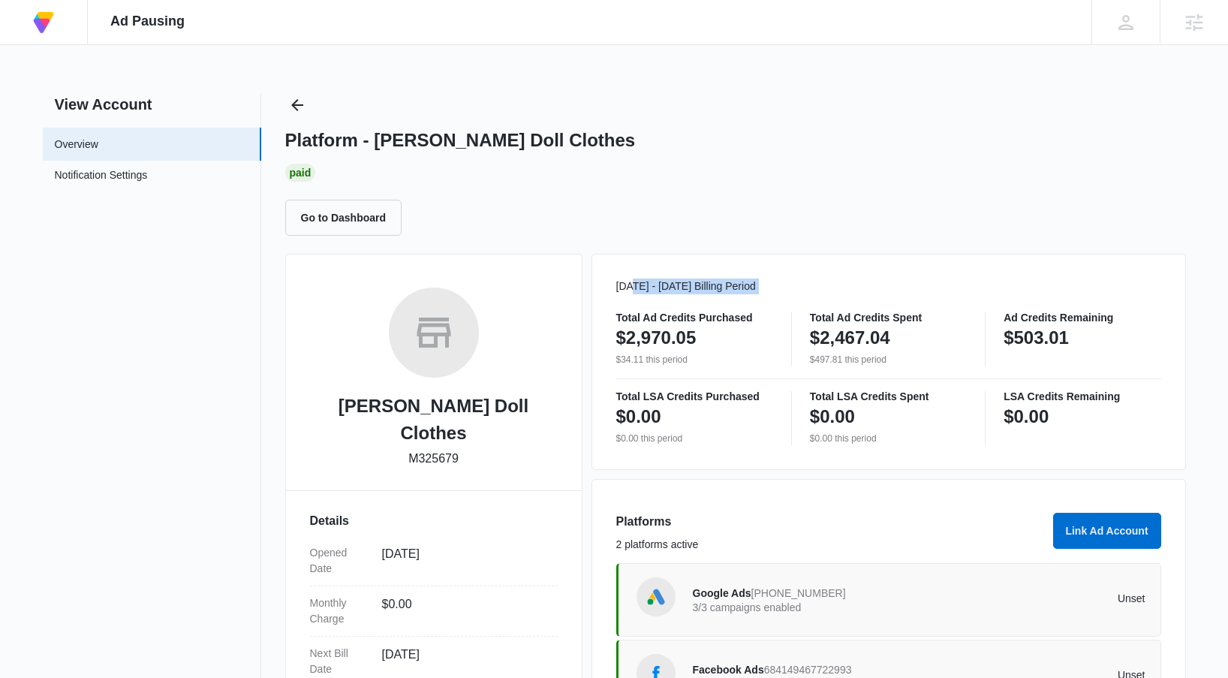
drag, startPoint x: 634, startPoint y: 281, endPoint x: 756, endPoint y: 295, distance: 122.3
click at [756, 295] on div "Oct 01 - Oct 31 Billing Period Total Ad Credits Purchased $2,970.05 $34.11 this…" at bounding box center [888, 362] width 594 height 216
click at [756, 353] on p "$34.11 this period" at bounding box center [694, 360] width 157 height 14
drag, startPoint x: 1011, startPoint y: 322, endPoint x: 1123, endPoint y: 330, distance: 111.4
click at [1123, 330] on div "Ad Credits Remaining $503.01" at bounding box center [1081, 339] width 157 height 54
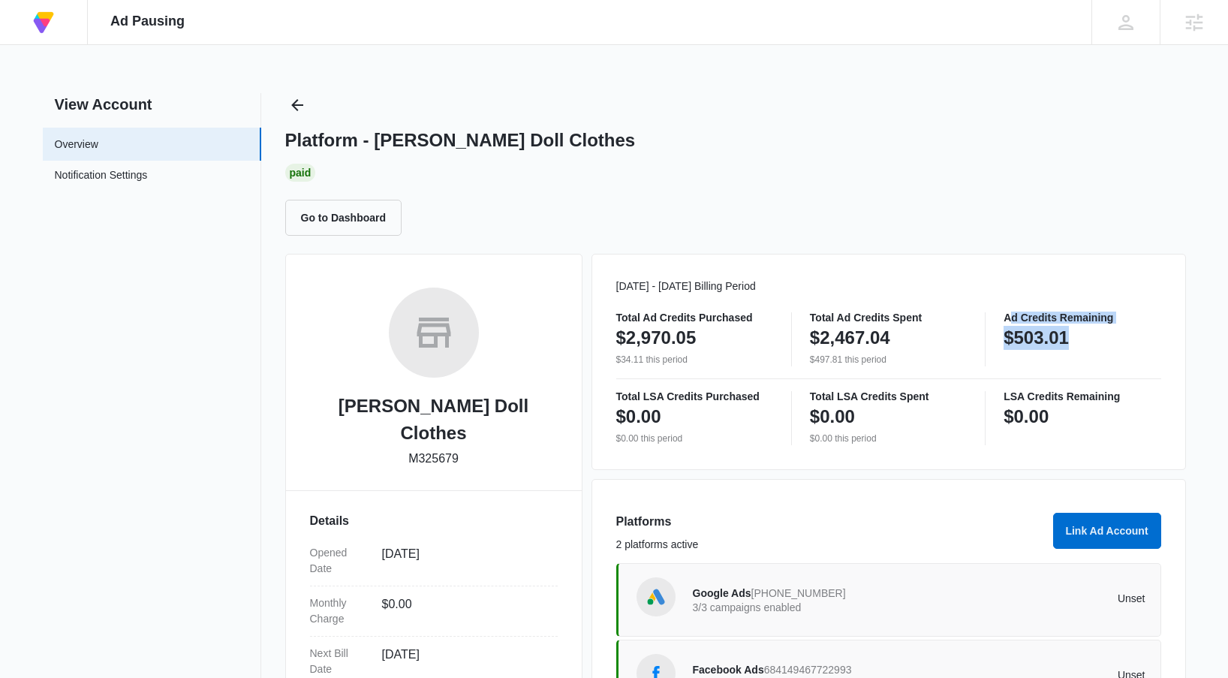
click at [1104, 348] on div "$503.01" at bounding box center [1081, 338] width 157 height 30
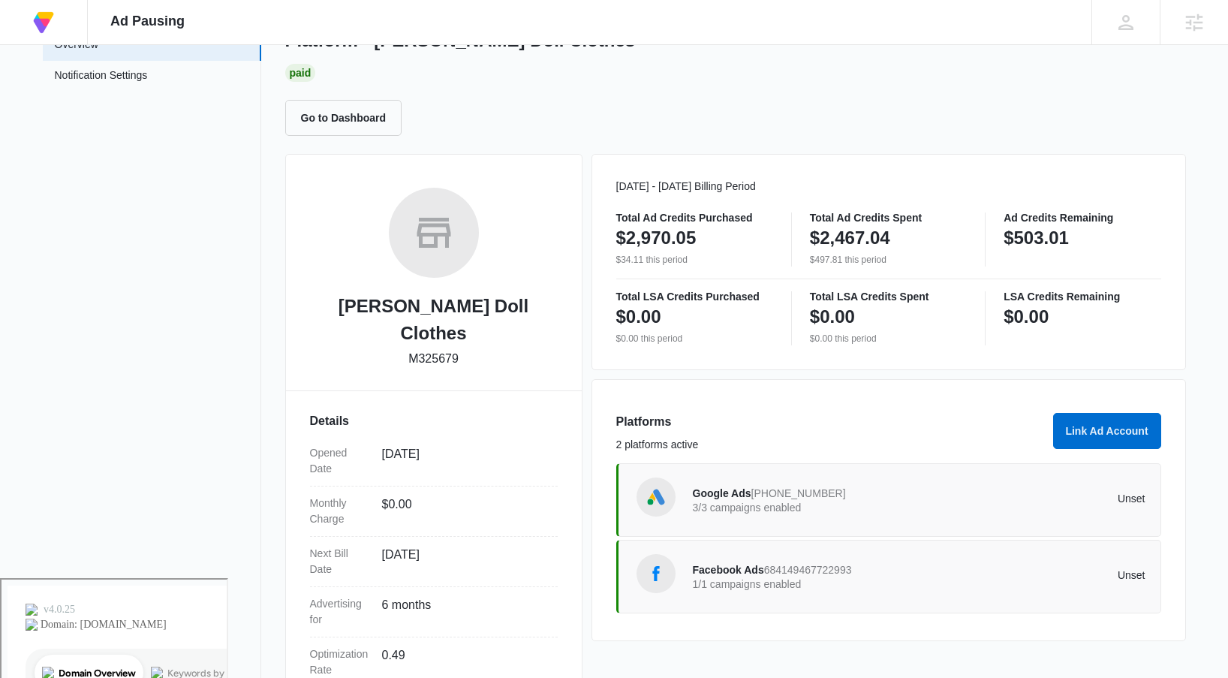
scroll to position [226, 0]
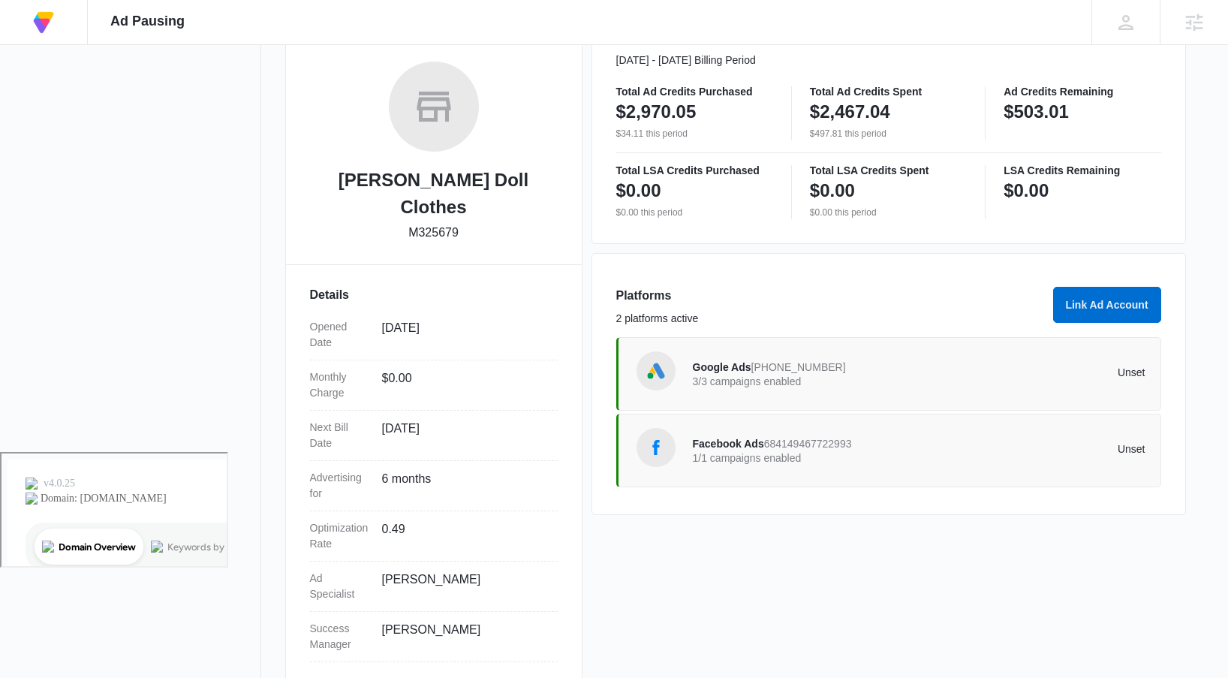
click at [729, 383] on p "3/3 campaigns enabled" at bounding box center [806, 381] width 227 height 11
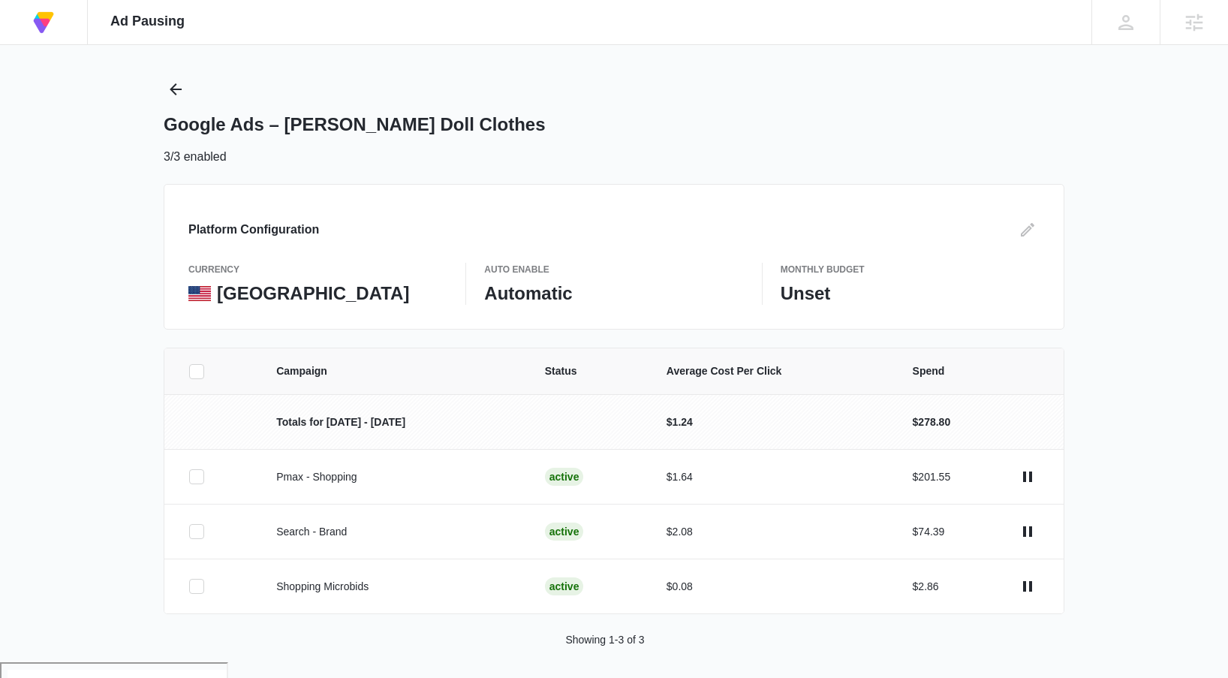
scroll to position [22, 0]
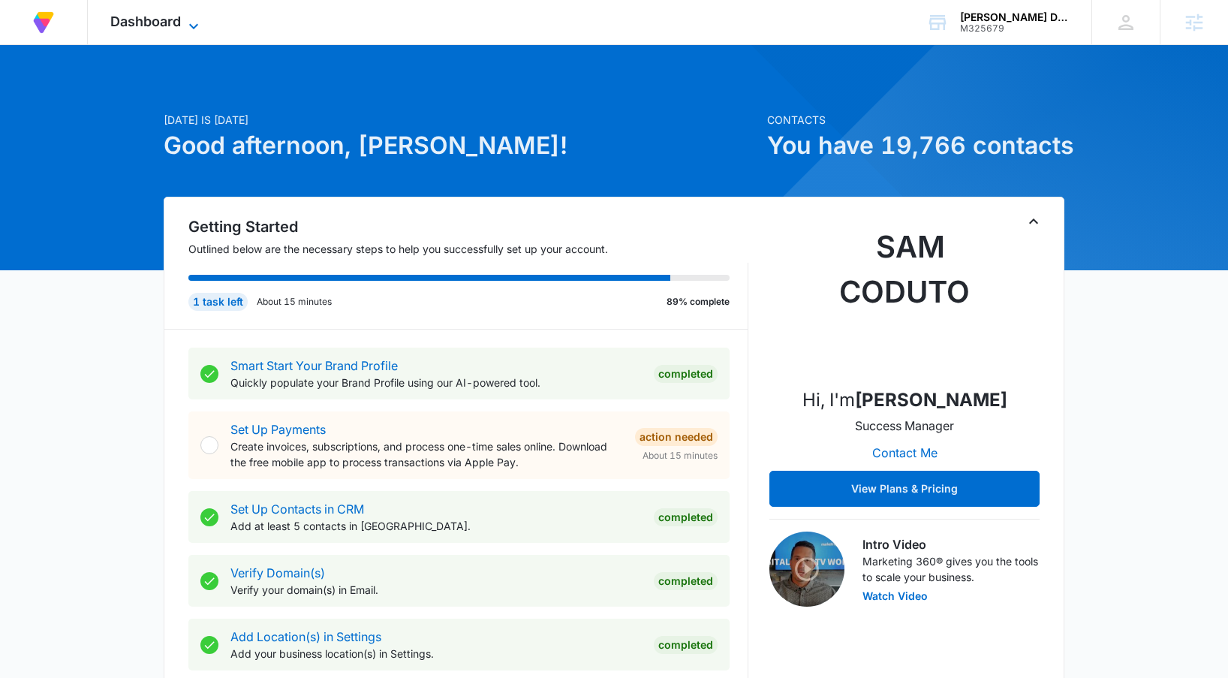
click at [148, 23] on span "Dashboard" at bounding box center [145, 22] width 71 height 16
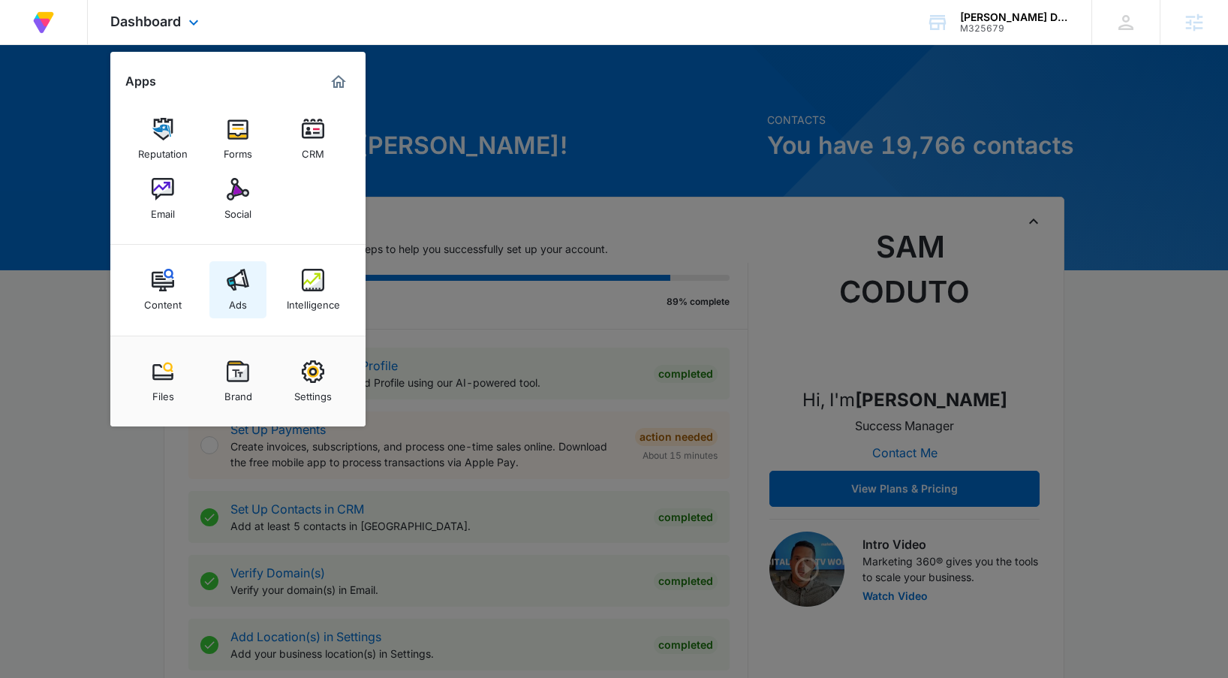
click at [233, 302] on div "Ads" at bounding box center [238, 301] width 18 height 20
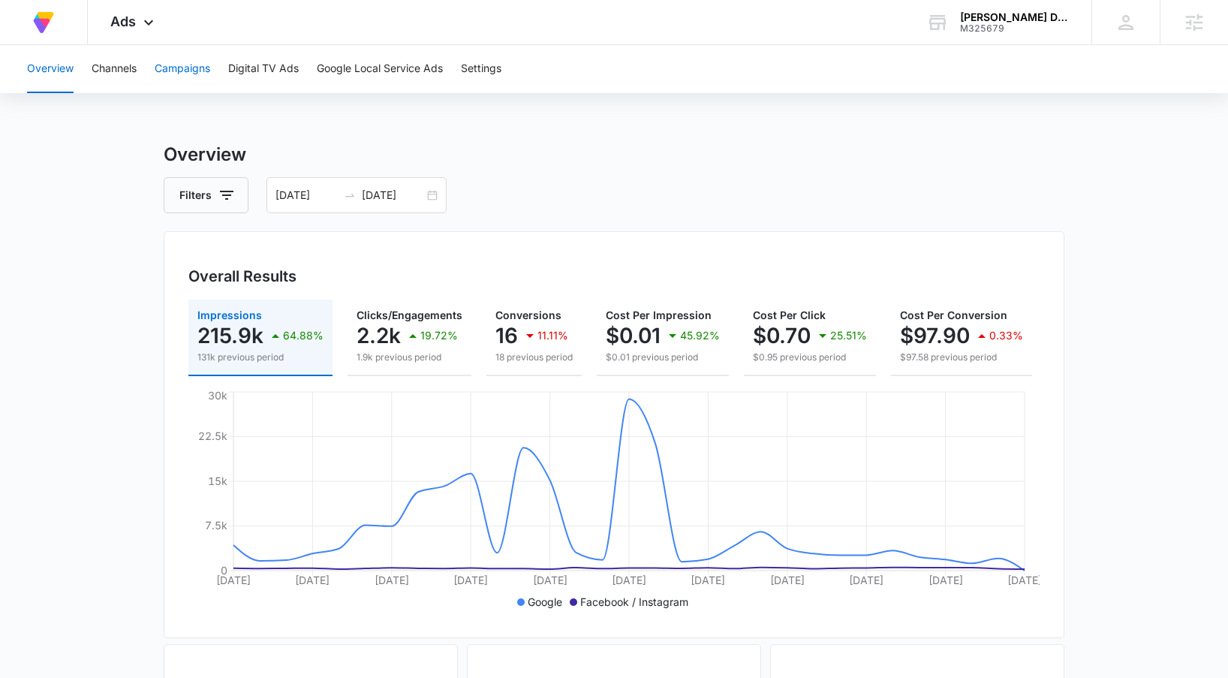
click at [176, 71] on button "Campaigns" at bounding box center [183, 69] width 56 height 48
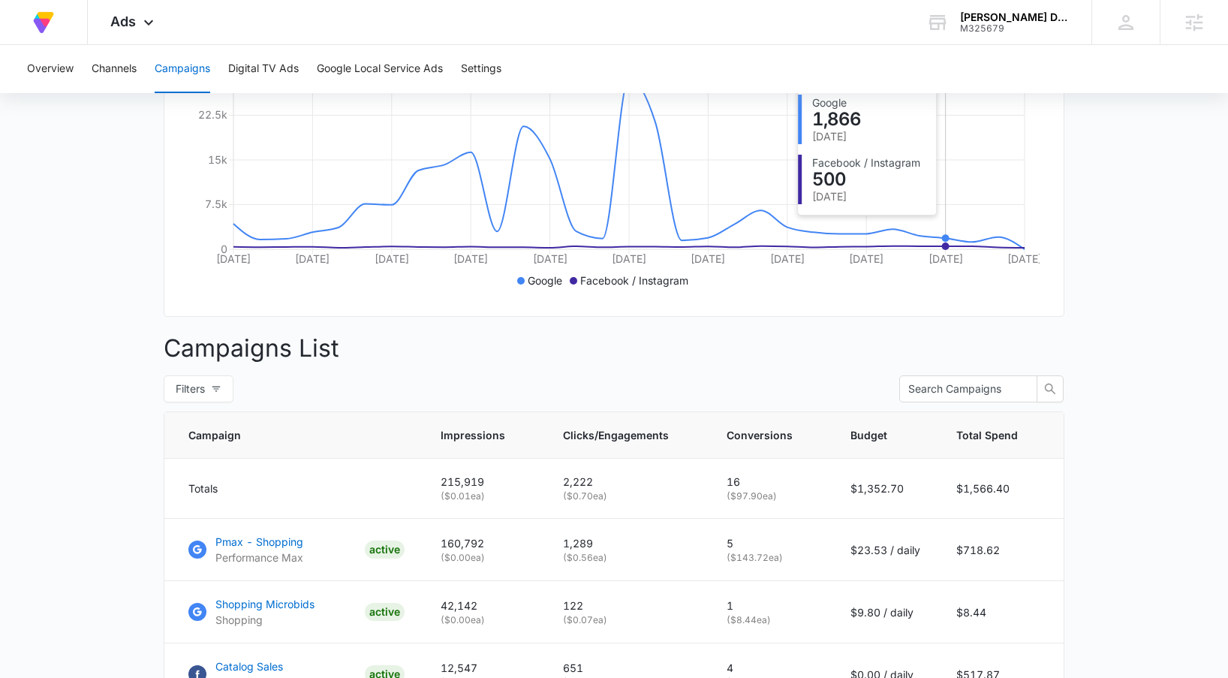
scroll to position [528, 0]
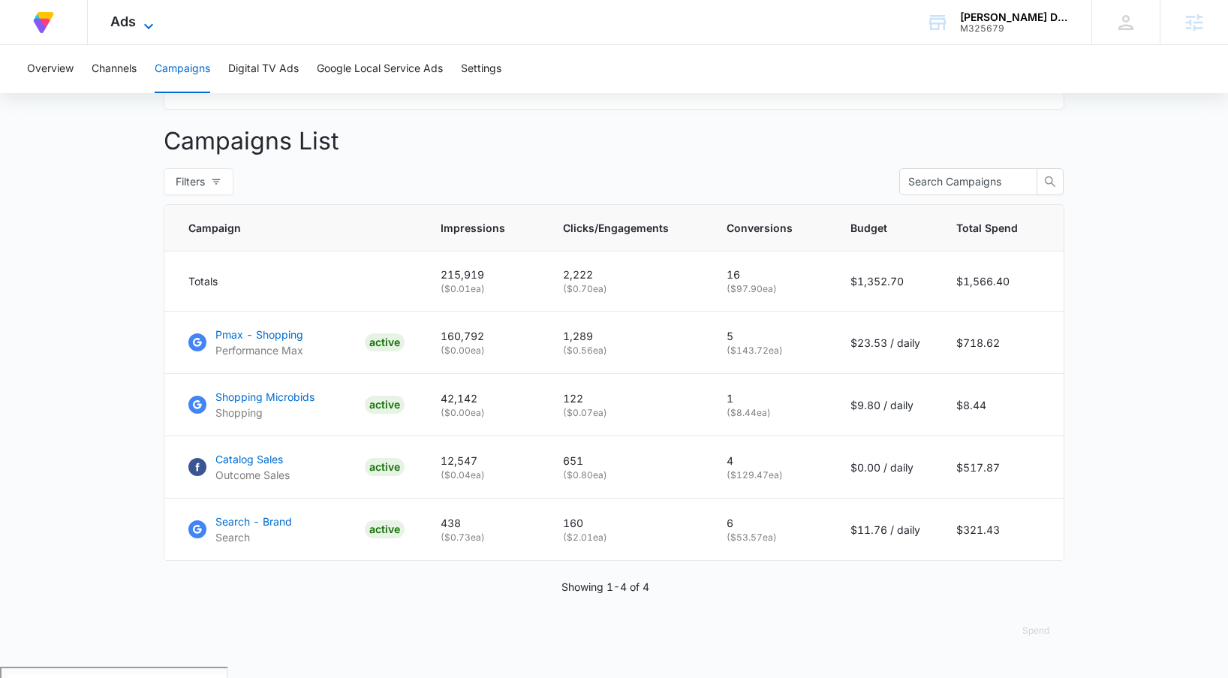
click at [134, 26] on span "Ads" at bounding box center [123, 22] width 26 height 16
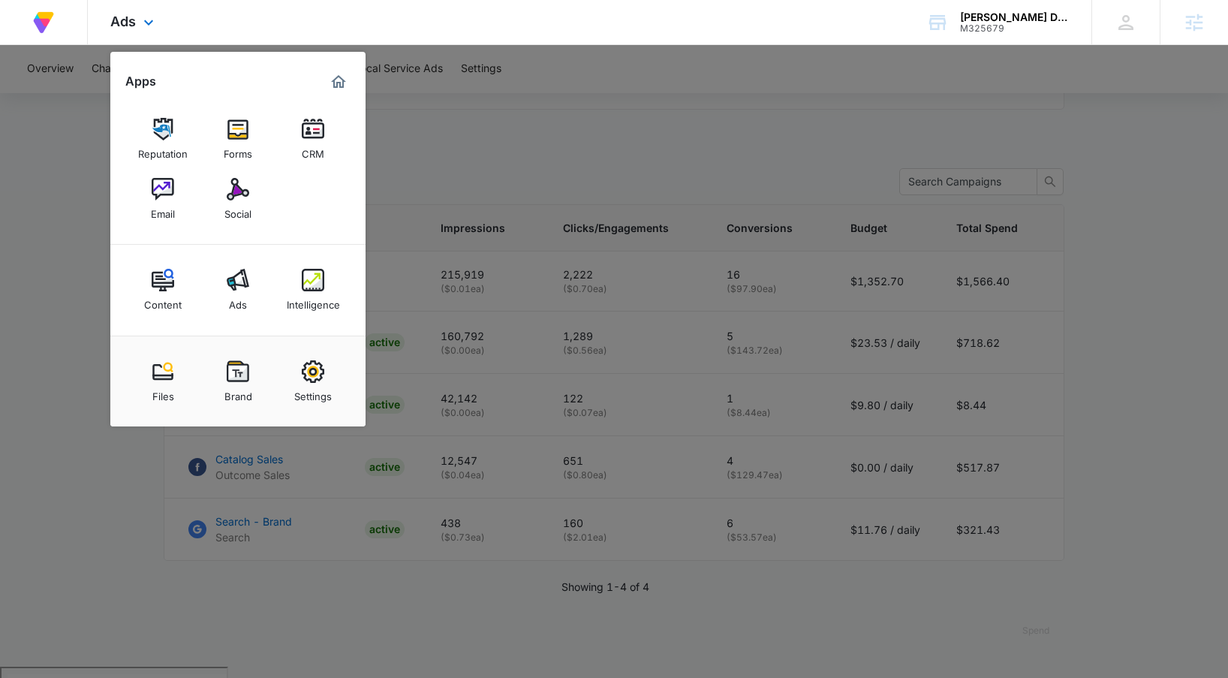
click at [137, 29] on div "Ads Apps Reputation Forms CRM Email Social Content Ads Intelligence Files Brand…" at bounding box center [134, 22] width 92 height 44
